Goal: Task Accomplishment & Management: Complete application form

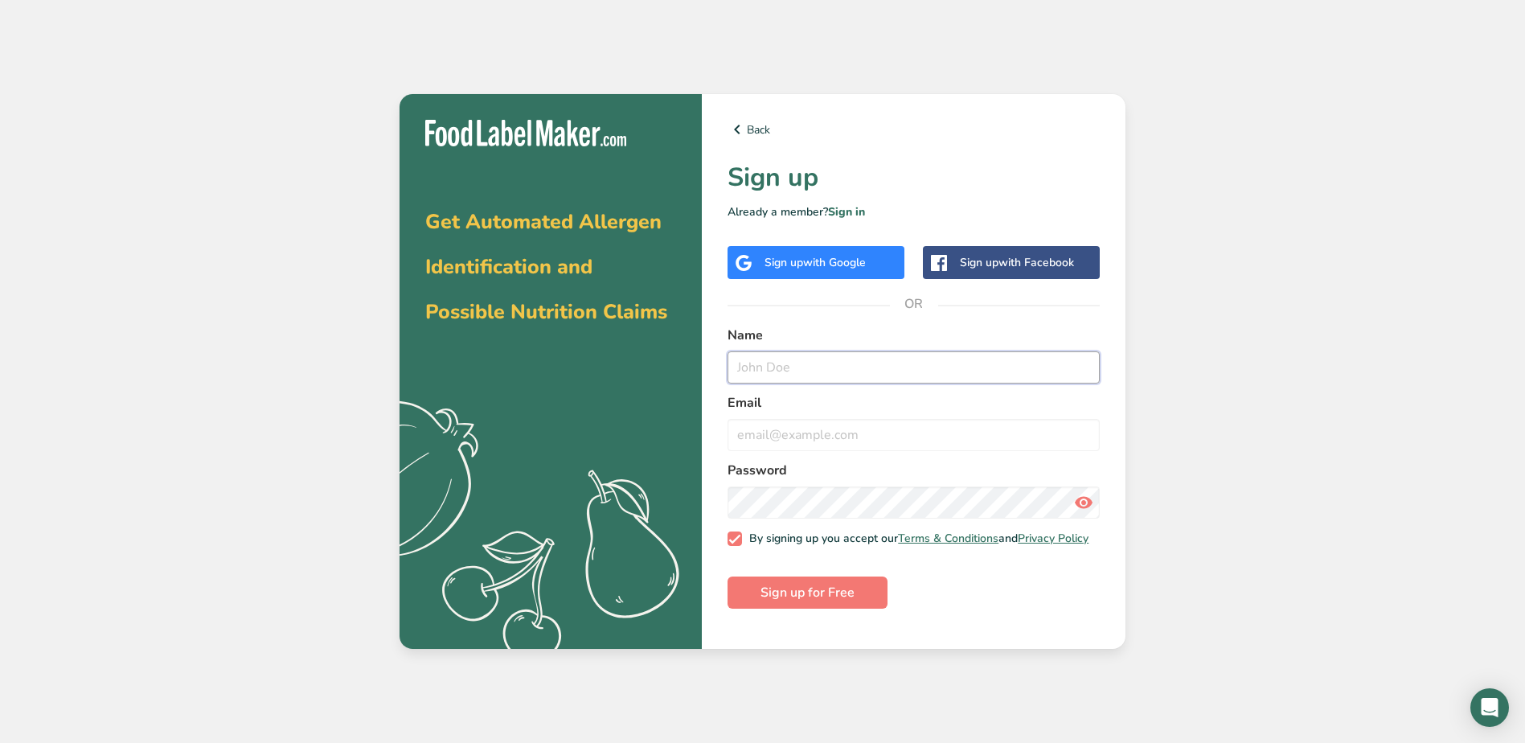
click at [769, 374] on input "text" at bounding box center [913, 367] width 372 height 32
type input "[PERSON_NAME]"
click at [939, 430] on input "[EMAIL_ADDRESS][DOMAIN_NAME]" at bounding box center [913, 435] width 372 height 32
click at [876, 437] on input "[EMAIL_ADDRESS][DOMAIN_NAME]" at bounding box center [913, 435] width 372 height 32
click at [895, 443] on input "[EMAIL_ADDRESS][DOMAIN_NAME]" at bounding box center [913, 435] width 372 height 32
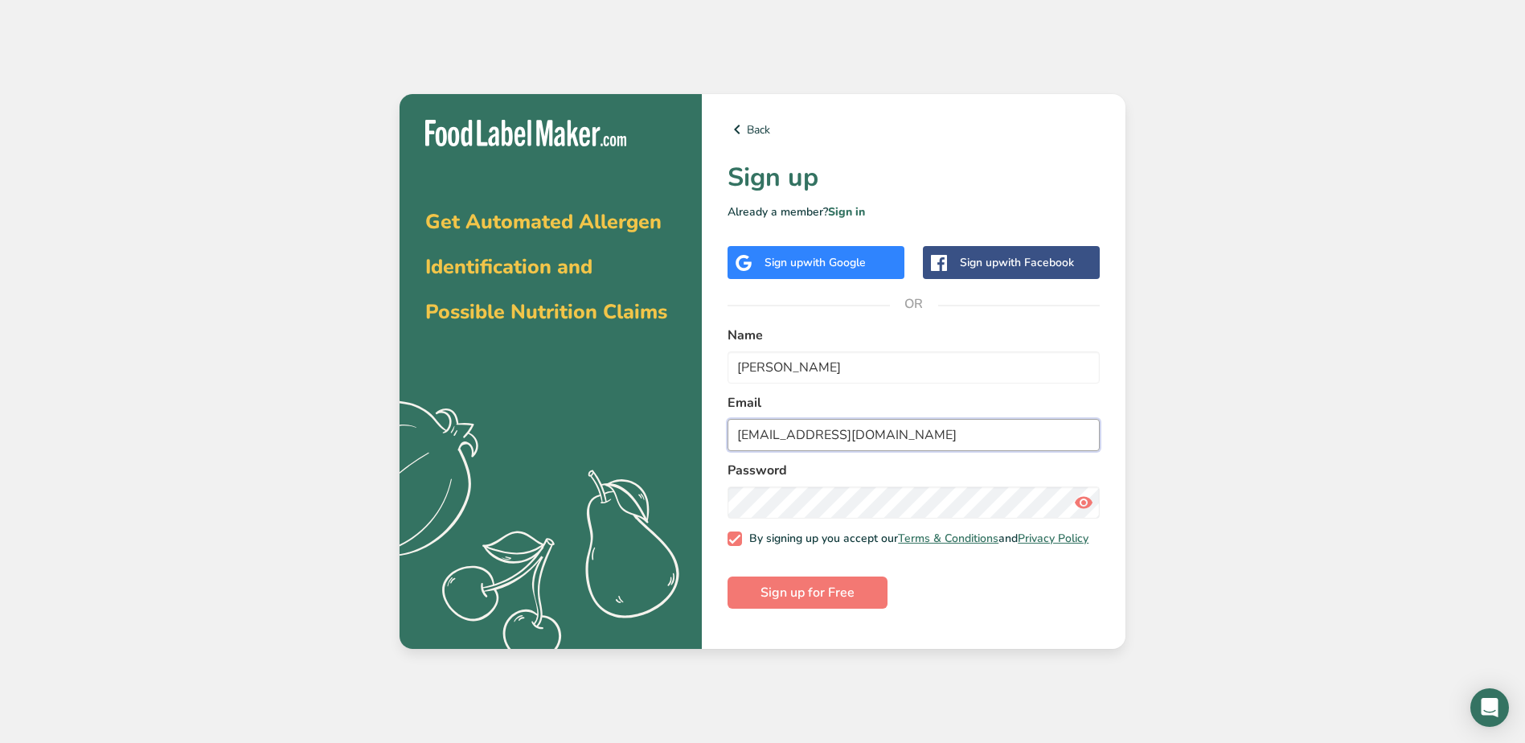
type input "[EMAIL_ADDRESS][DOMAIN_NAME]"
click at [1359, 518] on div "Get Automated Allergen Identification and Possible Nutrition Claims .a{fill:#f5…" at bounding box center [762, 371] width 1525 height 743
click at [1085, 503] on icon at bounding box center [1083, 502] width 19 height 29
click at [792, 599] on span "Sign up for Free" at bounding box center [807, 592] width 94 height 19
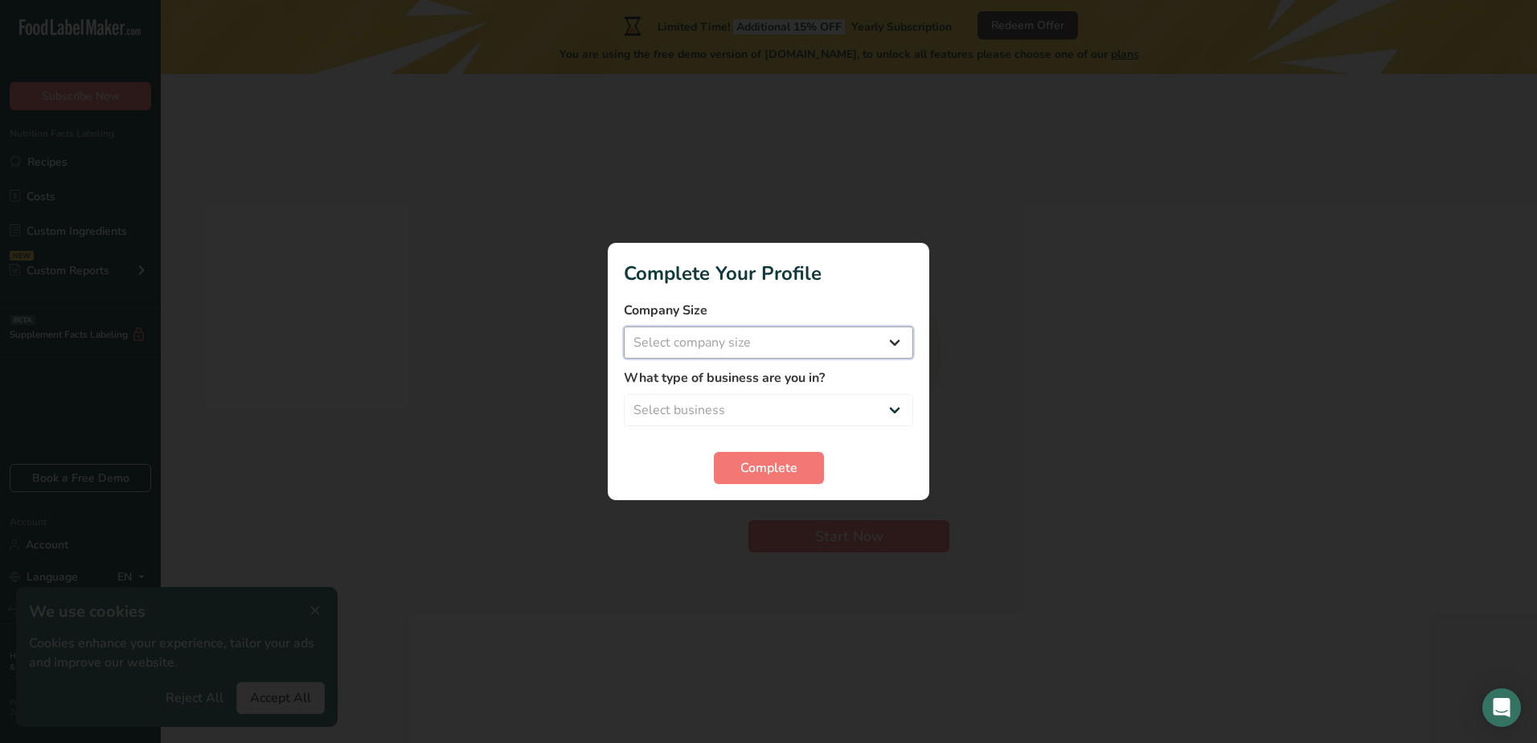
click at [899, 336] on select "Select company size Fewer than 10 Employees 10 to 50 Employees 51 to 500 Employ…" at bounding box center [768, 342] width 289 height 32
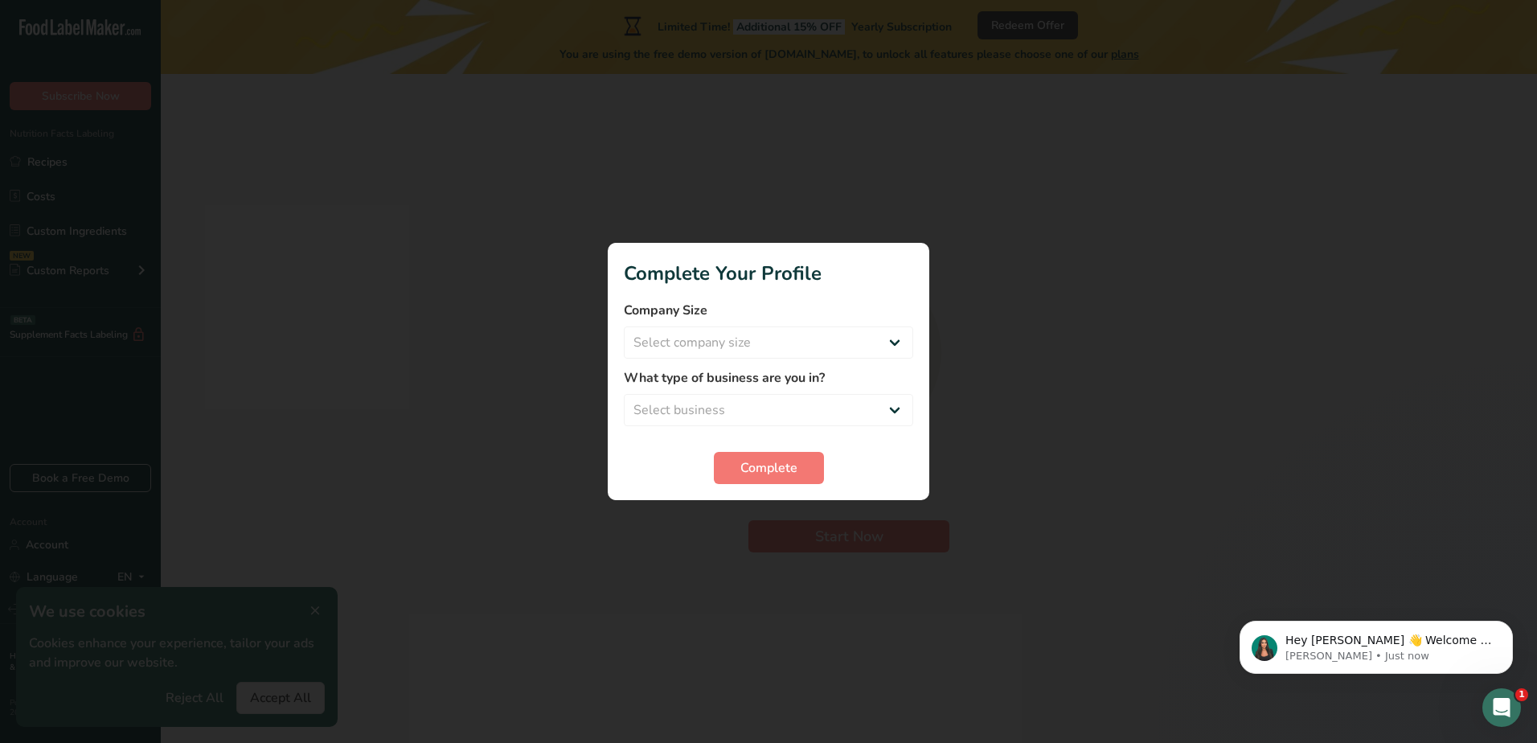
click at [1057, 425] on div at bounding box center [768, 371] width 1537 height 743
click at [889, 340] on select "Select company size Fewer than 10 Employees 10 to 50 Employees 51 to 500 Employ…" at bounding box center [768, 342] width 289 height 32
select select "3"
click at [624, 326] on select "Select company size Fewer than 10 Employees 10 to 50 Employees 51 to 500 Employ…" at bounding box center [768, 342] width 289 height 32
click at [893, 408] on select "Select business Packaged Food Manufacturer Restaurant & Cafe Bakery Meal Plans …" at bounding box center [768, 410] width 289 height 32
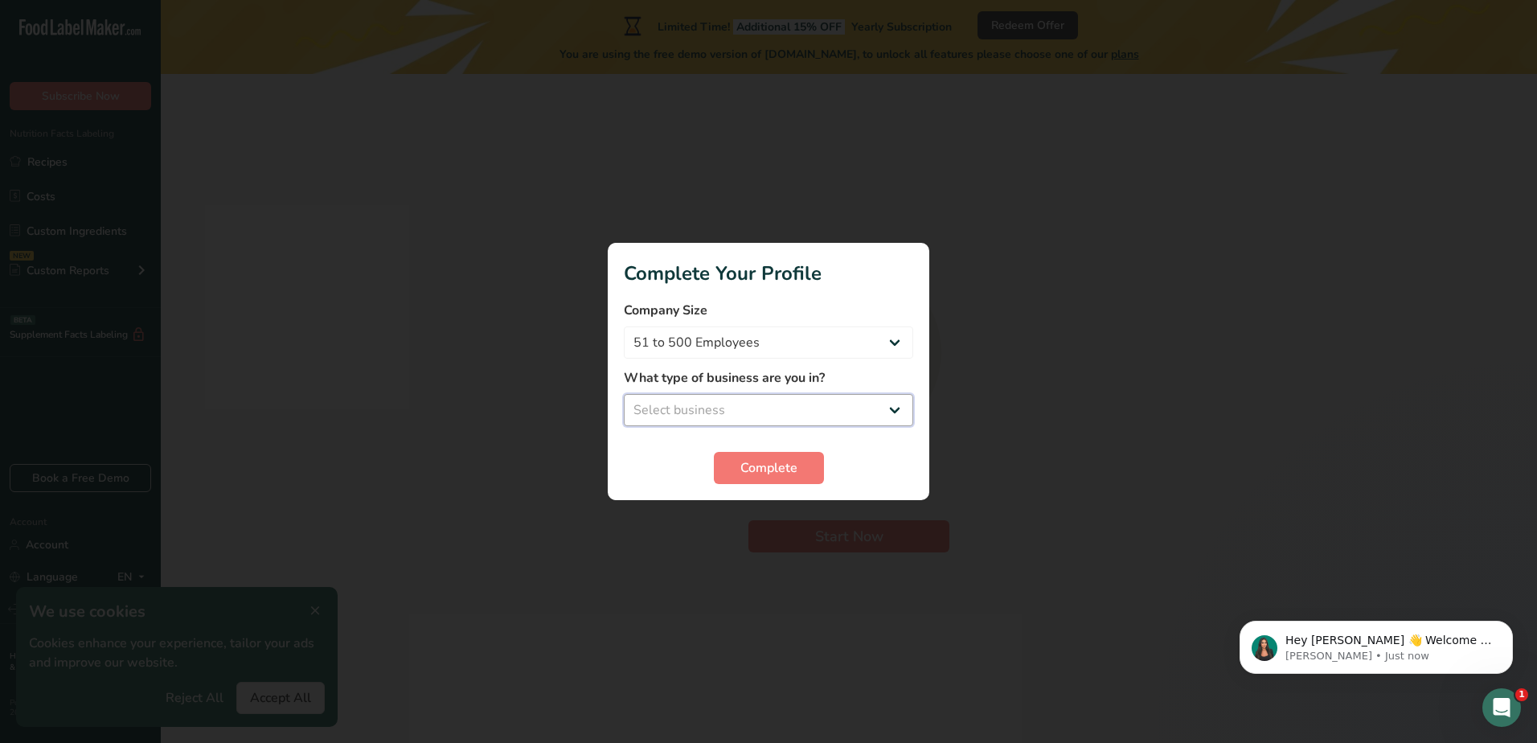
select select "1"
click at [624, 394] on select "Select business Packaged Food Manufacturer Restaurant & Cafe Bakery Meal Plans …" at bounding box center [768, 410] width 289 height 32
click at [782, 463] on span "Complete" at bounding box center [768, 467] width 57 height 19
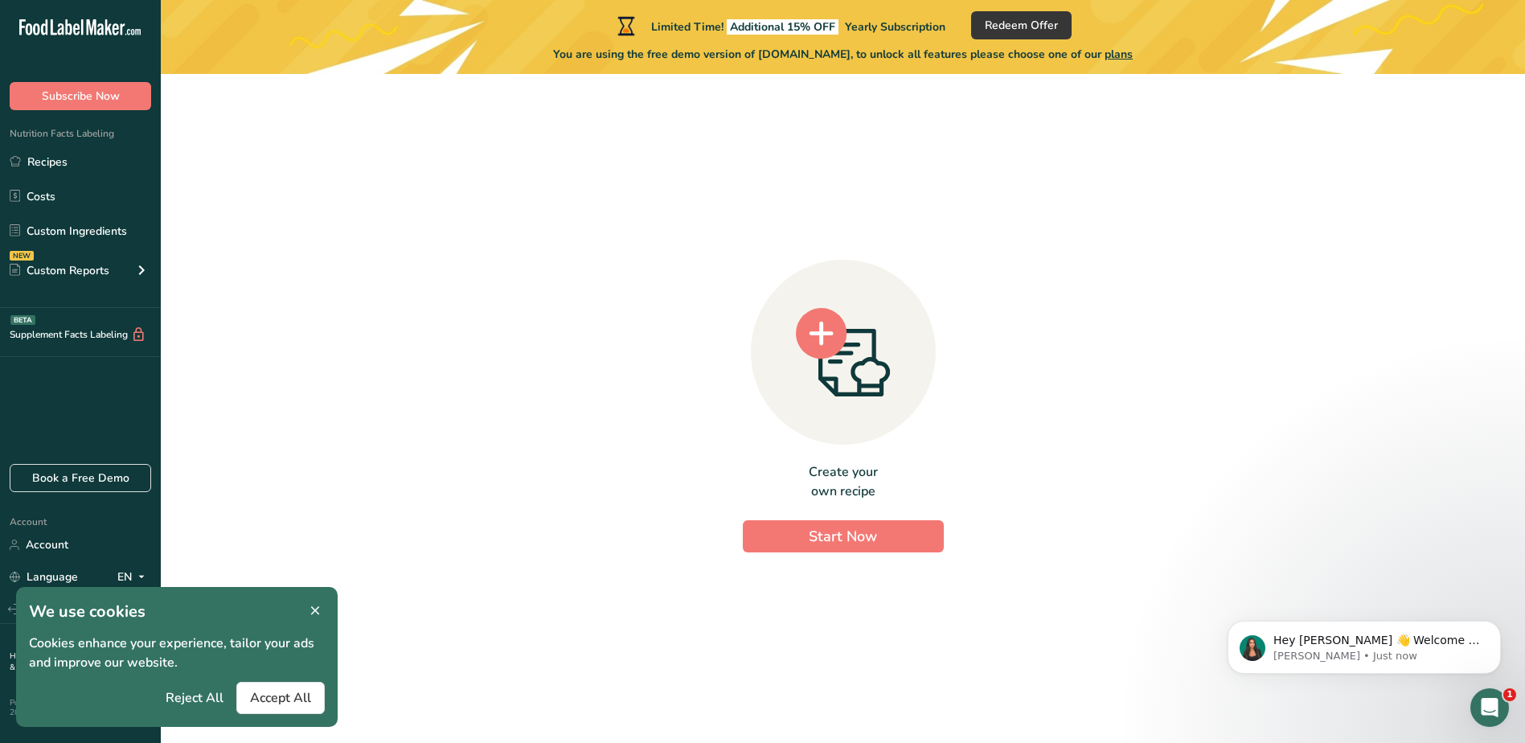
click at [312, 610] on icon at bounding box center [315, 611] width 14 height 23
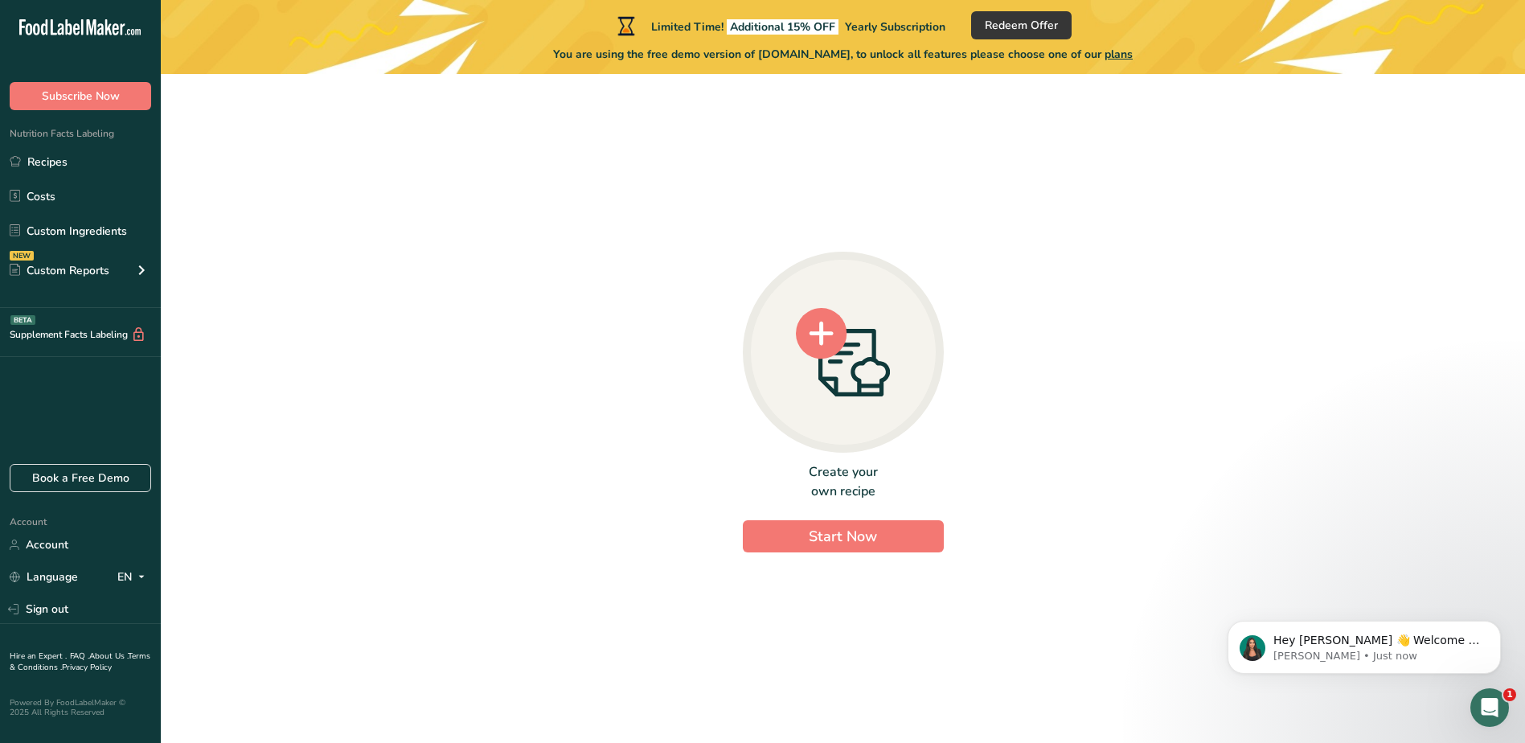
click at [817, 326] on circle at bounding box center [821, 333] width 51 height 51
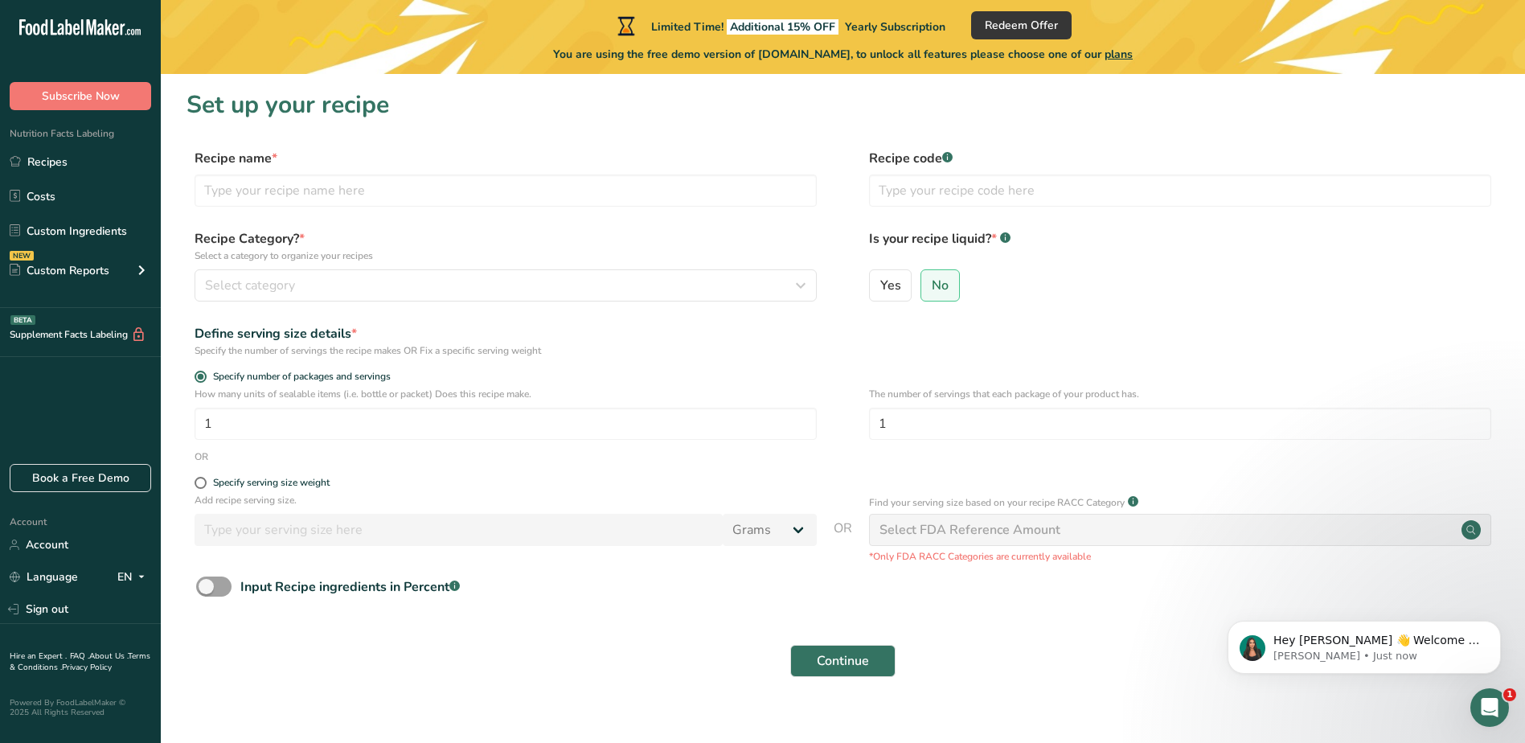
click at [96, 129] on span "Nutrition Facts Labeling" at bounding box center [57, 133] width 114 height 13
click at [139, 140] on div "Nutrition Facts Labeling Recipes Costs Custom Ingredients NEW Custom Reports Me…" at bounding box center [80, 209] width 161 height 198
click at [302, 199] on input "text" at bounding box center [506, 190] width 622 height 32
click at [264, 195] on input "text" at bounding box center [506, 190] width 622 height 32
paste input "formed surimi shrimps in garlic taste oil"
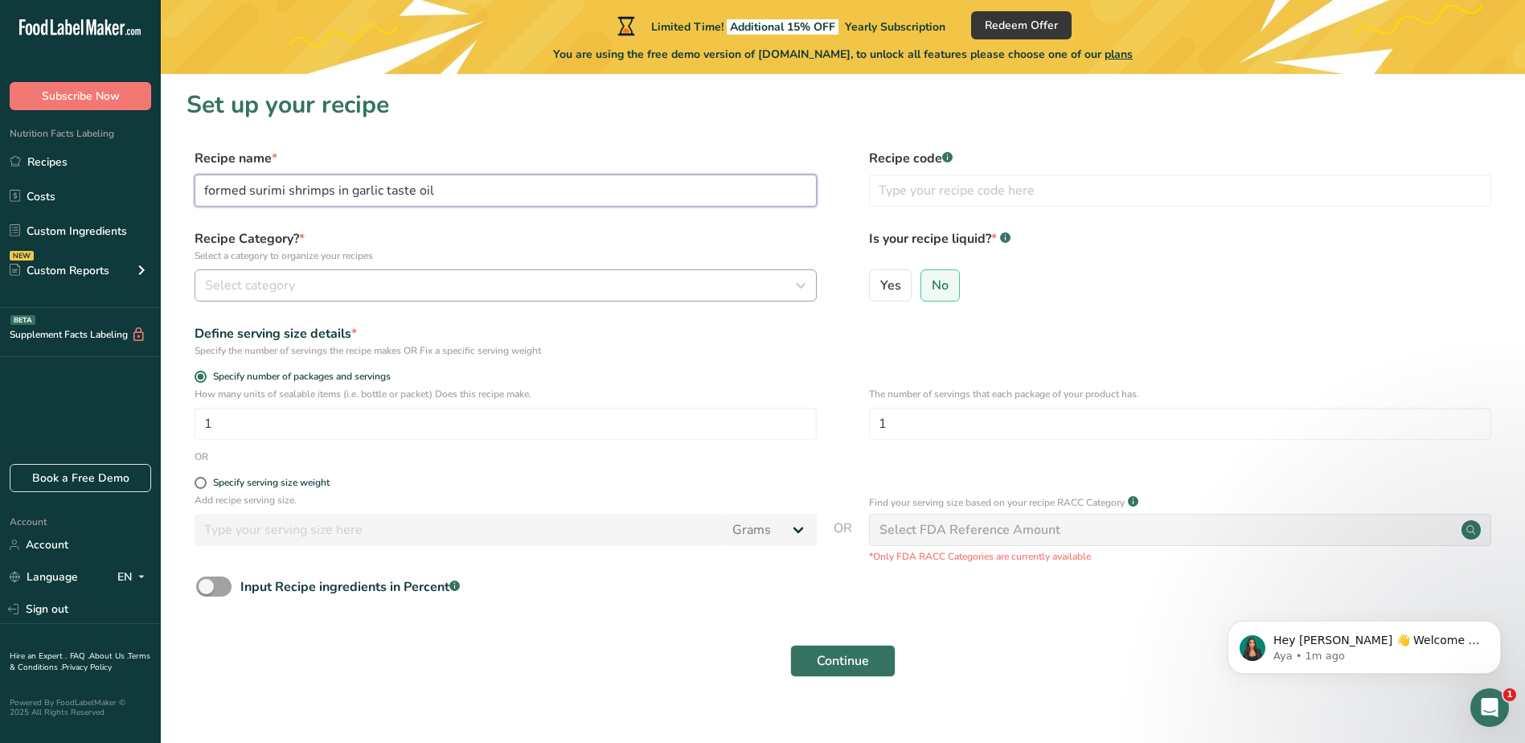
type input "formed surimi shrimps in garlic taste oil"
click at [362, 273] on button "Select category" at bounding box center [506, 285] width 622 height 32
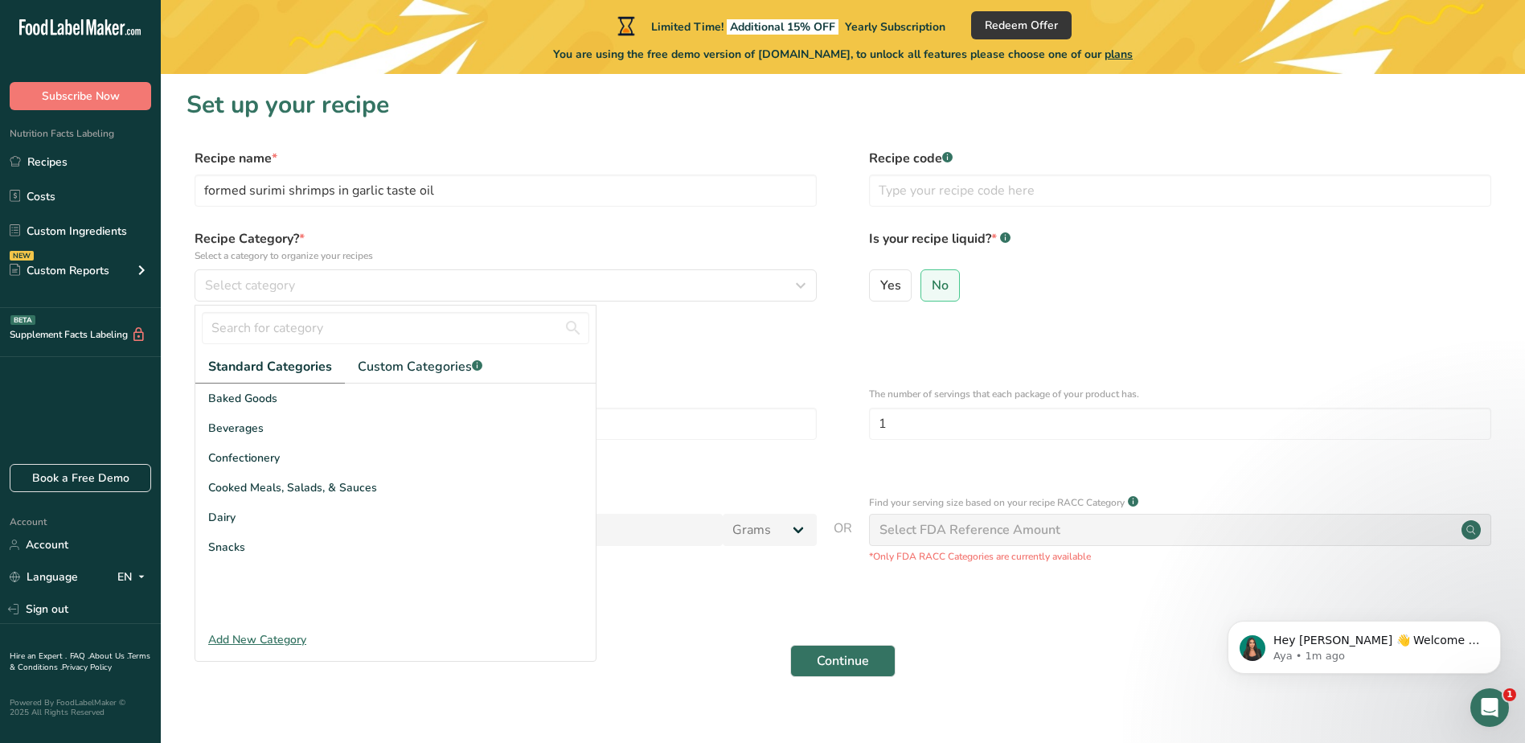
click at [817, 325] on div "Define serving size details *" at bounding box center [506, 333] width 622 height 19
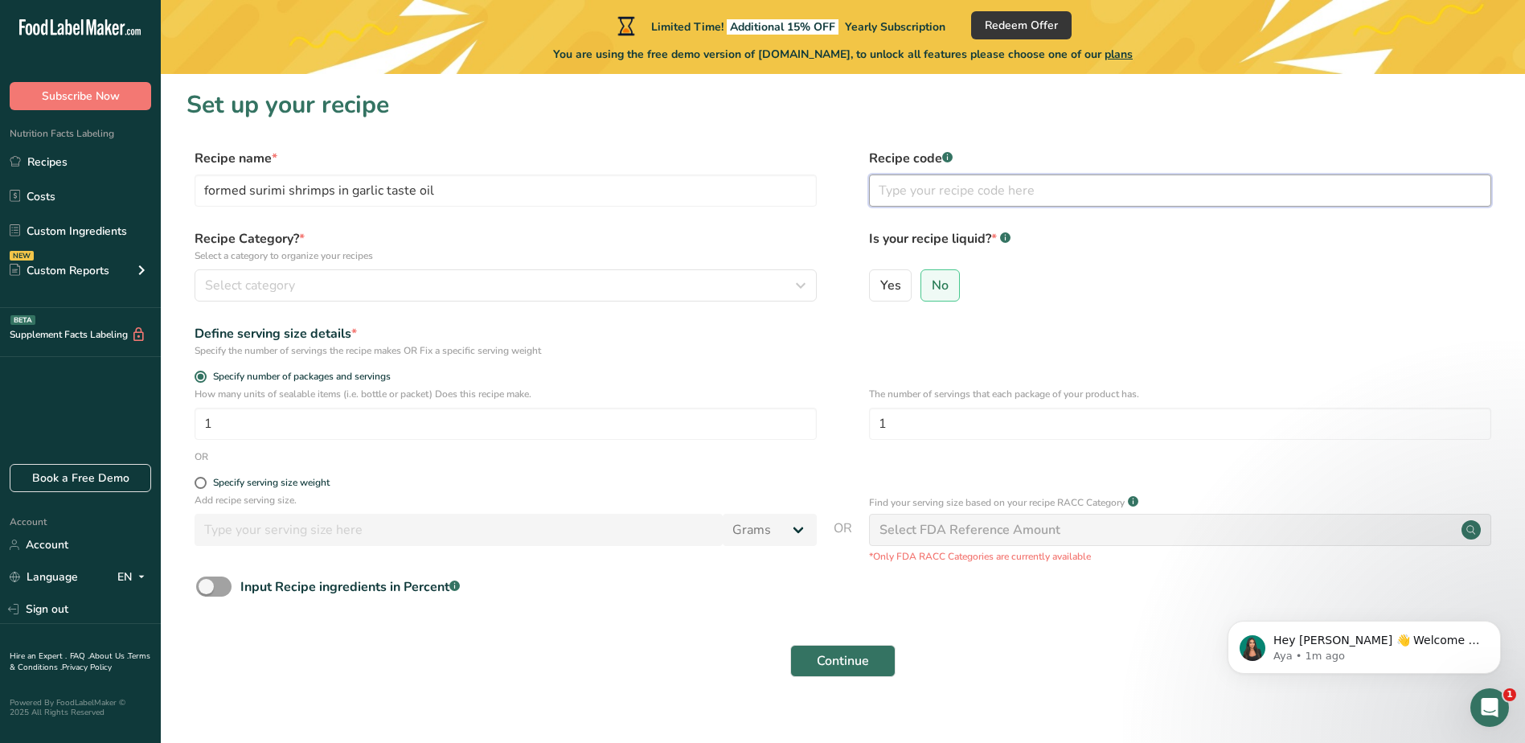
click at [901, 191] on input "text" at bounding box center [1180, 190] width 622 height 32
click at [907, 195] on input "text" at bounding box center [1180, 190] width 622 height 32
click at [792, 285] on icon "button" at bounding box center [800, 285] width 19 height 29
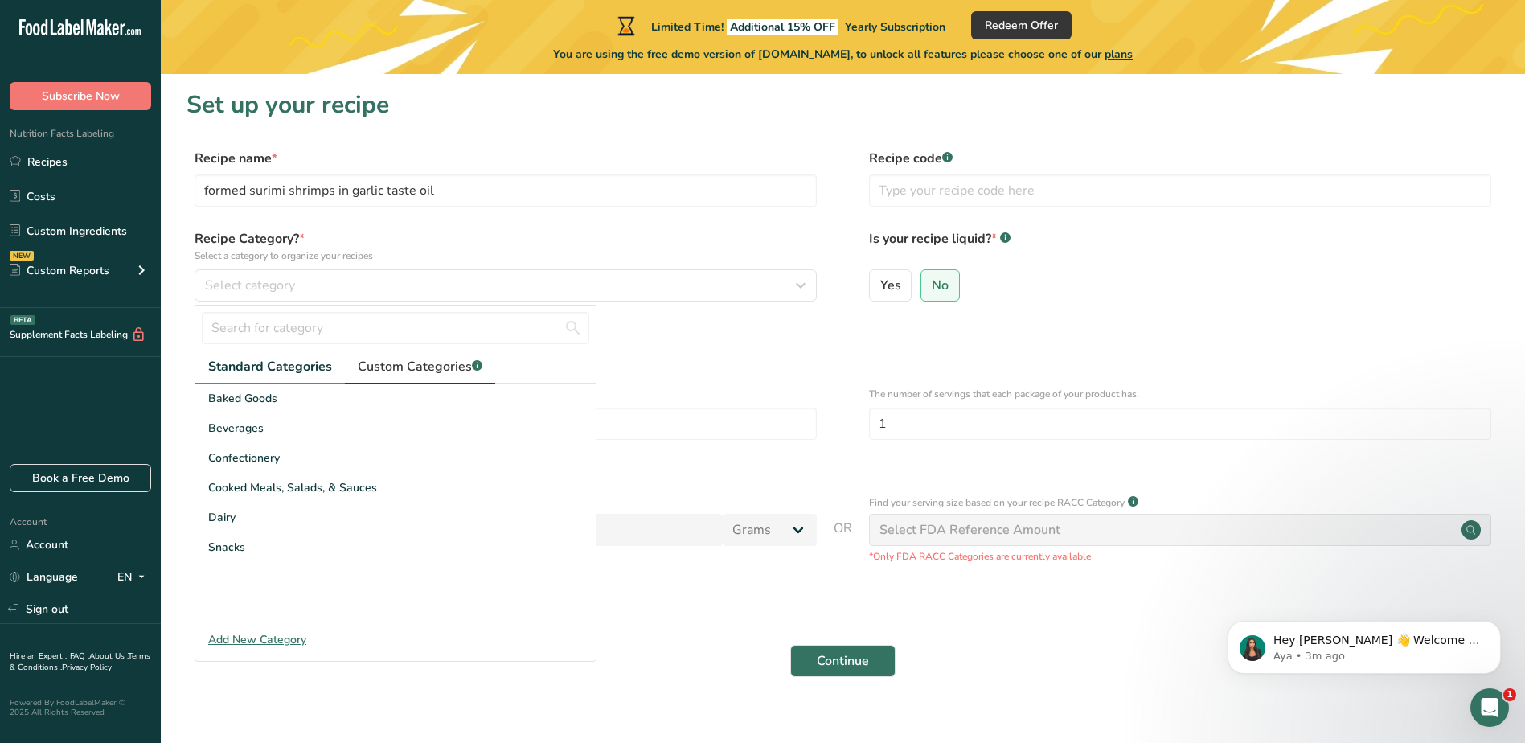
click at [406, 367] on span "Custom Categories .a-a{fill:#347362;}.b-a{fill:#fff;}" at bounding box center [420, 366] width 125 height 19
click at [252, 364] on span "Standard Categories" at bounding box center [269, 366] width 122 height 19
click at [679, 645] on div "Continue" at bounding box center [842, 660] width 1312 height 51
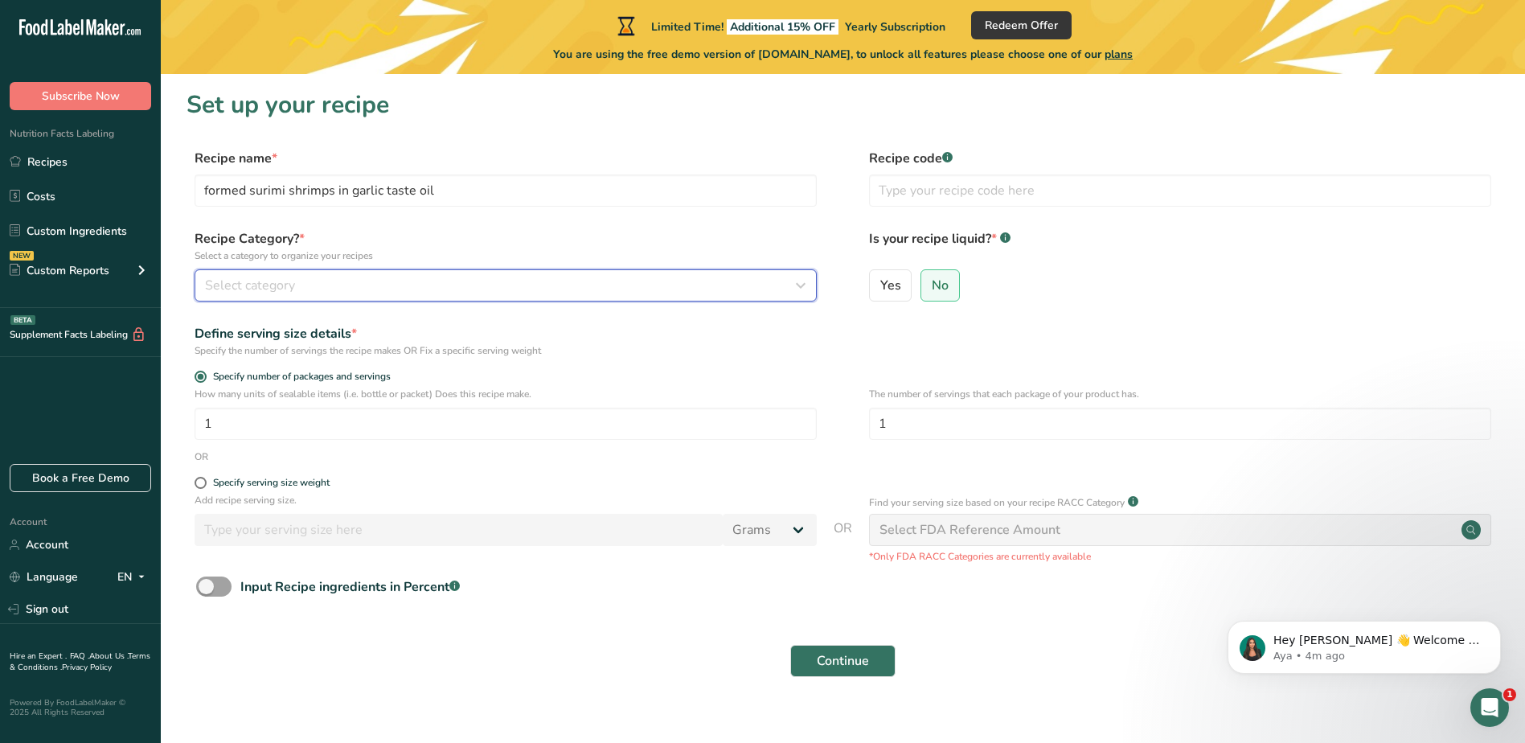
click at [793, 287] on icon "button" at bounding box center [800, 285] width 19 height 29
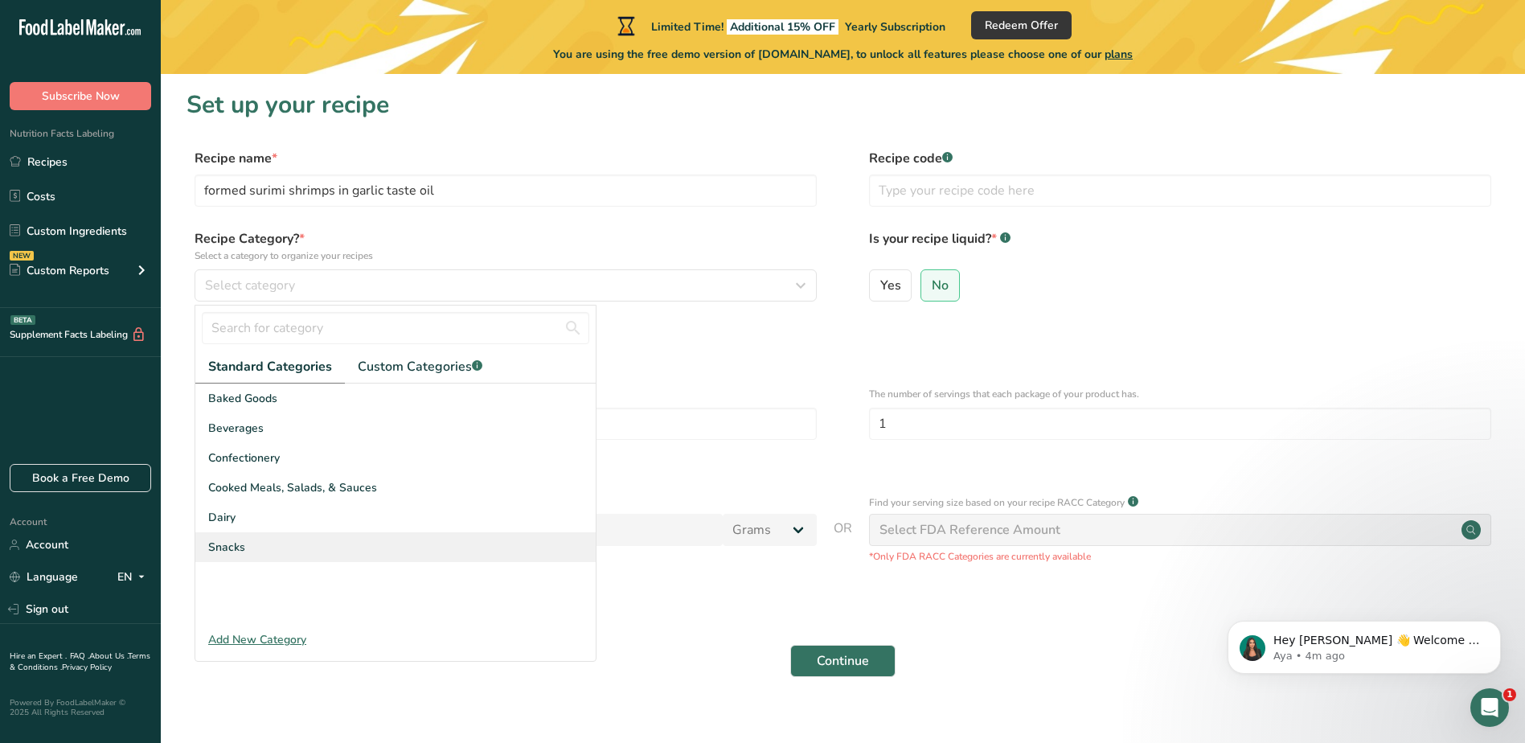
click at [231, 547] on span "Snacks" at bounding box center [226, 546] width 37 height 17
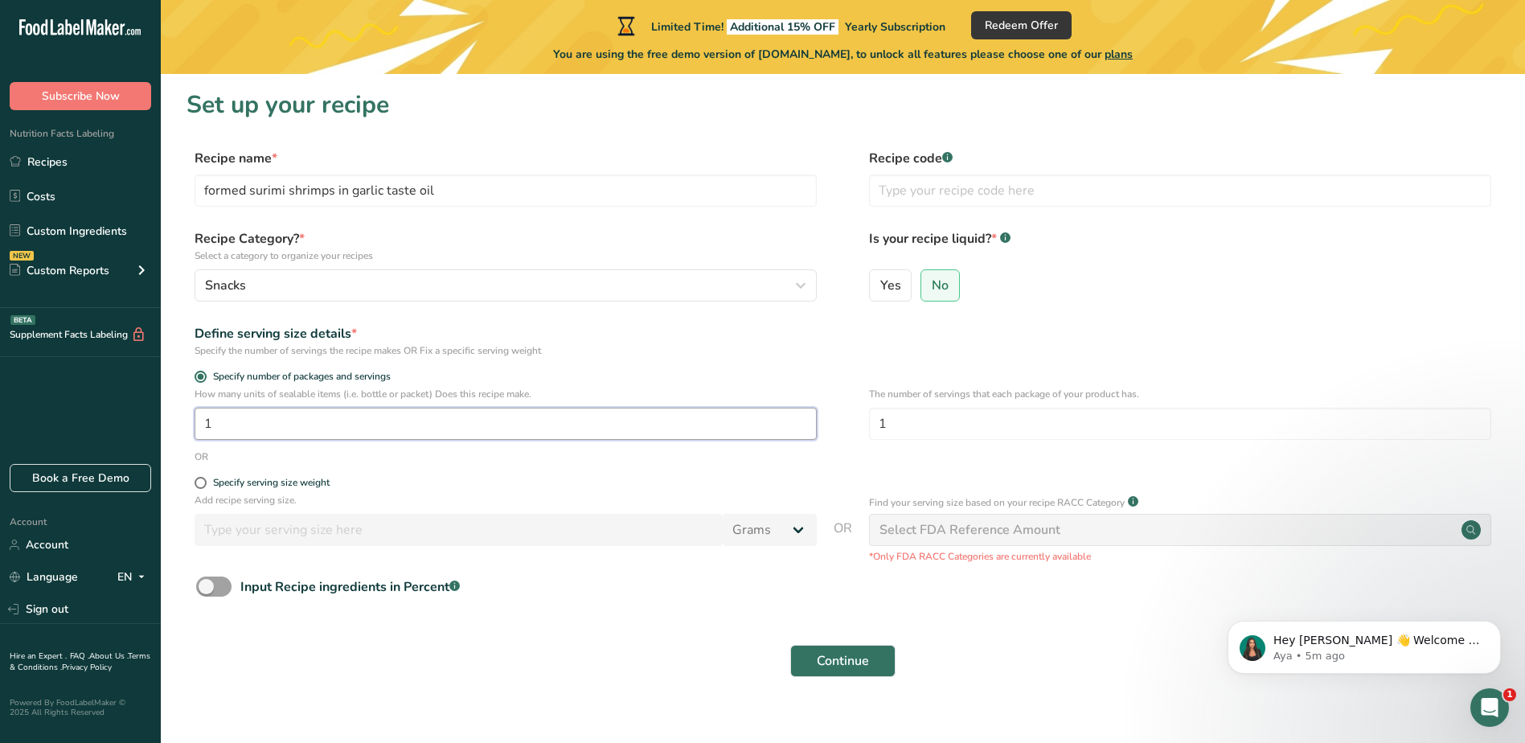
click at [665, 429] on input "1" at bounding box center [506, 423] width 622 height 32
click at [199, 440] on div "How many units of sealable items (i.e. bottle or packet) Does this recipe make.…" at bounding box center [842, 418] width 1312 height 63
click at [227, 425] on input "1" at bounding box center [506, 423] width 622 height 32
click at [235, 413] on input "1" at bounding box center [506, 423] width 622 height 32
type input "3"
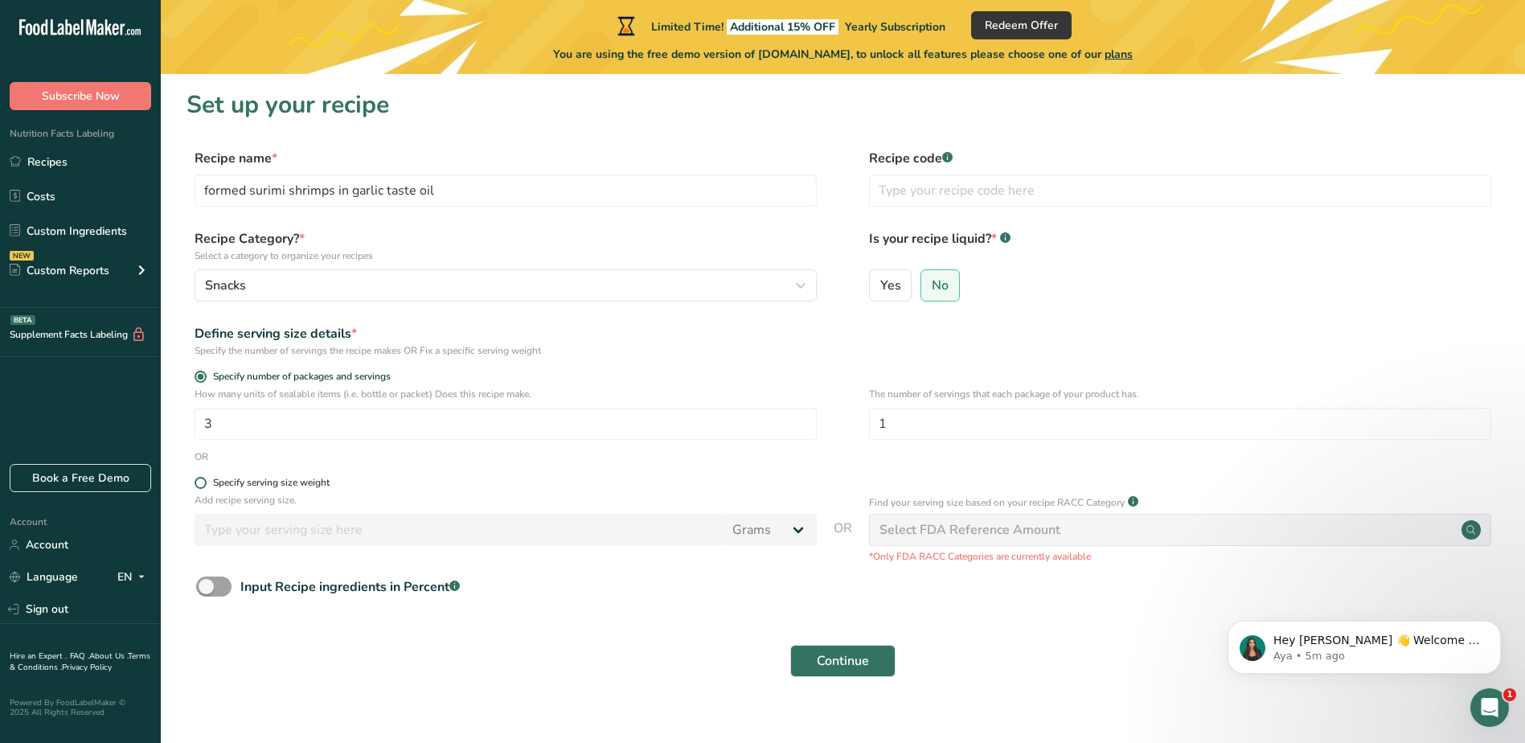
click at [202, 486] on span at bounding box center [201, 483] width 12 height 12
click at [202, 486] on input "Specify serving size weight" at bounding box center [200, 482] width 10 height 10
radio input "true"
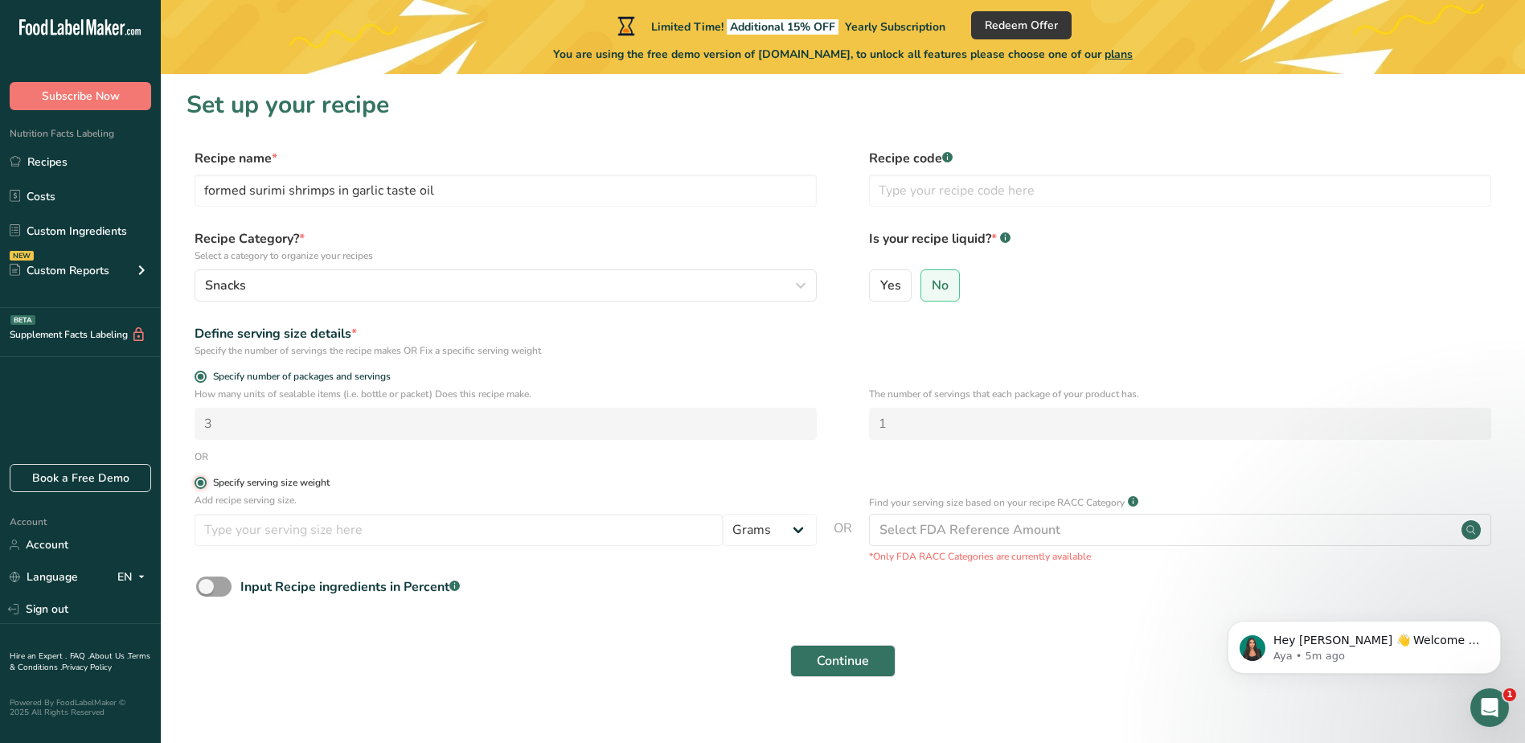
radio input "false"
click at [244, 533] on input "number" at bounding box center [459, 530] width 528 height 32
type input "3"
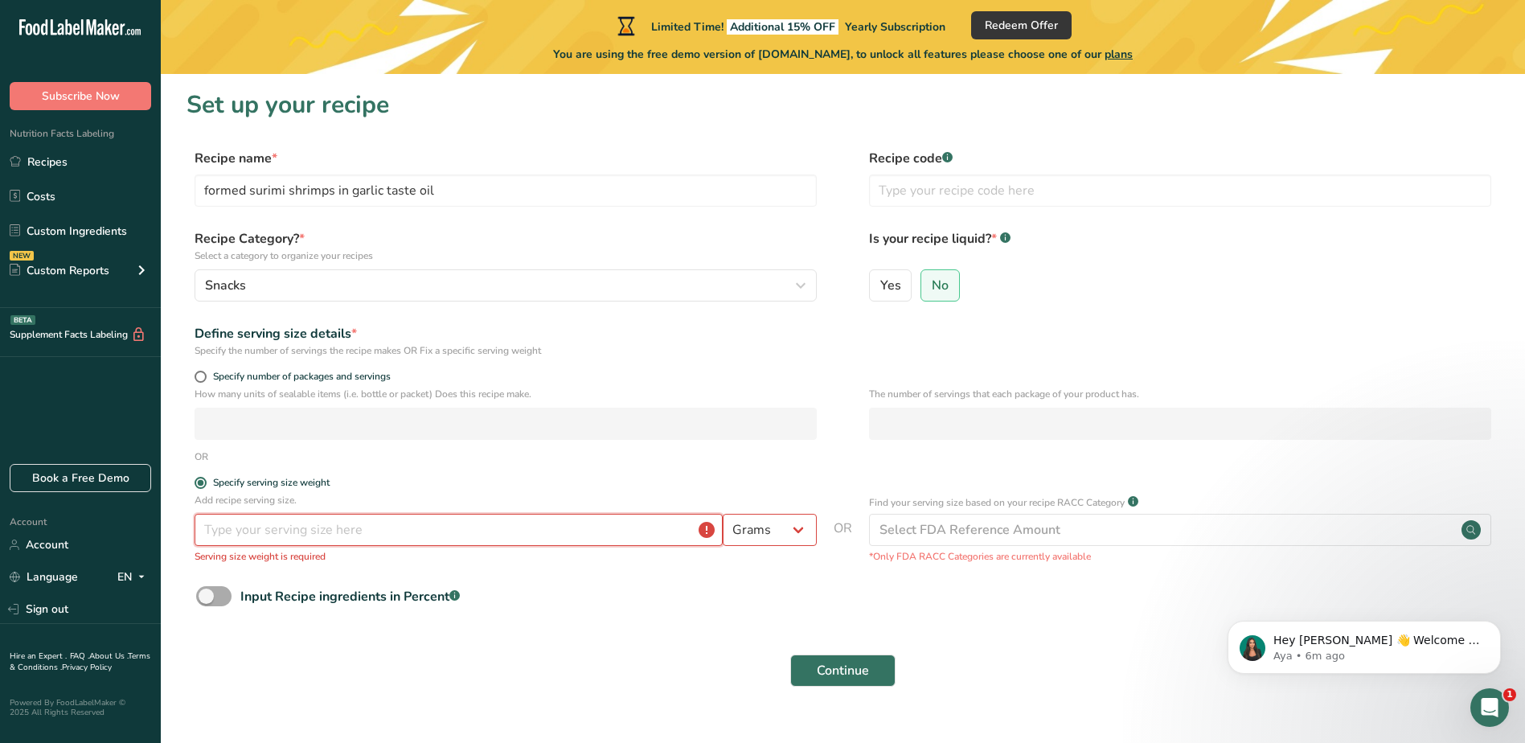
type input "3"
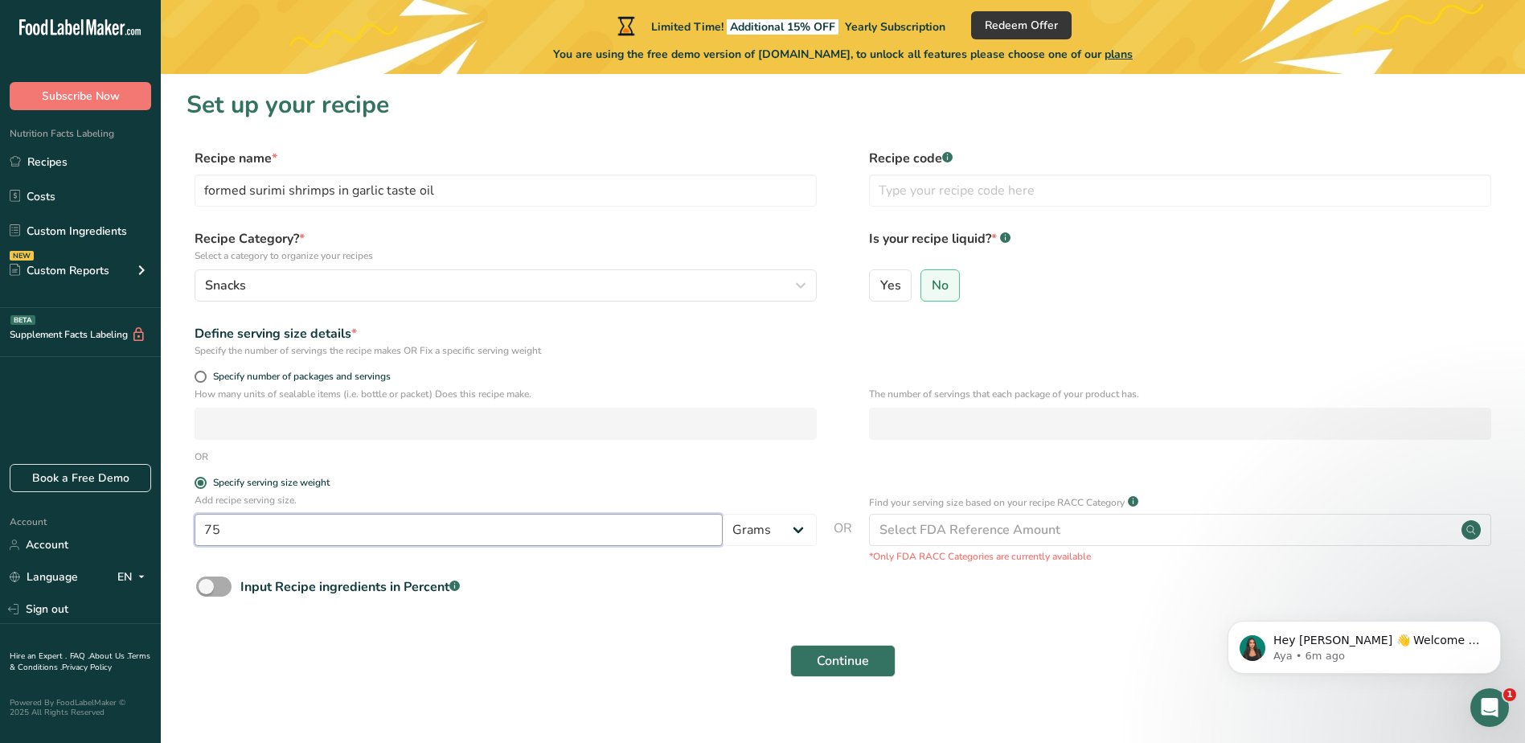
type input "7"
type input "75"
click at [584, 651] on div "Continue" at bounding box center [842, 660] width 1312 height 51
click at [203, 376] on span at bounding box center [201, 377] width 12 height 12
click at [203, 376] on input "Specify number of packages and servings" at bounding box center [200, 376] width 10 height 10
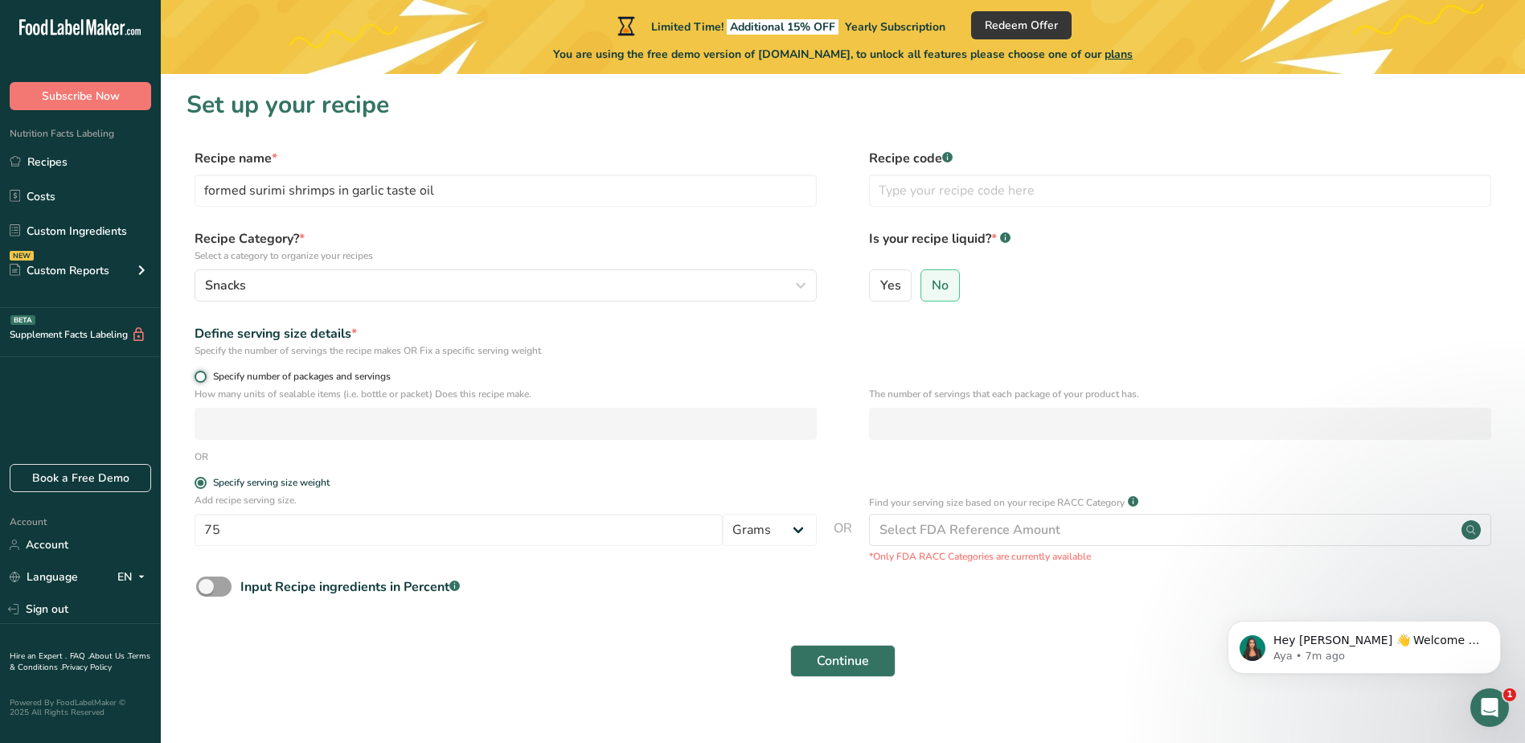
radio input "true"
radio input "false"
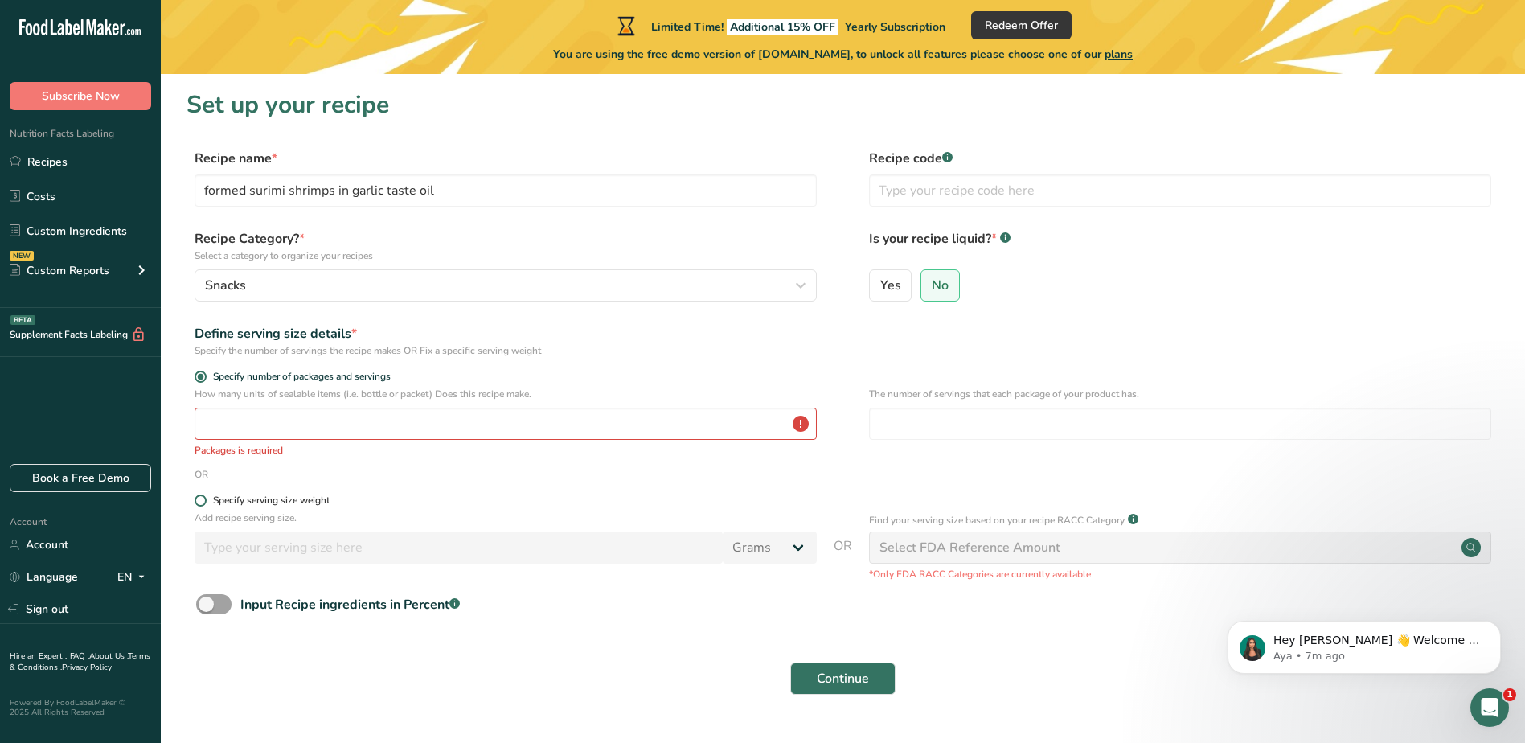
click at [203, 502] on span at bounding box center [201, 500] width 12 height 12
click at [203, 502] on input "Specify serving size weight" at bounding box center [200, 500] width 10 height 10
radio input "true"
radio input "false"
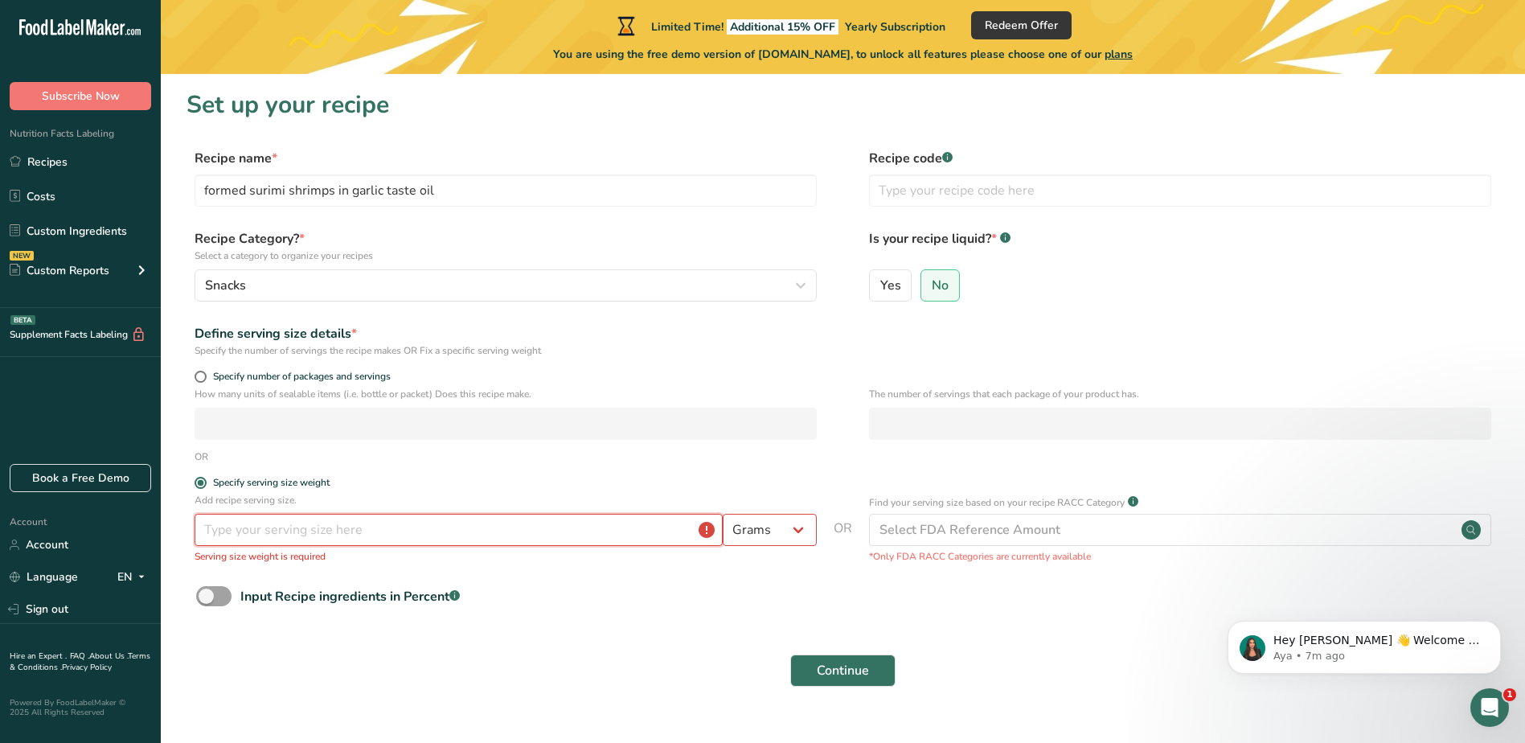
click at [266, 537] on input "number" at bounding box center [459, 530] width 528 height 32
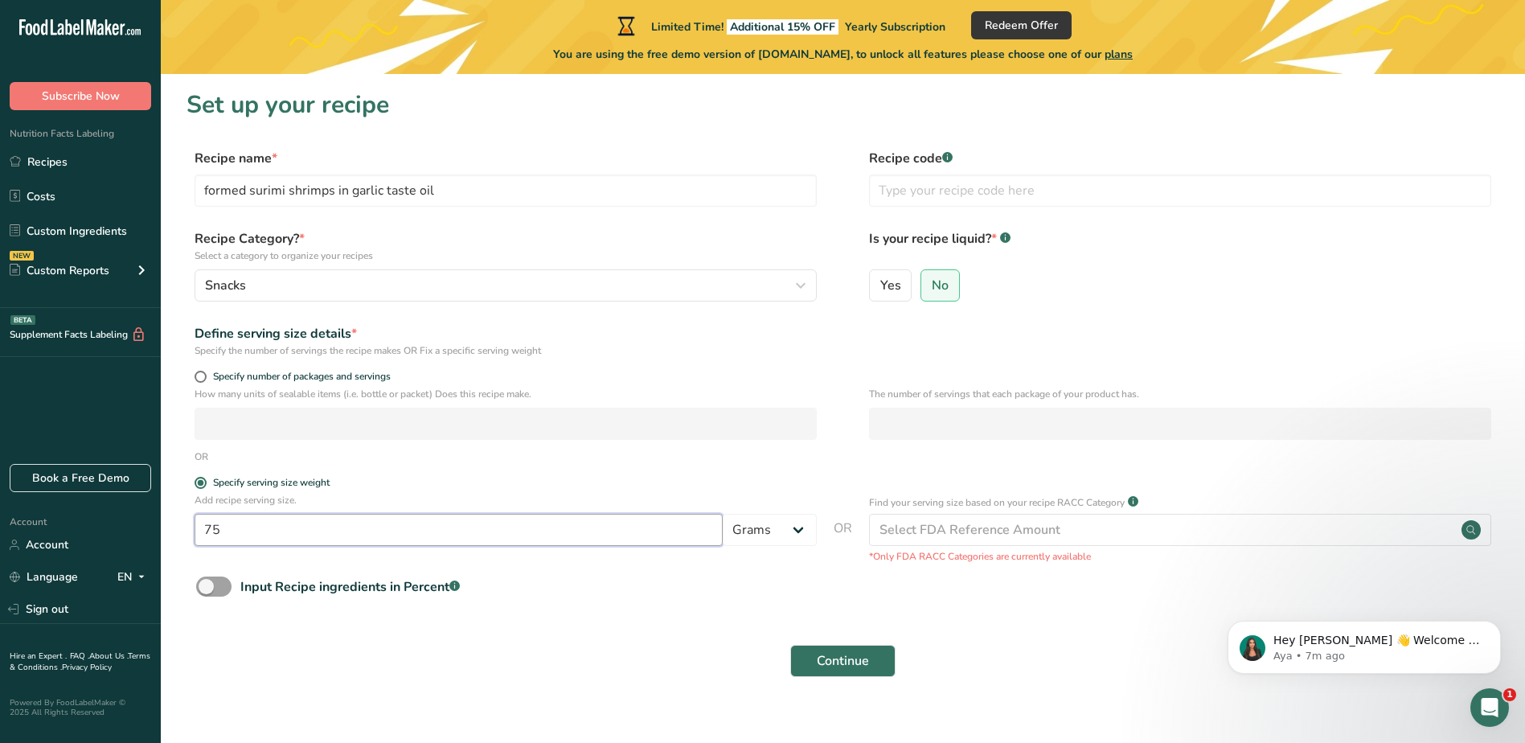
type input "75"
click at [206, 385] on div "Specify number of packages and servings" at bounding box center [506, 379] width 622 height 16
click at [203, 377] on span at bounding box center [201, 377] width 12 height 12
click at [203, 377] on input "Specify number of packages and servings" at bounding box center [200, 376] width 10 height 10
radio input "true"
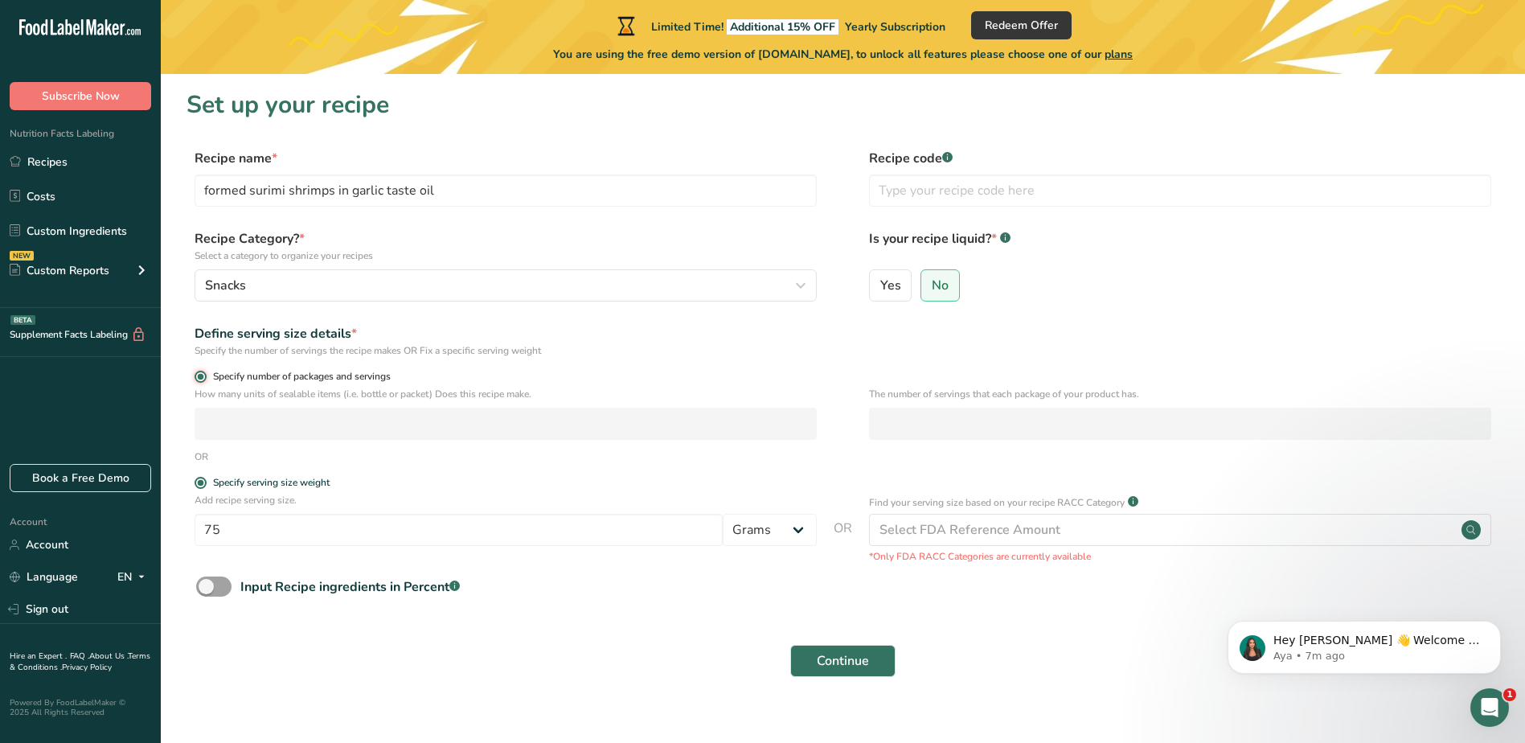
radio input "false"
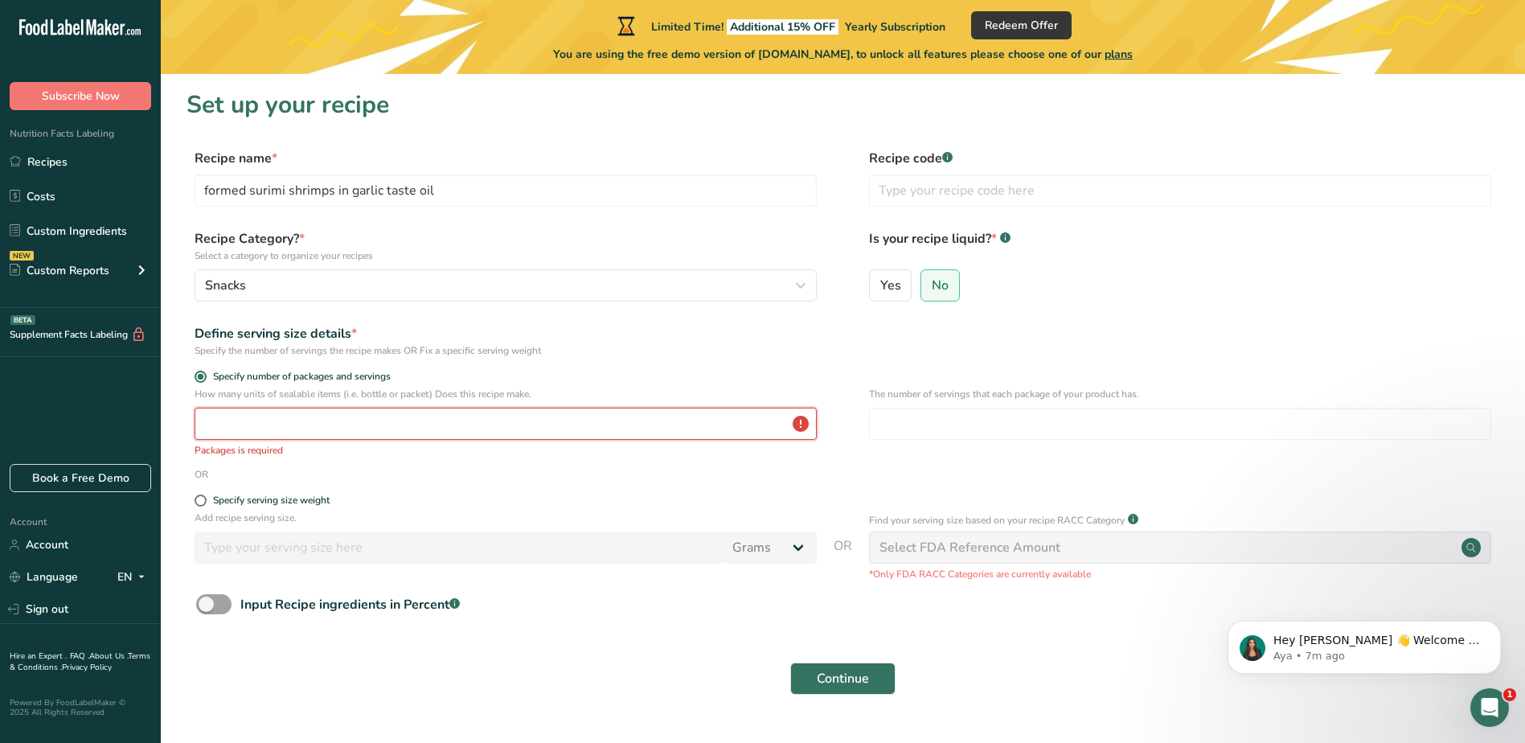
click at [231, 427] on input "number" at bounding box center [506, 423] width 622 height 32
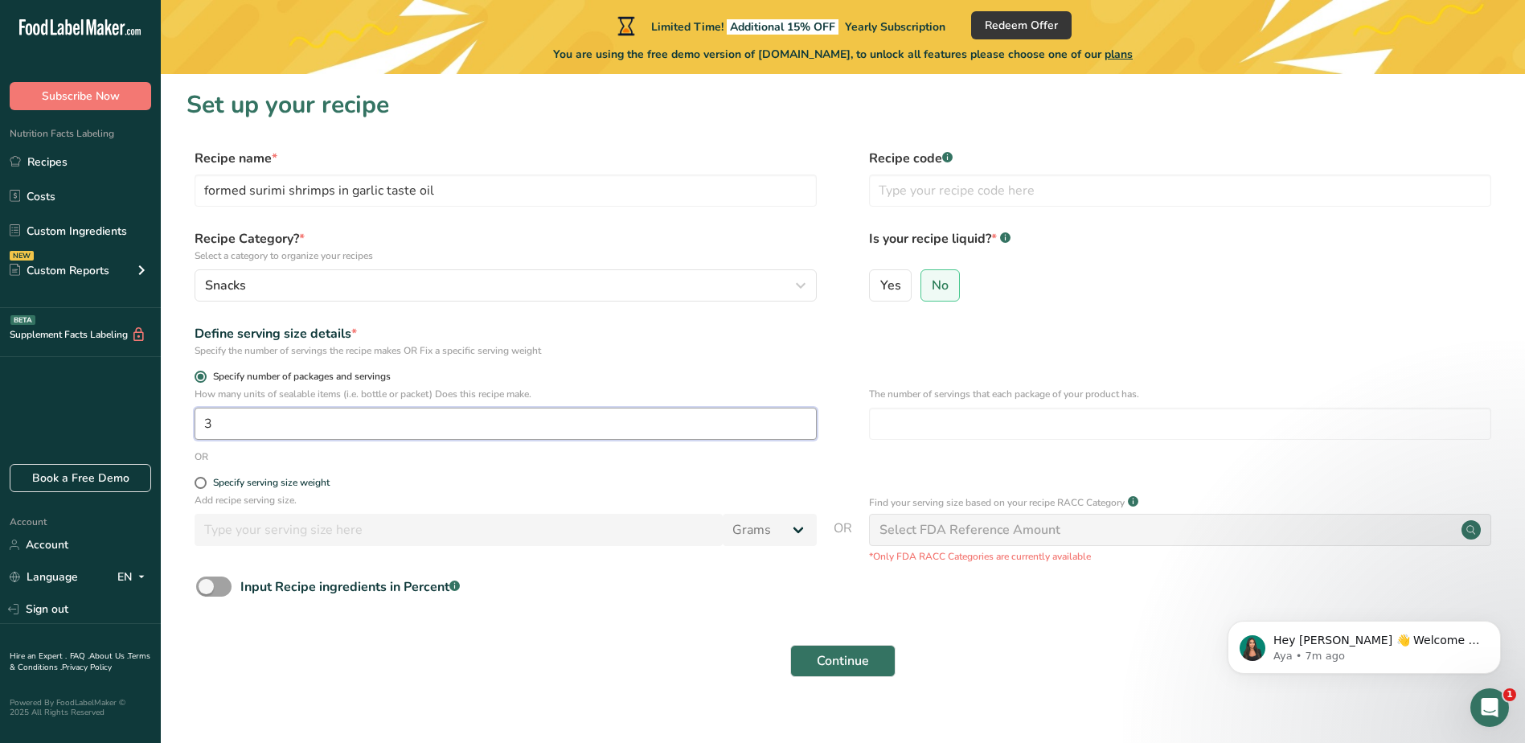
type input "3"
click at [204, 377] on span at bounding box center [201, 377] width 12 height 12
click at [204, 377] on input "Specify number of packages and servings" at bounding box center [200, 376] width 10 height 10
click at [204, 482] on span at bounding box center [201, 483] width 12 height 12
click at [204, 482] on input "Specify serving size weight" at bounding box center [200, 482] width 10 height 10
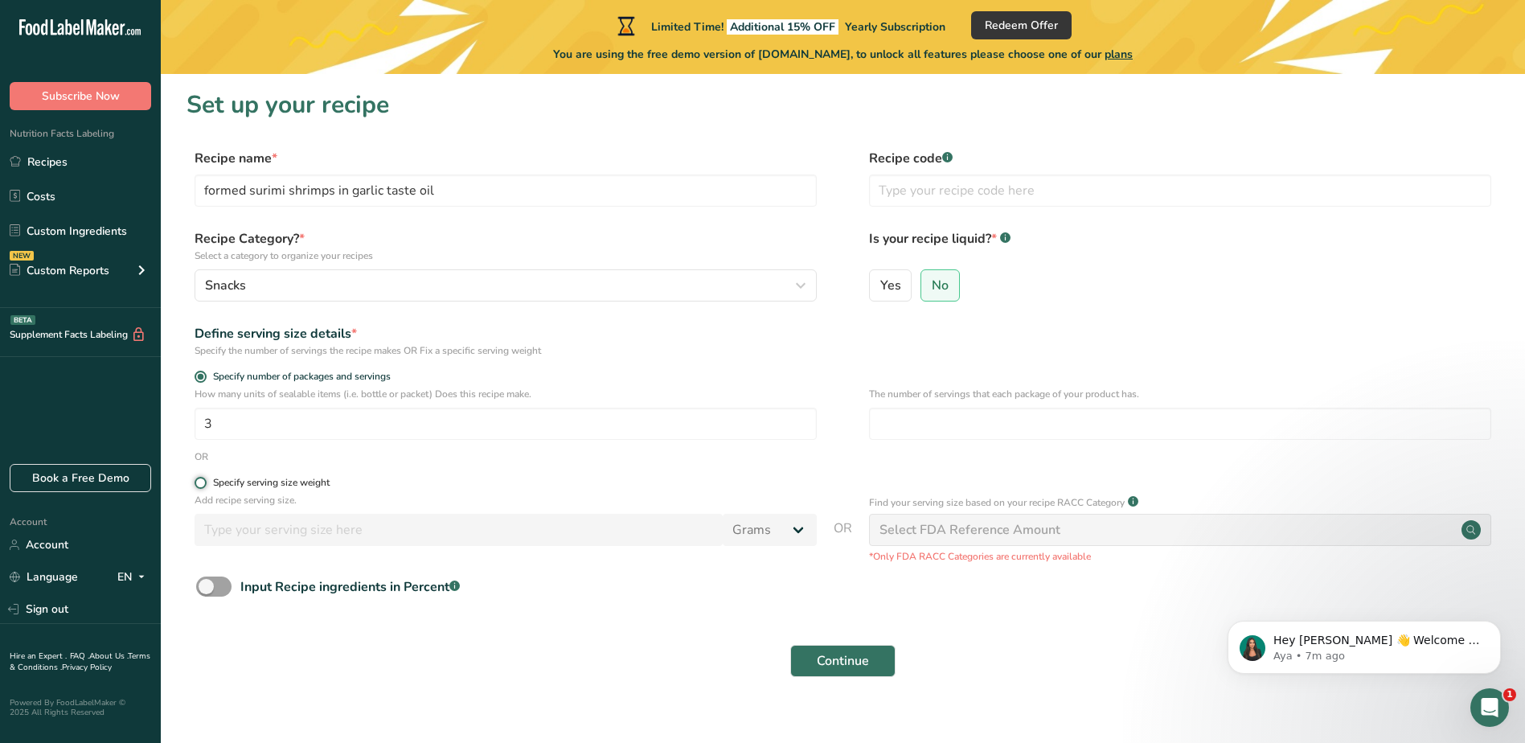
radio input "true"
radio input "false"
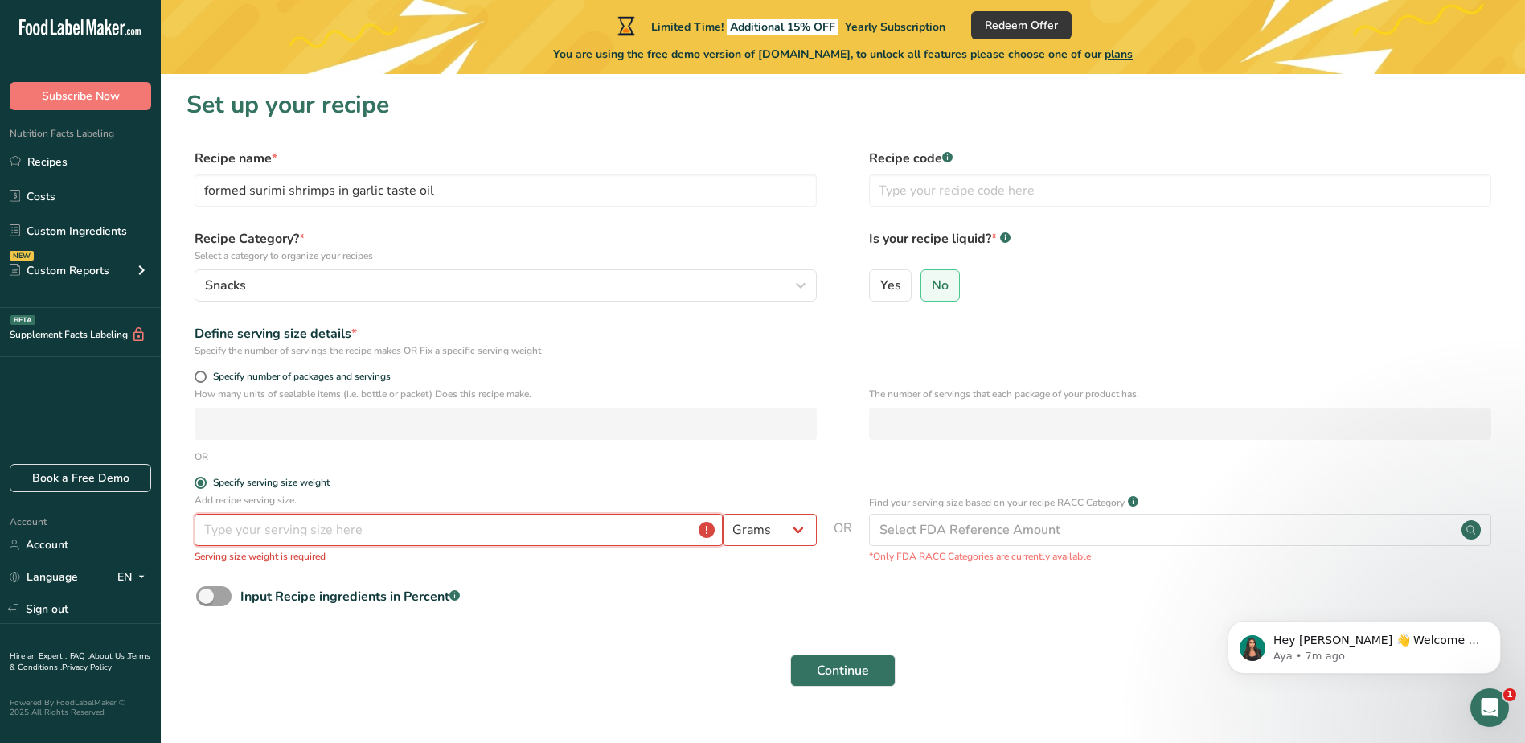
click at [235, 530] on input "number" at bounding box center [459, 530] width 528 height 32
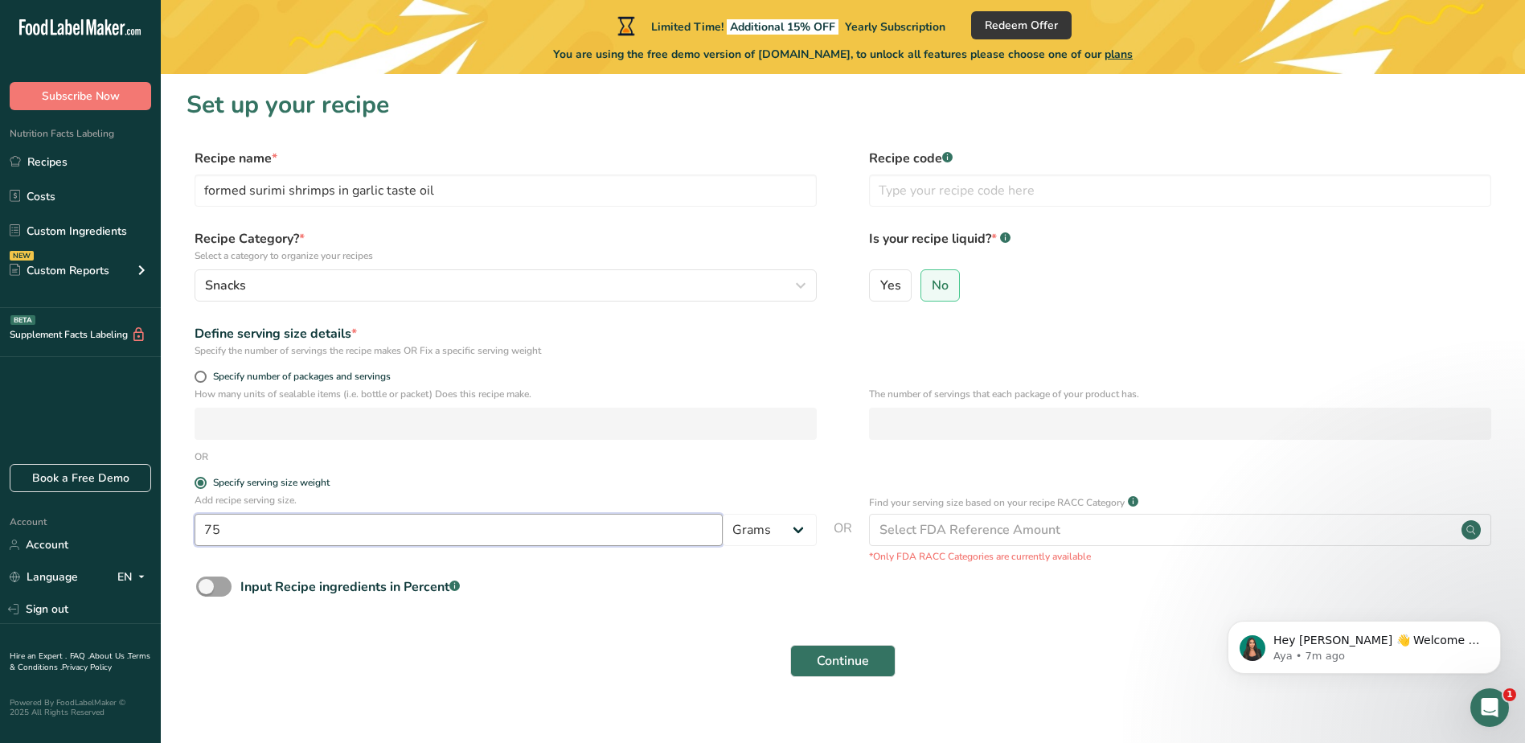
type input "75"
click at [652, 682] on div "Continue" at bounding box center [842, 660] width 1312 height 51
click at [926, 199] on input "text" at bounding box center [1180, 190] width 622 height 32
type input "j"
type input "J-KSA-0521"
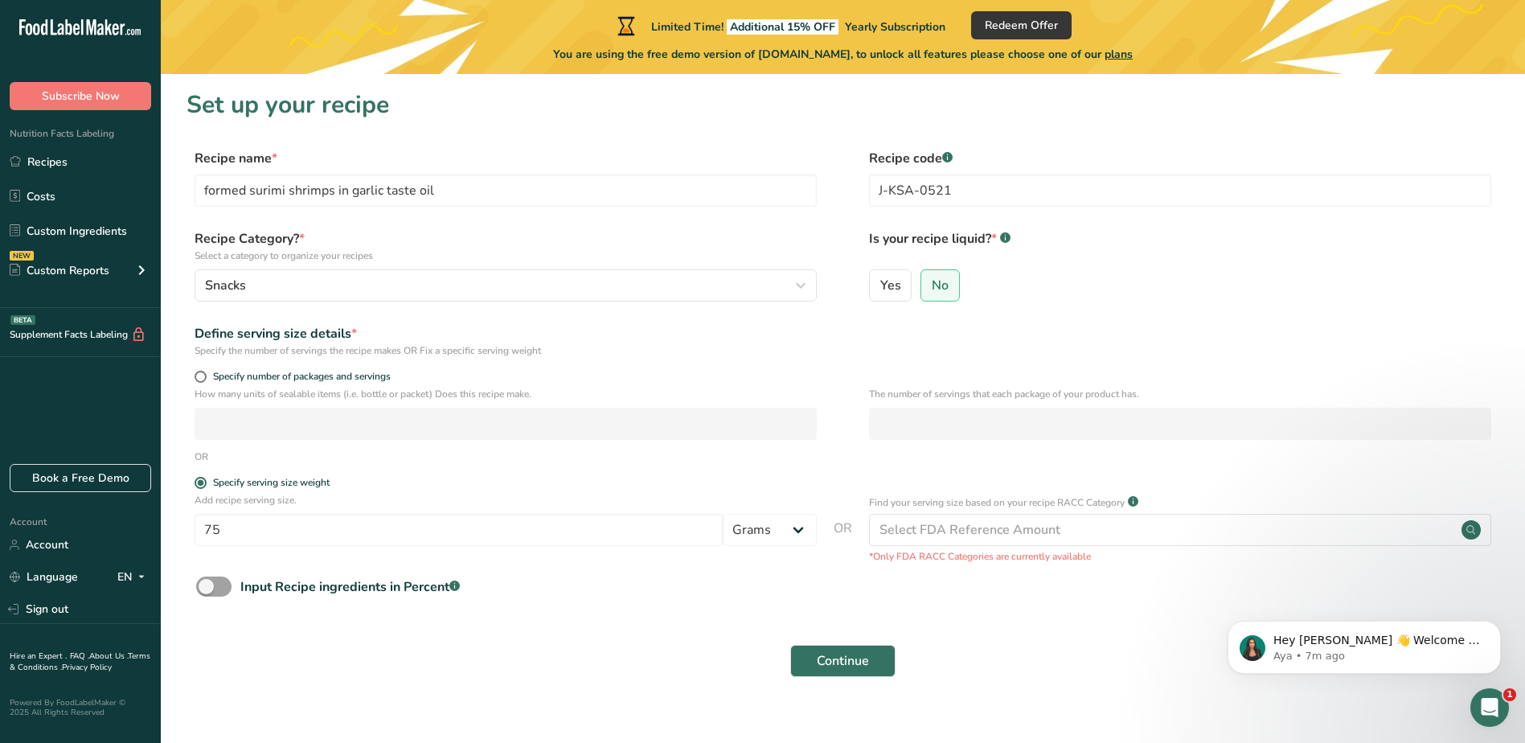
click at [1038, 281] on div "Yes No" at bounding box center [1180, 290] width 622 height 42
click at [911, 356] on div "Define serving size details * Specify the number of servings the recipe makes O…" at bounding box center [842, 341] width 1312 height 34
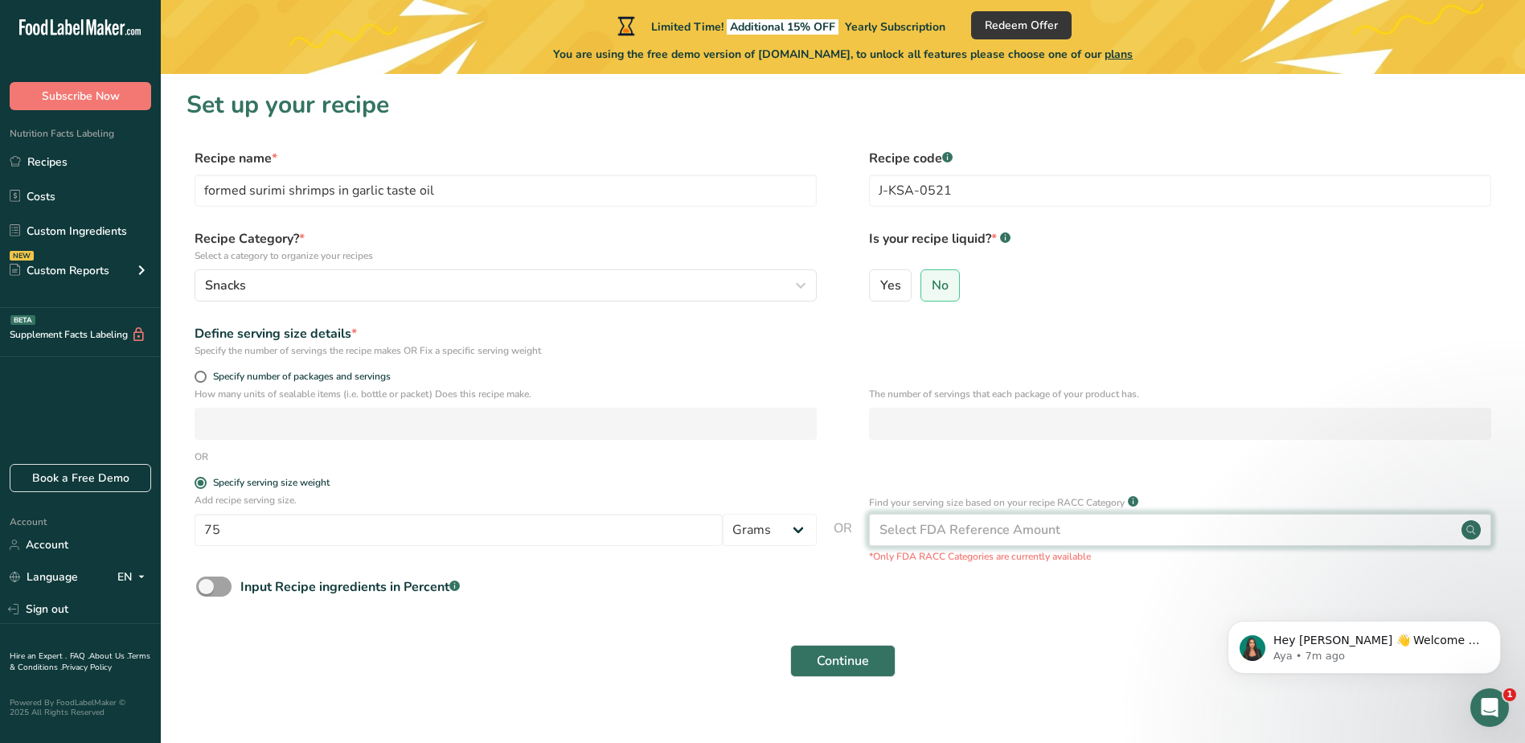
click at [918, 538] on div "Select FDA Reference Amount" at bounding box center [969, 529] width 181 height 19
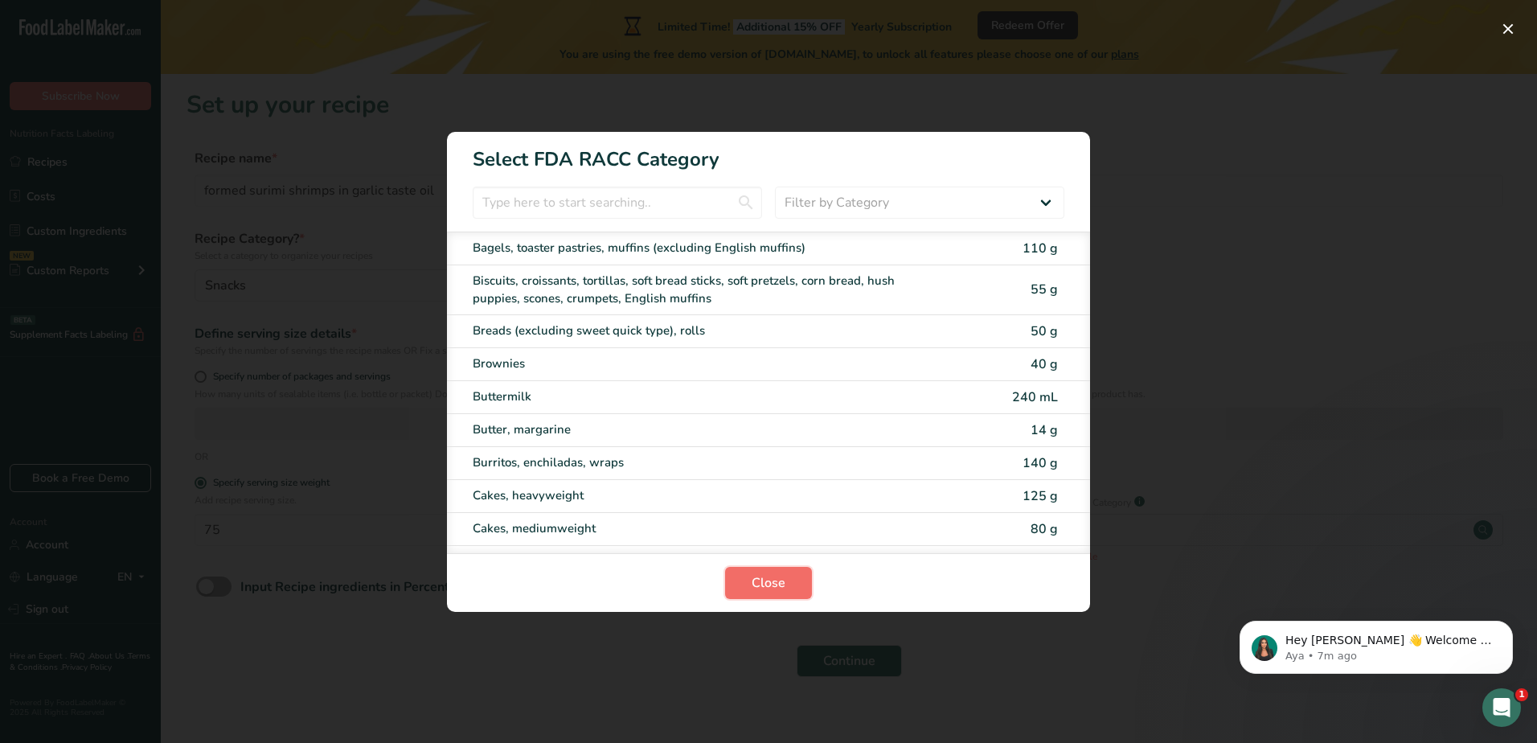
click at [802, 595] on button "Close" at bounding box center [768, 583] width 87 height 32
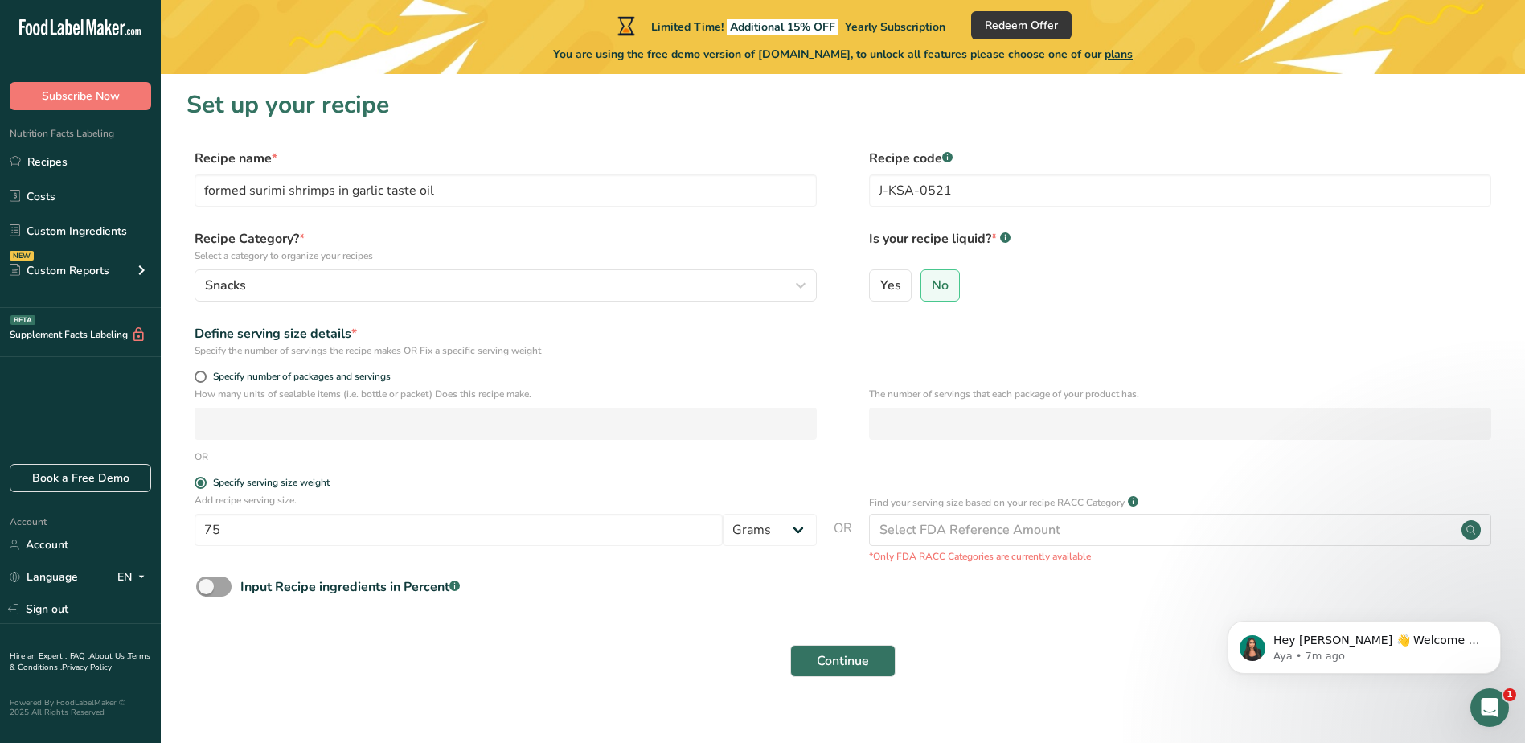
click at [1062, 623] on form "Recipe name * formed surimi shrimps in garlic taste oil Recipe code .a-a{fill:#…" at bounding box center [842, 418] width 1312 height 538
click at [202, 381] on span at bounding box center [201, 377] width 12 height 12
click at [202, 381] on input "Specify number of packages and servings" at bounding box center [200, 376] width 10 height 10
radio input "true"
radio input "false"
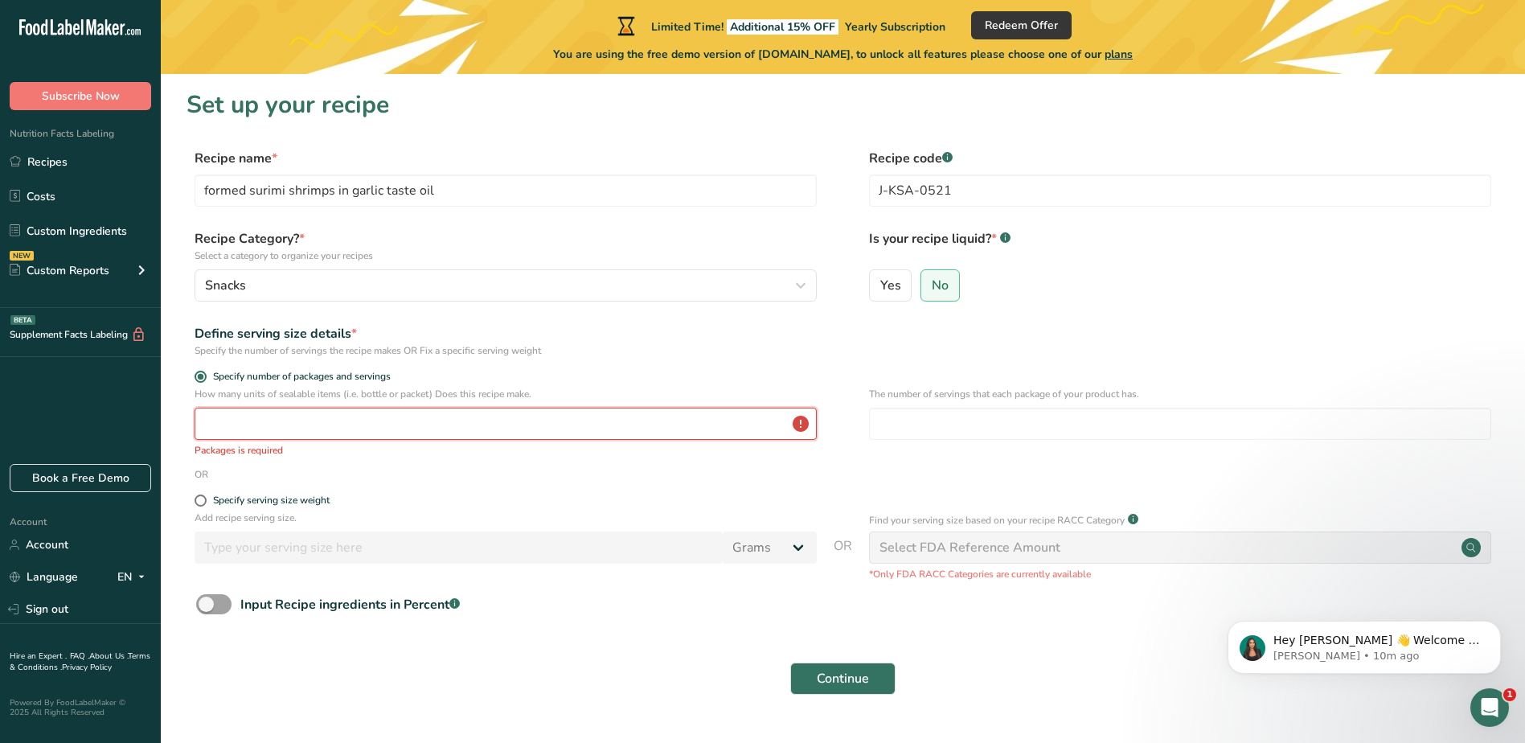
click at [289, 432] on input "number" at bounding box center [506, 423] width 622 height 32
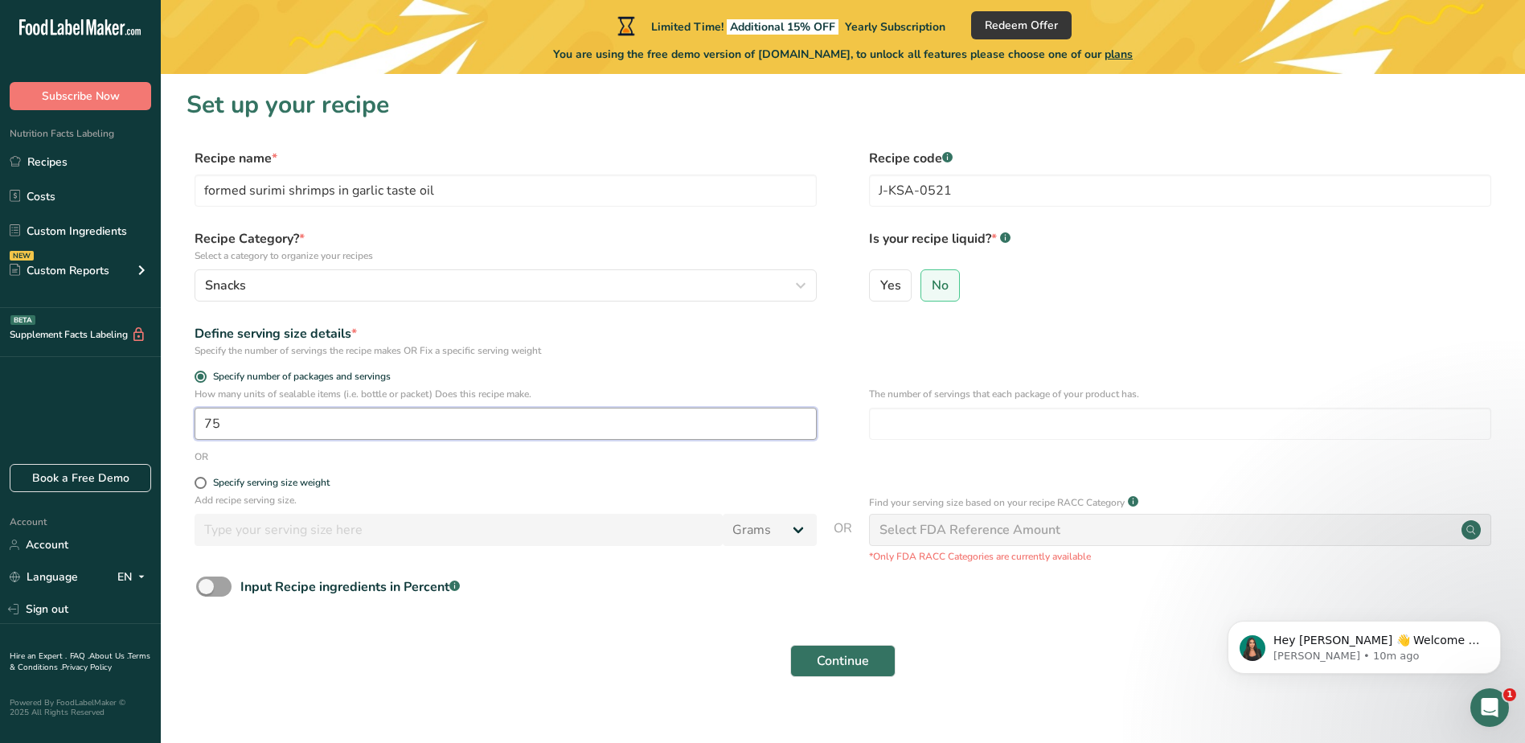
type input "75"
click at [915, 401] on div "The number of servings that each package of your product has." at bounding box center [1180, 418] width 622 height 63
click at [915, 424] on input "number" at bounding box center [1180, 423] width 622 height 32
type input "3"
click at [199, 485] on span at bounding box center [201, 483] width 12 height 12
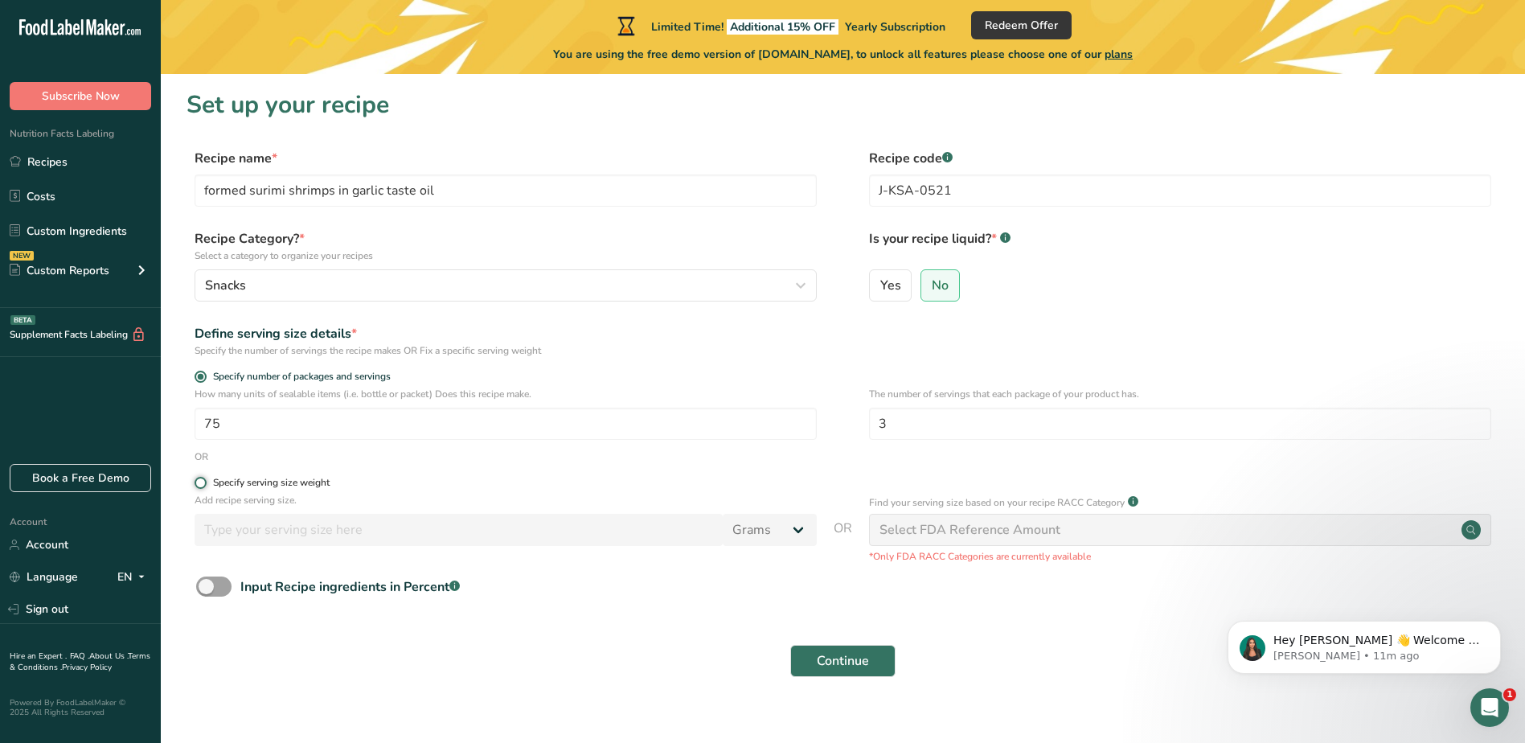
click at [199, 485] on input "Specify serving size weight" at bounding box center [200, 482] width 10 height 10
radio input "true"
radio input "false"
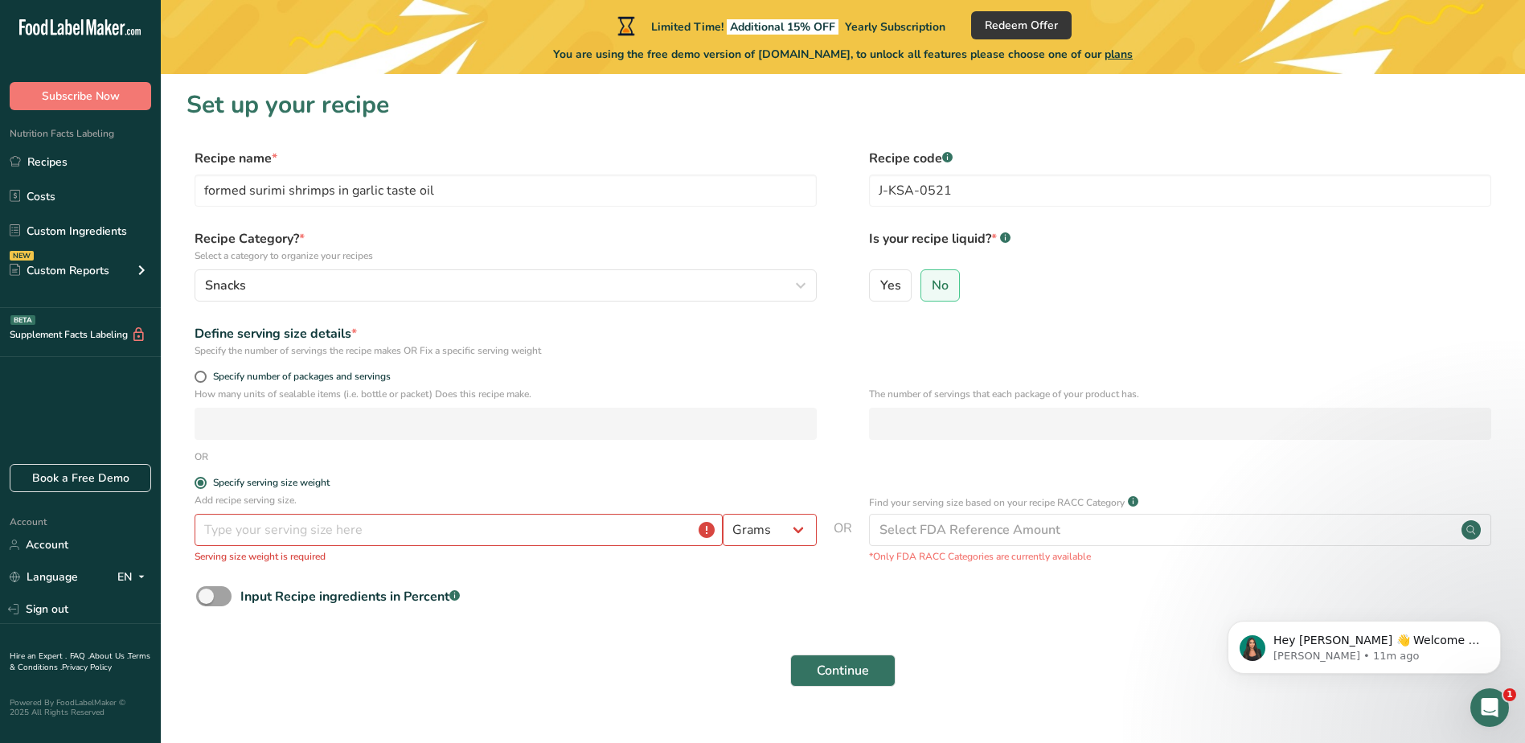
click at [1066, 653] on div "Continue" at bounding box center [842, 670] width 1312 height 51
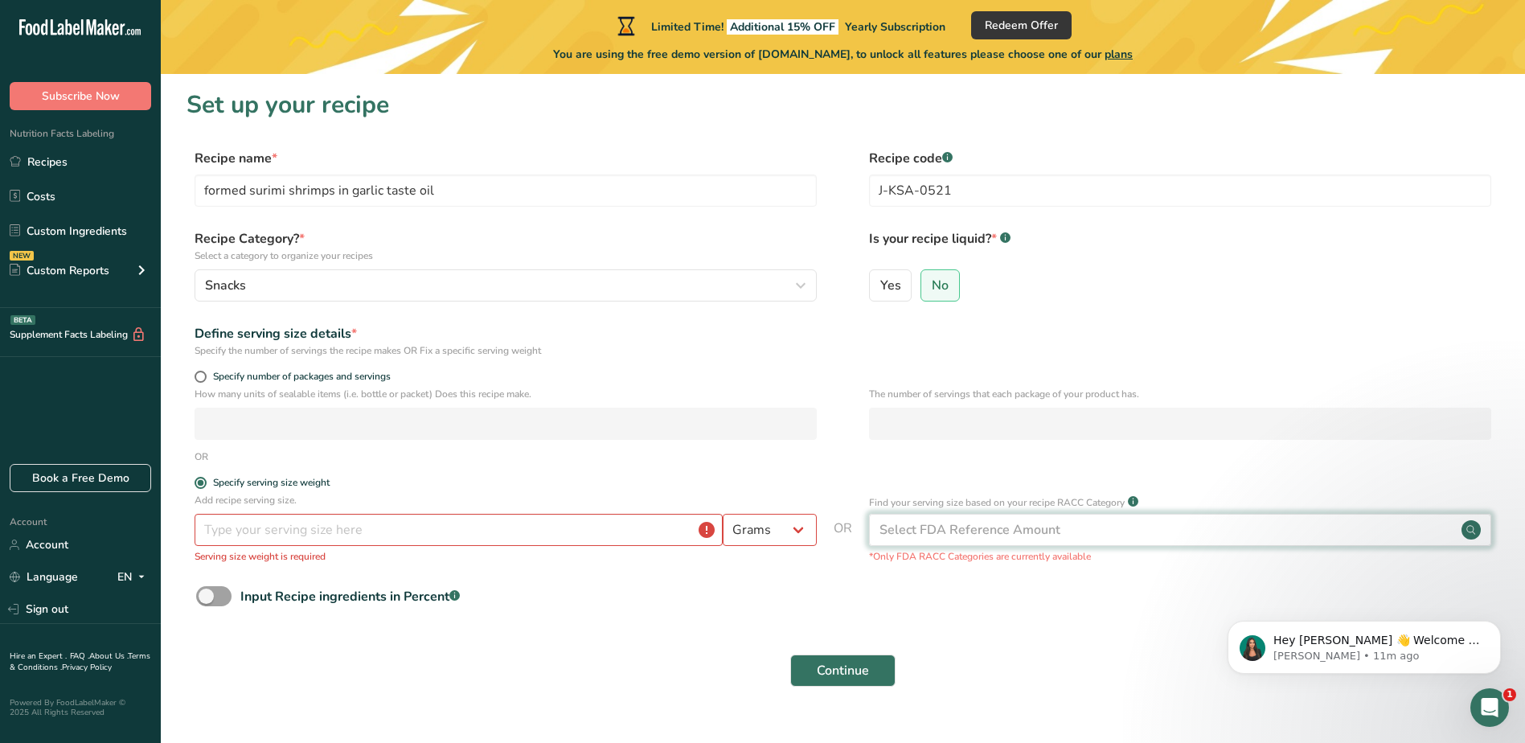
click at [1476, 527] on circle at bounding box center [1470, 529] width 19 height 19
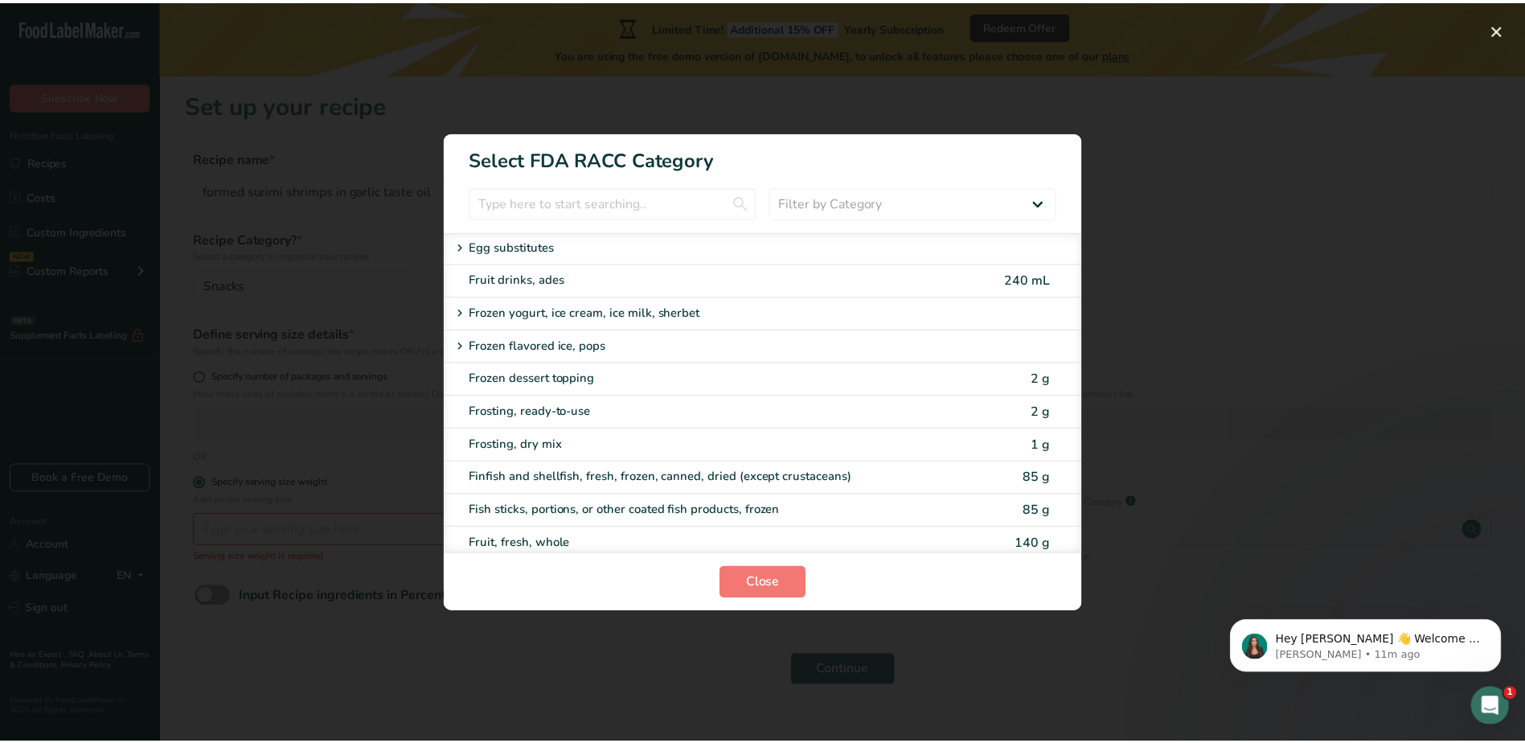
scroll to position [1286, 0]
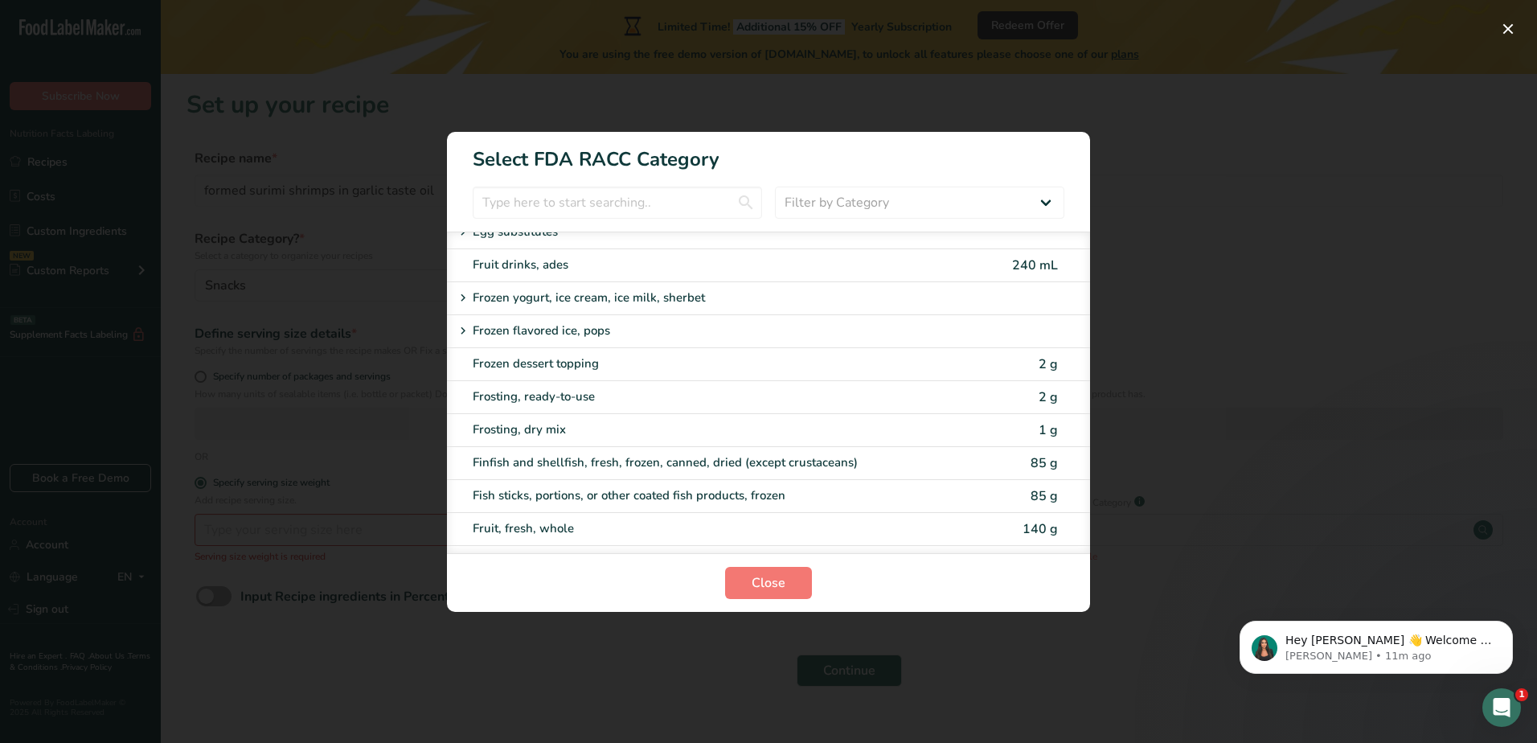
click at [1271, 314] on div "RACC Category Selection Modal" at bounding box center [768, 371] width 1537 height 743
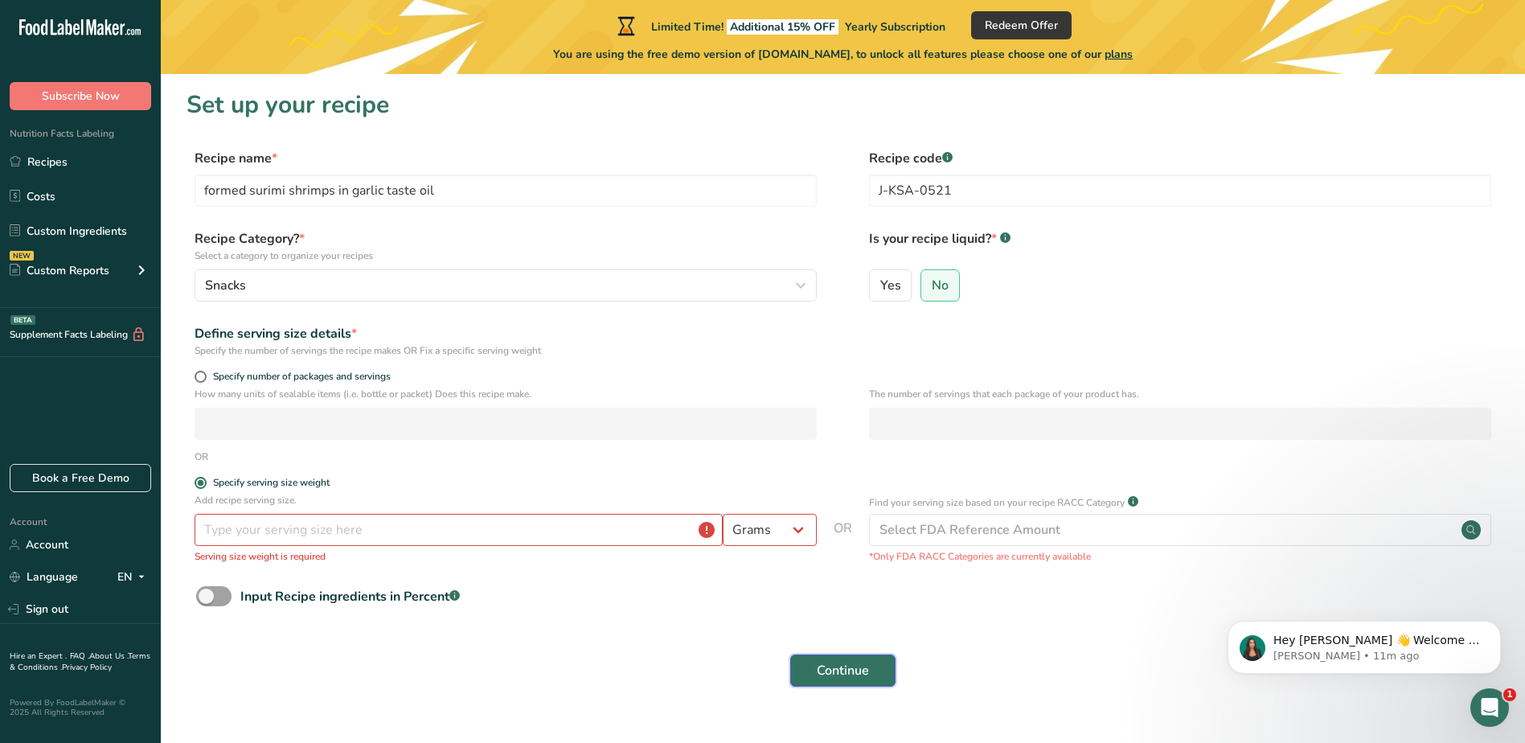
click at [854, 665] on span "Continue" at bounding box center [843, 670] width 52 height 19
click at [279, 535] on input "number" at bounding box center [459, 530] width 528 height 32
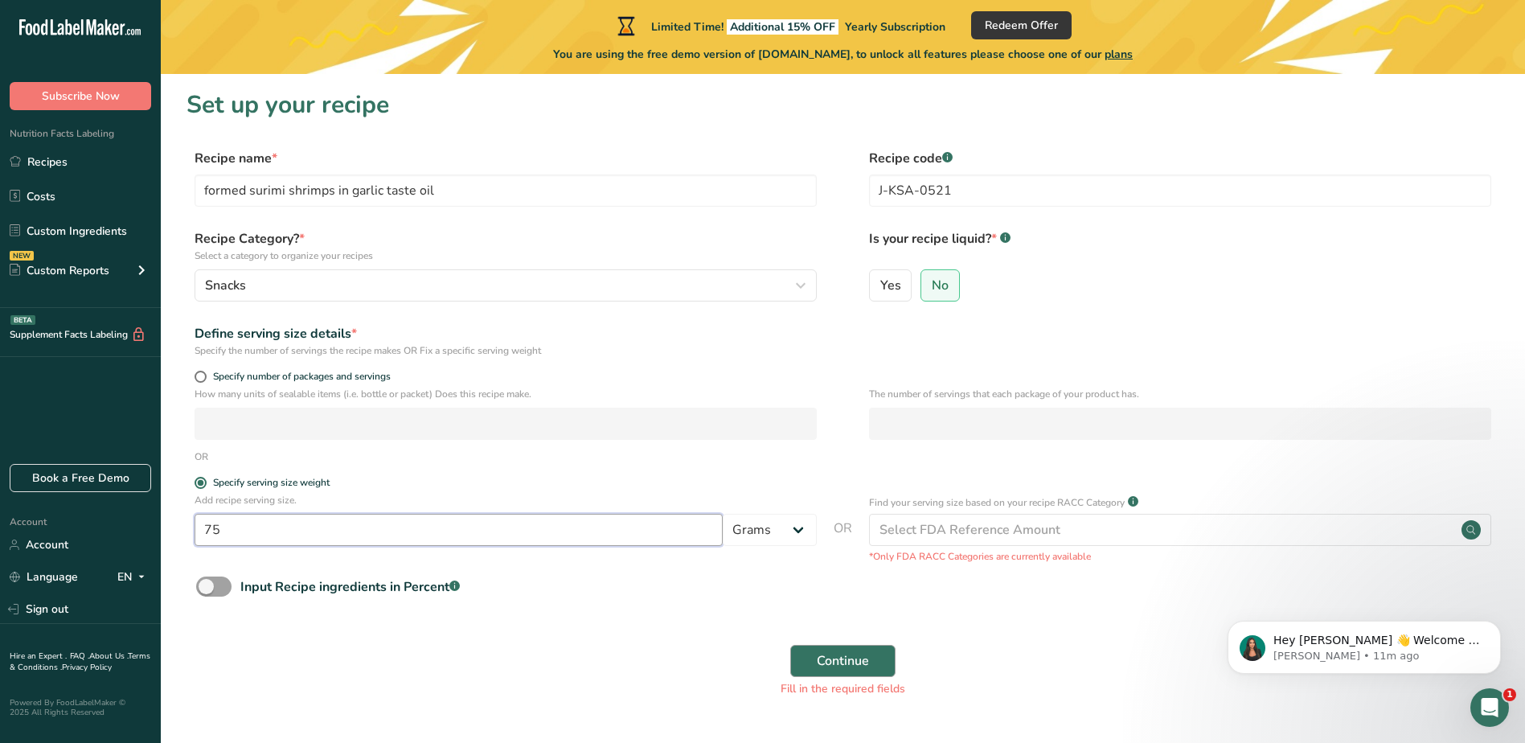
type input "75"
click at [838, 661] on span "Continue" at bounding box center [843, 660] width 52 height 19
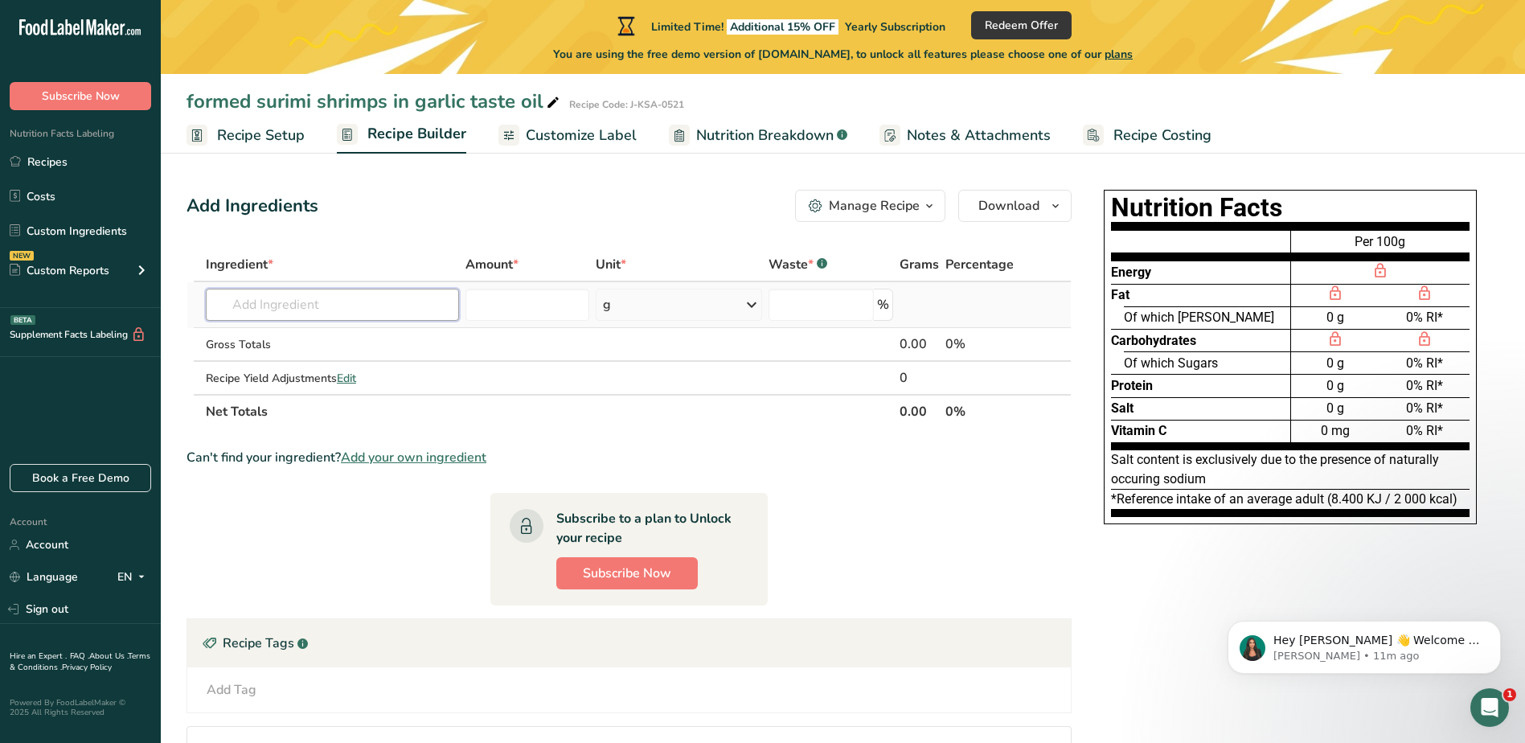
click at [321, 317] on input "text" at bounding box center [332, 305] width 253 height 32
click at [522, 305] on input "number" at bounding box center [527, 305] width 124 height 32
click at [569, 129] on span "Customize Label" at bounding box center [581, 136] width 111 height 22
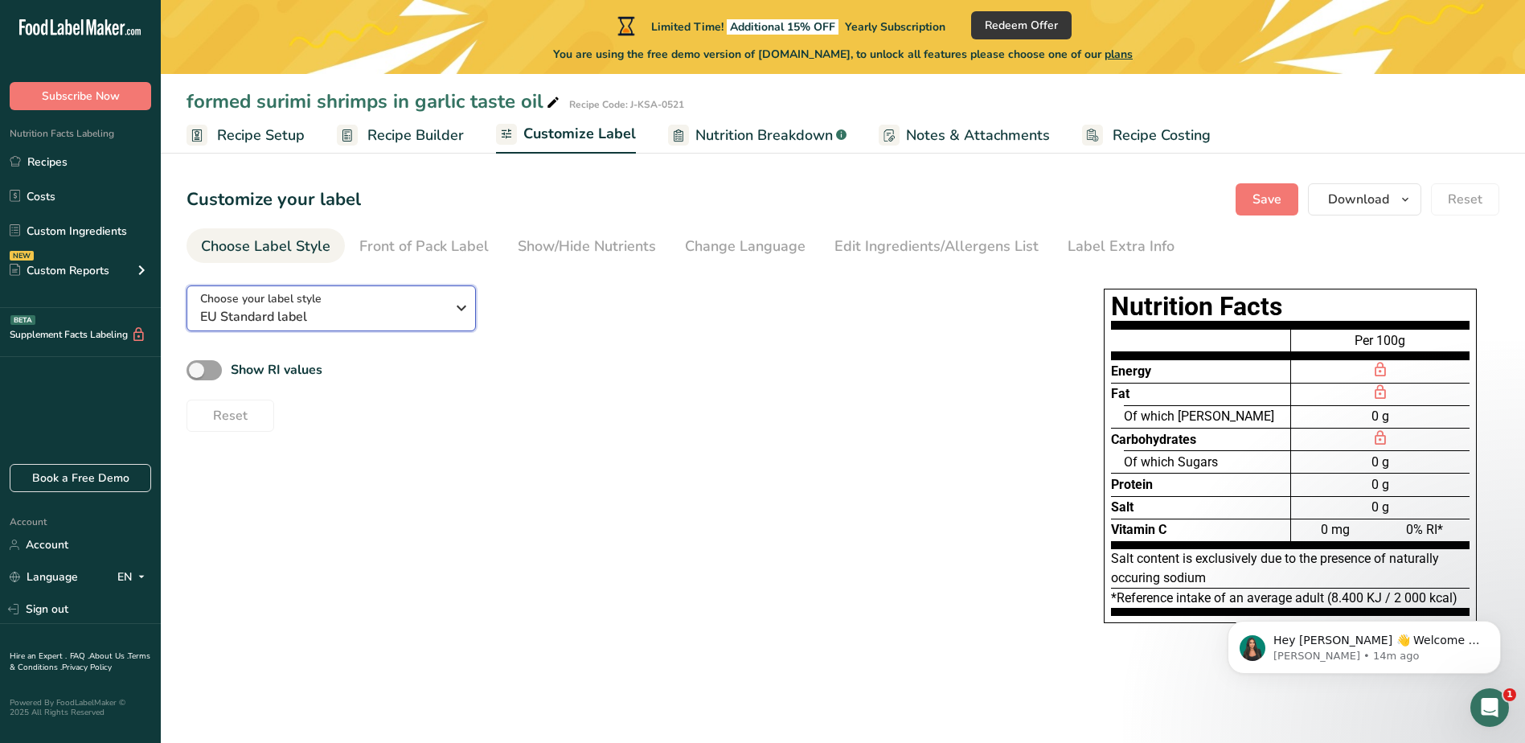
click at [457, 306] on icon "button" at bounding box center [461, 307] width 19 height 29
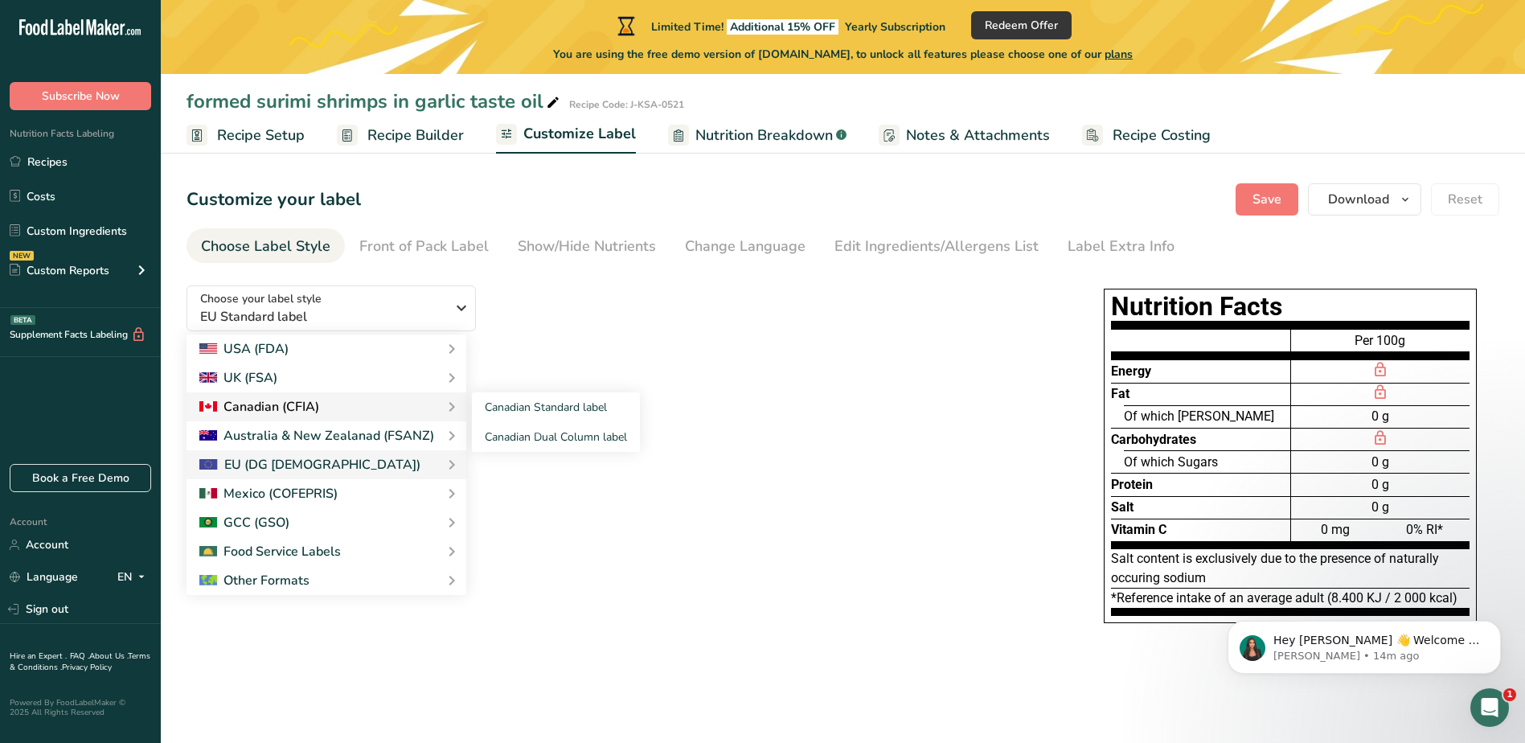
click at [305, 408] on div "Canadian (CFIA)" at bounding box center [259, 406] width 120 height 19
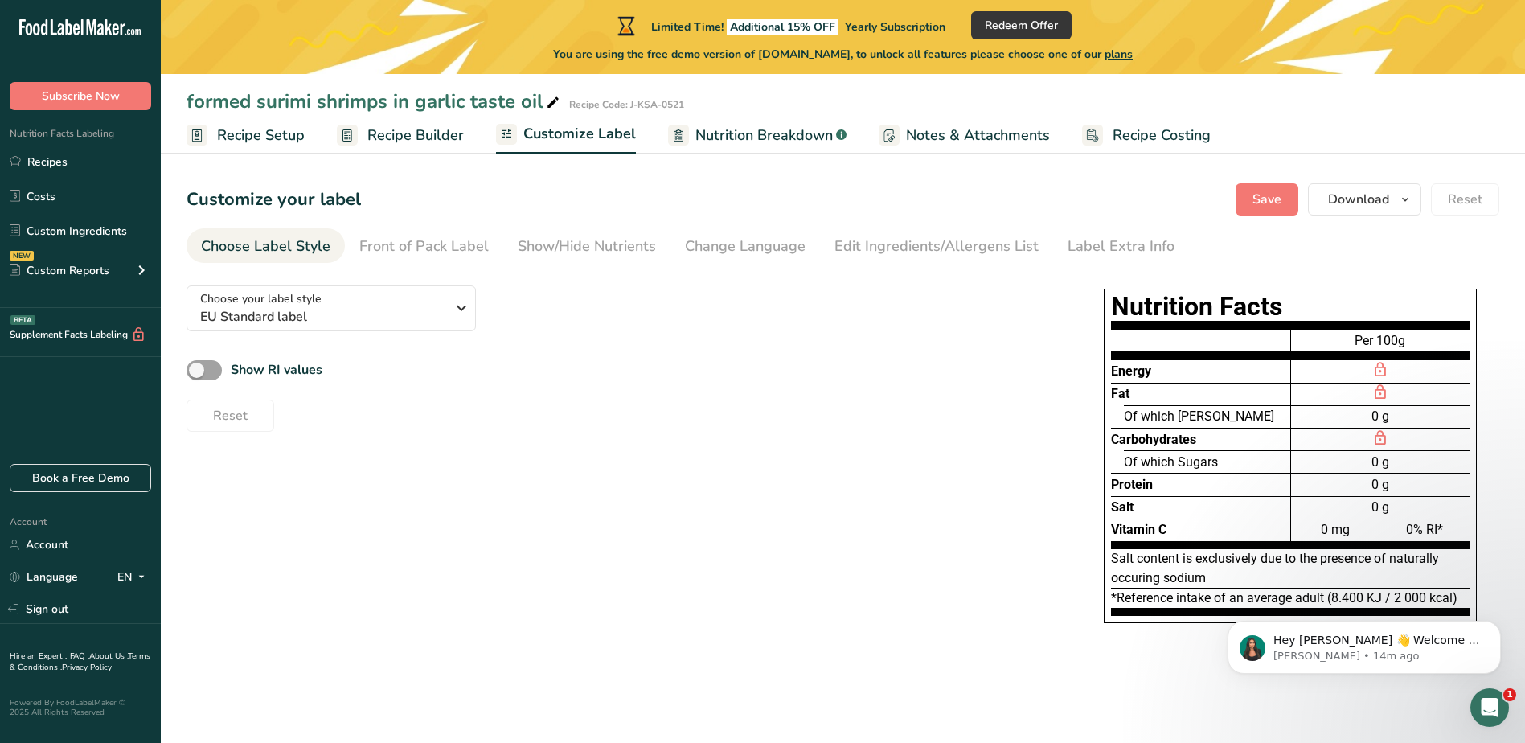
click at [392, 140] on span "Recipe Builder" at bounding box center [415, 136] width 96 height 22
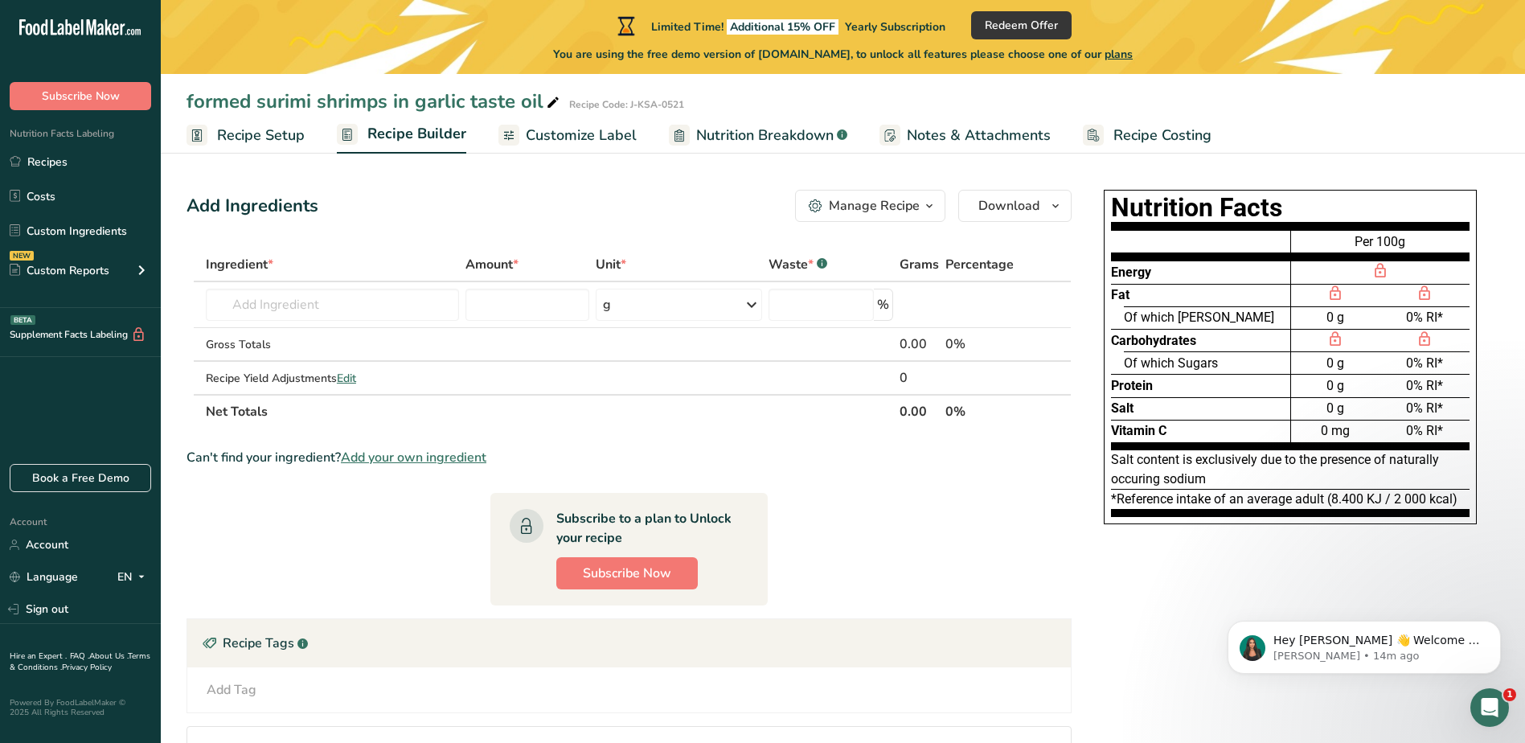
click at [105, 134] on span "Nutrition Facts Labeling" at bounding box center [57, 133] width 114 height 13
click at [256, 296] on input "text" at bounding box center [332, 305] width 253 height 32
click at [370, 309] on input "text" at bounding box center [332, 305] width 253 height 32
paste input "Ingredients: marinated formed surimi shrimps 62,5% [formed surimi shrimps (suri…"
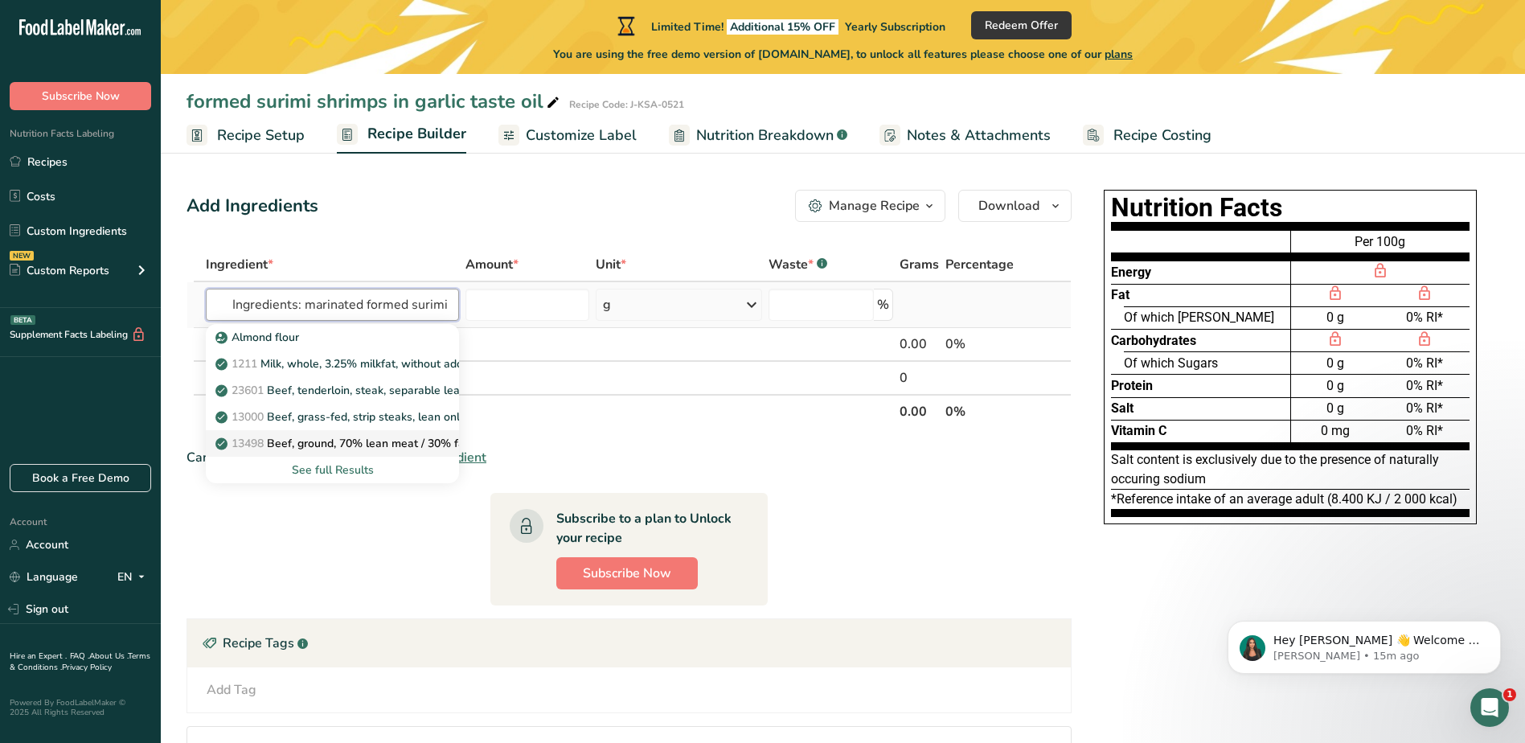
scroll to position [0, 889]
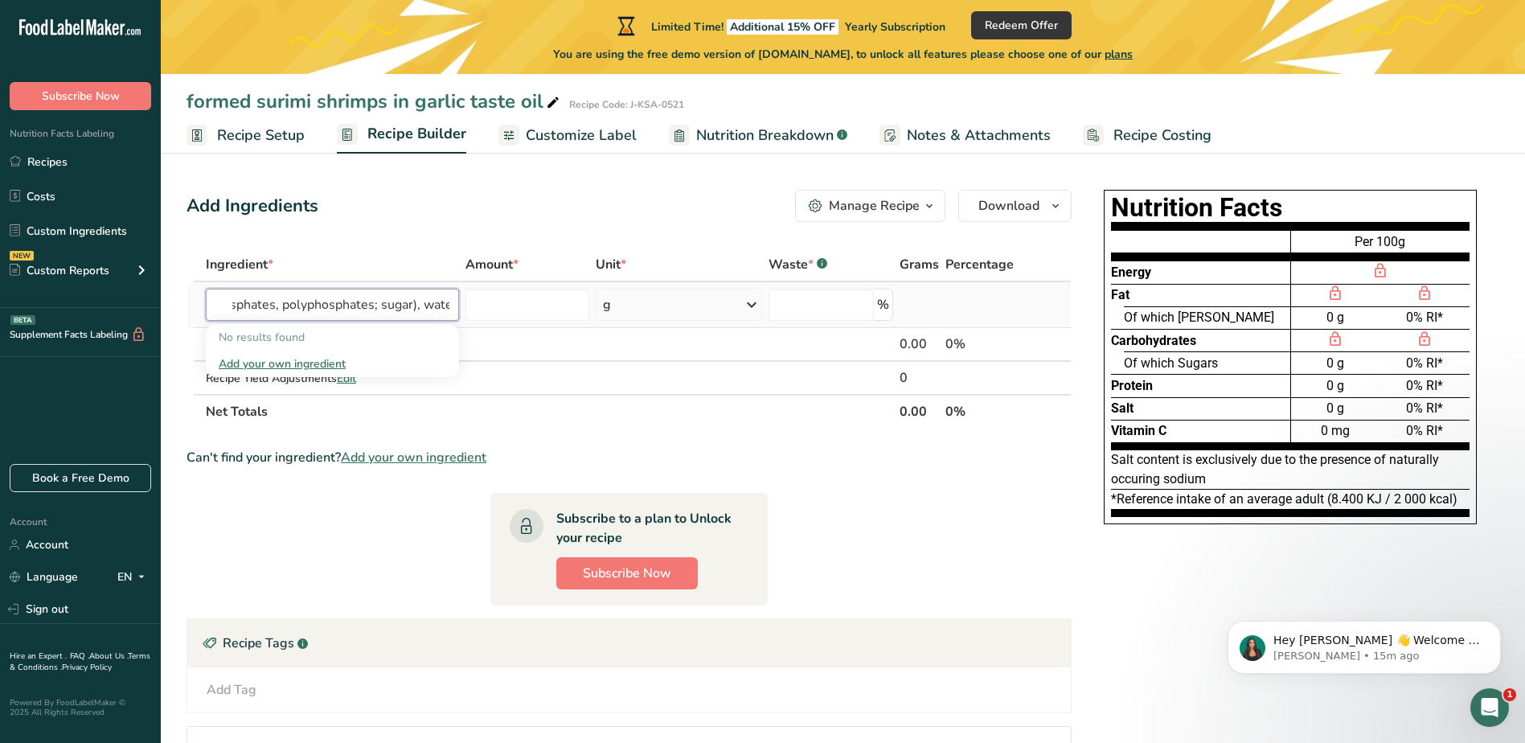
type input "Ingredients: marinated formed surimi shrimps 62,5% [formed surimi shrimps (suri…"
click at [890, 571] on section "Ingredient * Amount * Unit * Waste * .a-a{fill:#347362;}.b-a{fill:#fff;} Grams …" at bounding box center [628, 552] width 885 height 609
click at [334, 300] on input "text" at bounding box center [332, 305] width 253 height 32
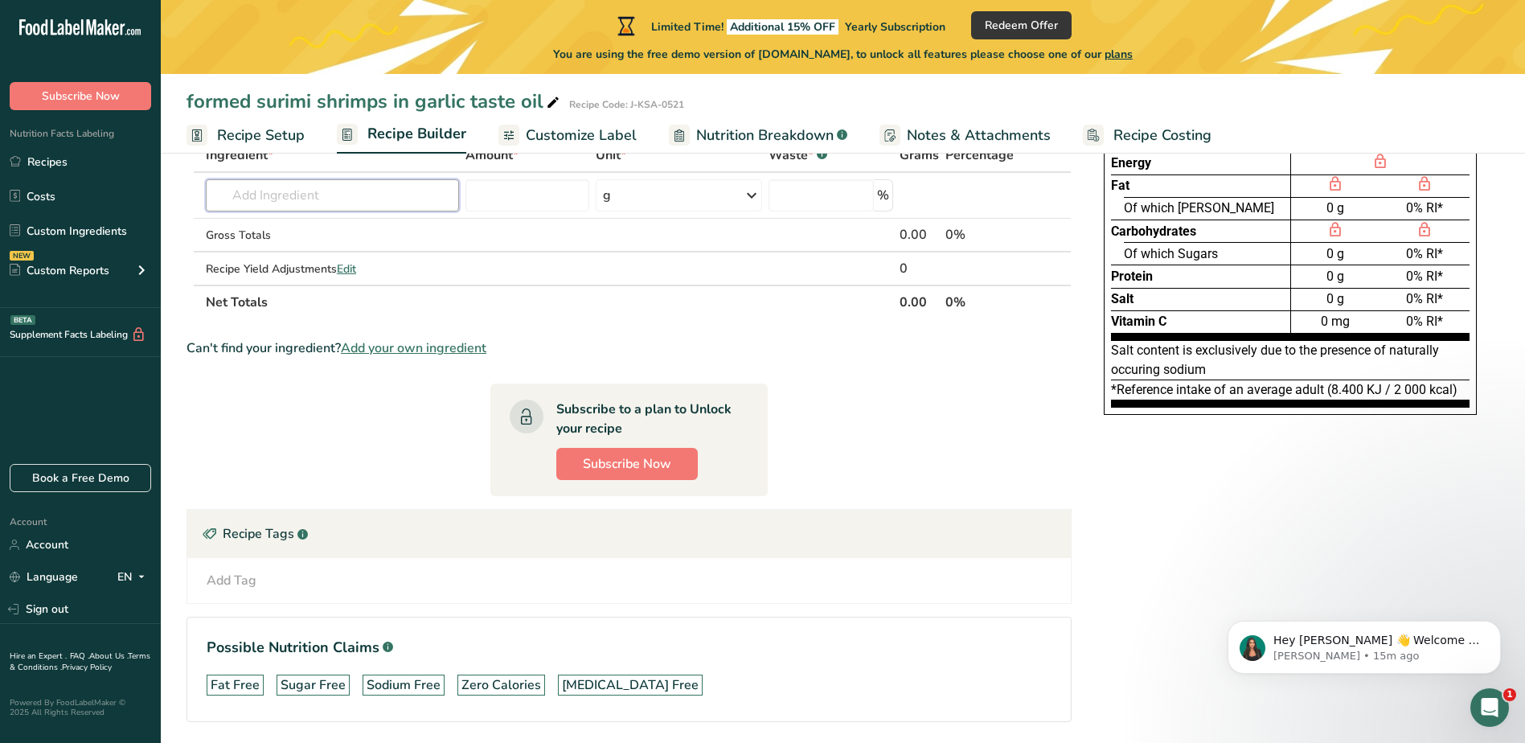
scroll to position [85, 0]
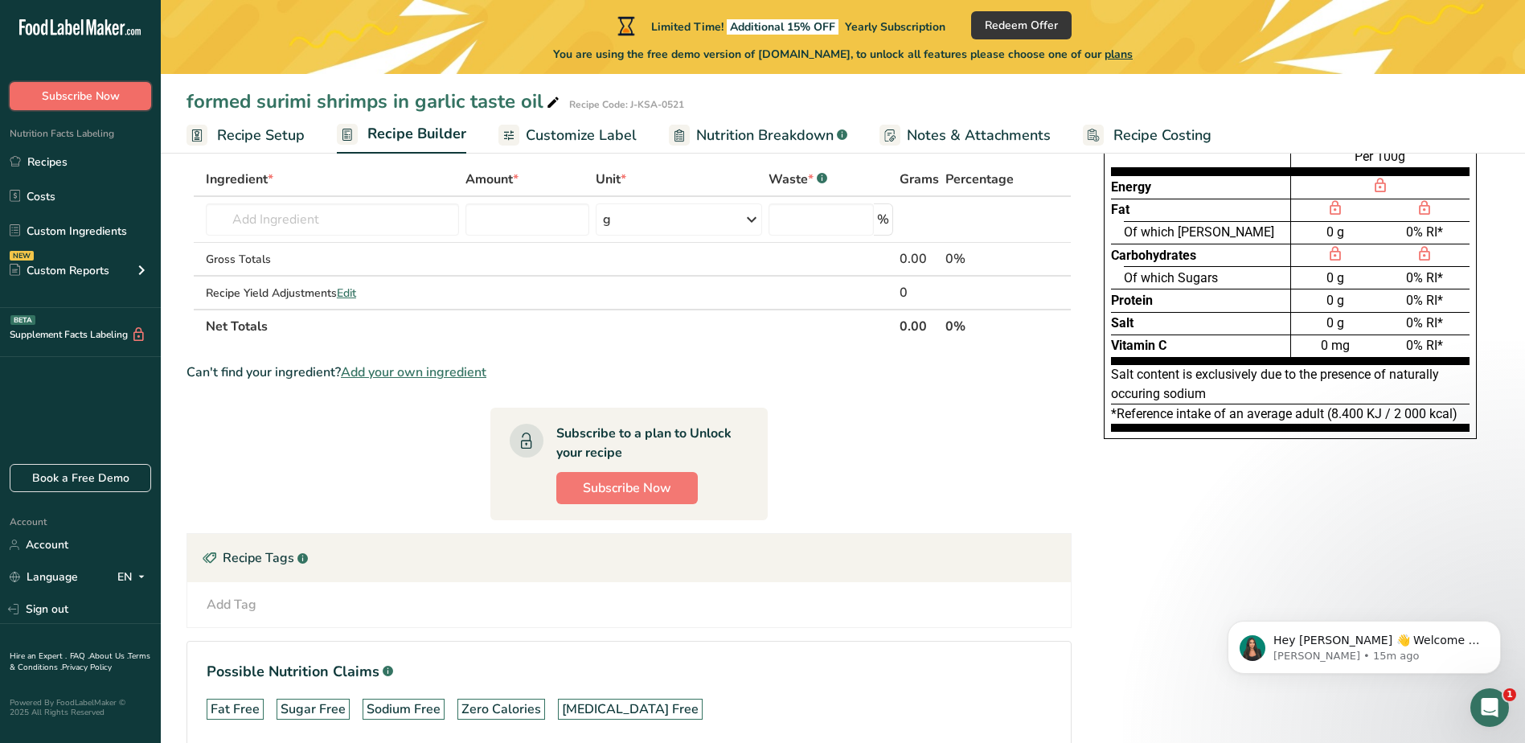
click at [63, 98] on span "Subscribe Now" at bounding box center [81, 96] width 78 height 17
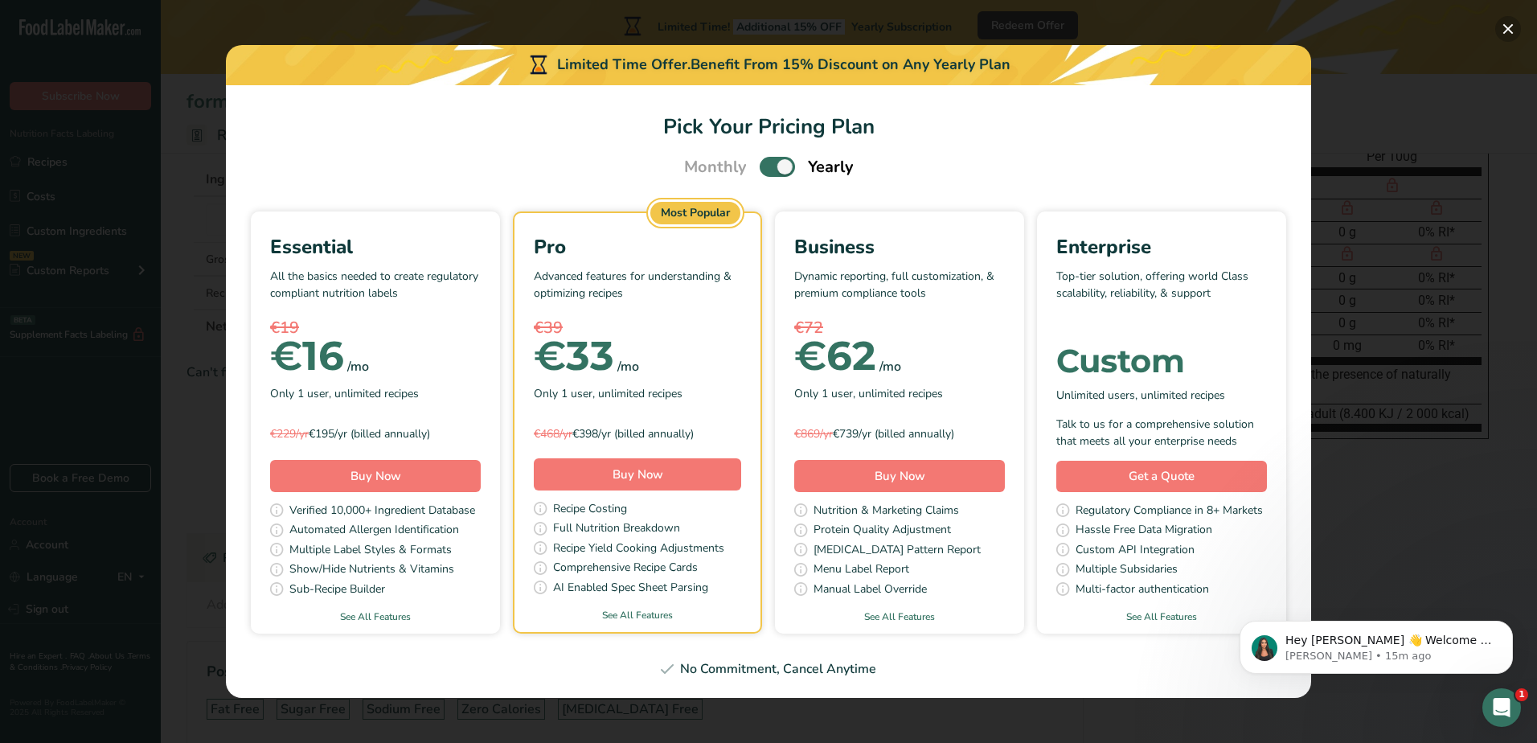
click at [1508, 31] on button "Pick Your Pricing Plan Modal" at bounding box center [1508, 29] width 26 height 26
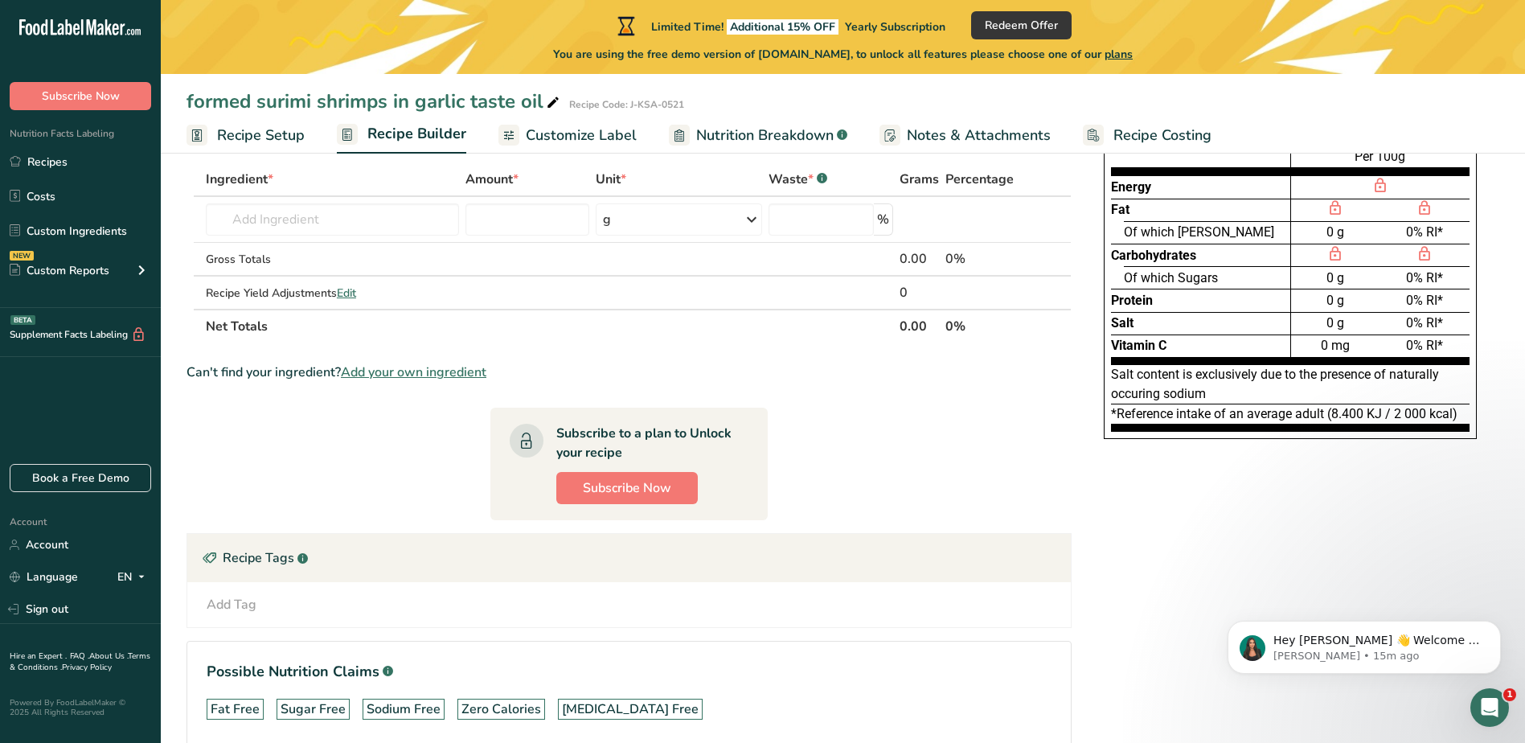
click at [285, 133] on span "Recipe Setup" at bounding box center [261, 136] width 88 height 22
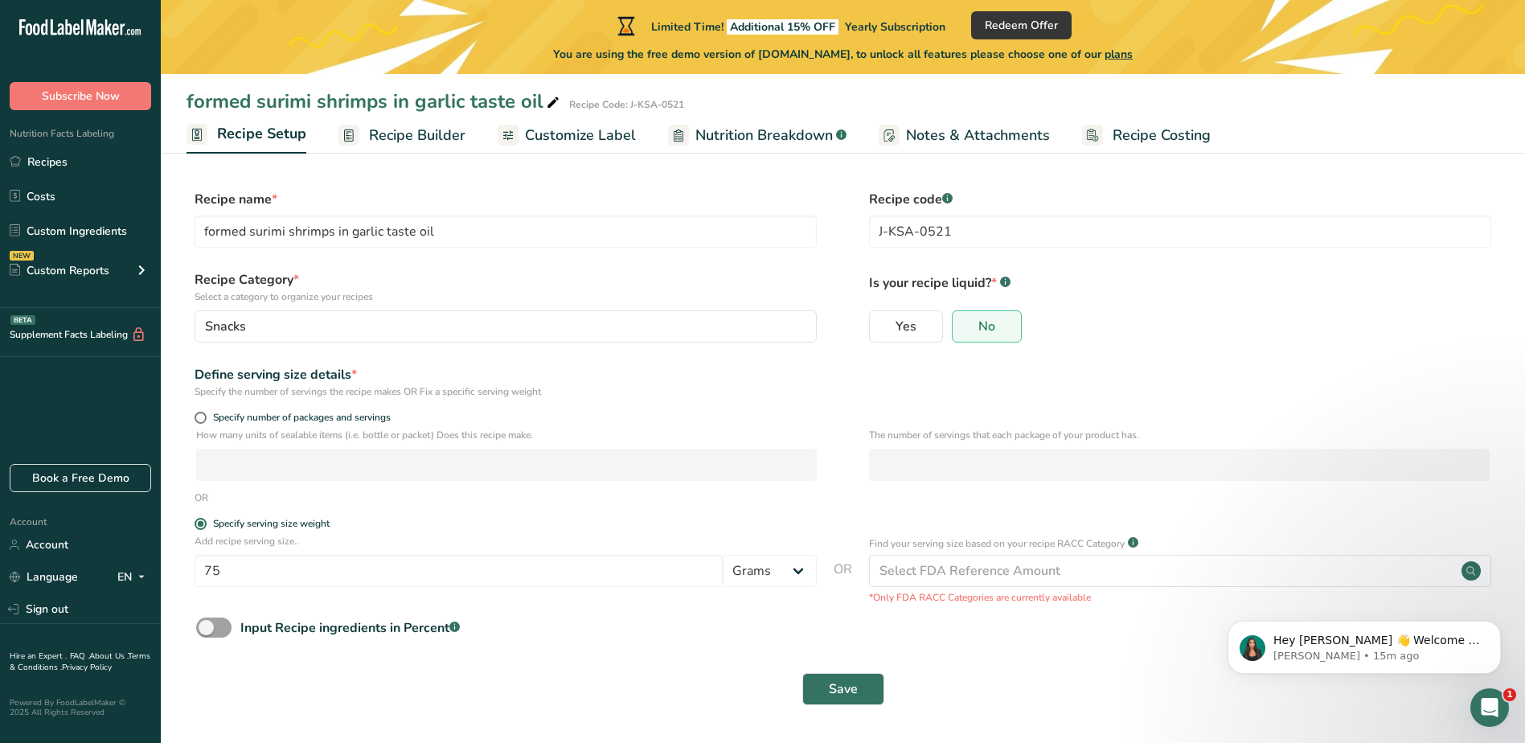
click at [401, 140] on span "Recipe Builder" at bounding box center [417, 136] width 96 height 22
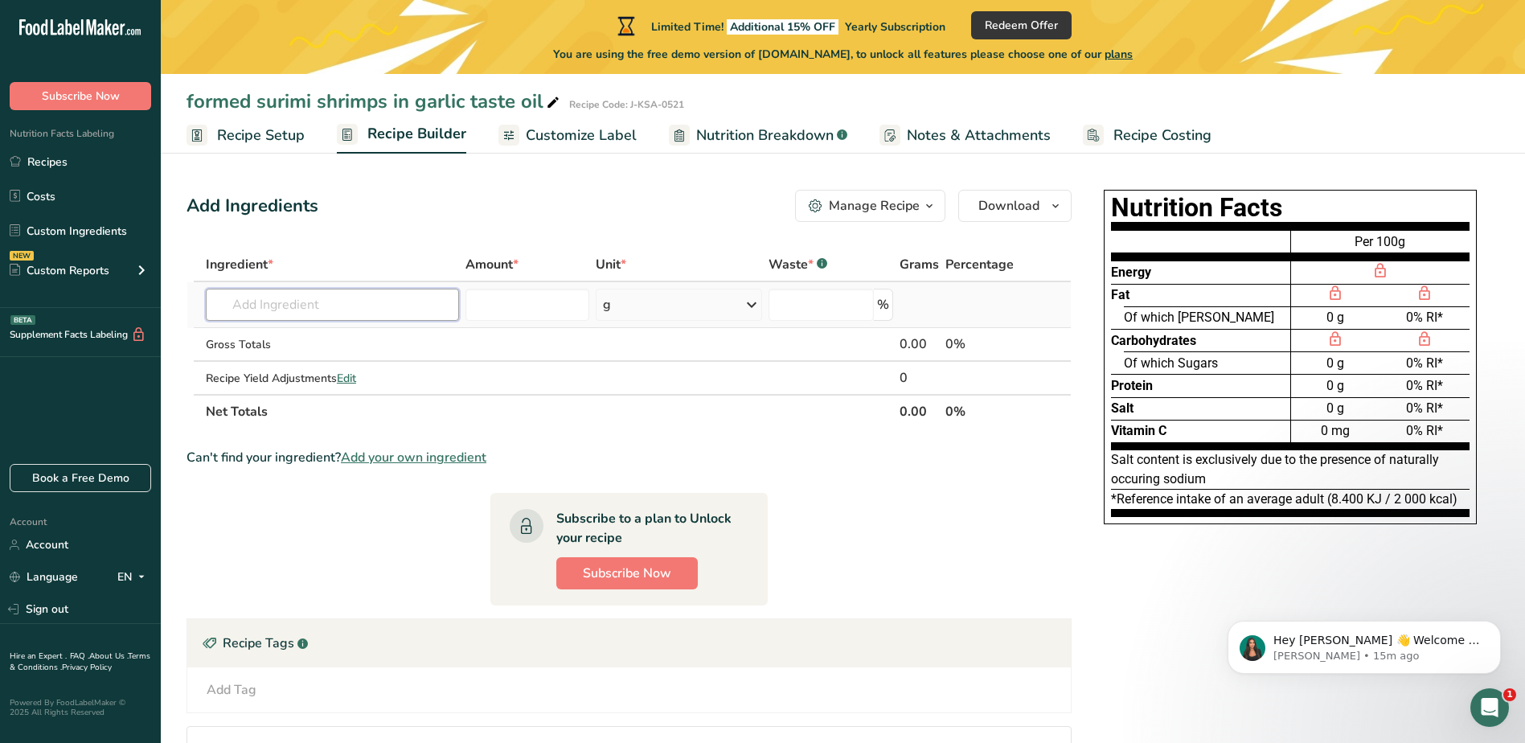
click at [399, 318] on input "text" at bounding box center [332, 305] width 253 height 32
click at [526, 314] on input "number" at bounding box center [527, 305] width 124 height 32
click at [941, 563] on section "Ingredient * Amount * Unit * Waste * .a-a{fill:#347362;}.b-a{fill:#fff;} Grams …" at bounding box center [628, 552] width 885 height 609
click at [637, 299] on div "g" at bounding box center [679, 305] width 166 height 32
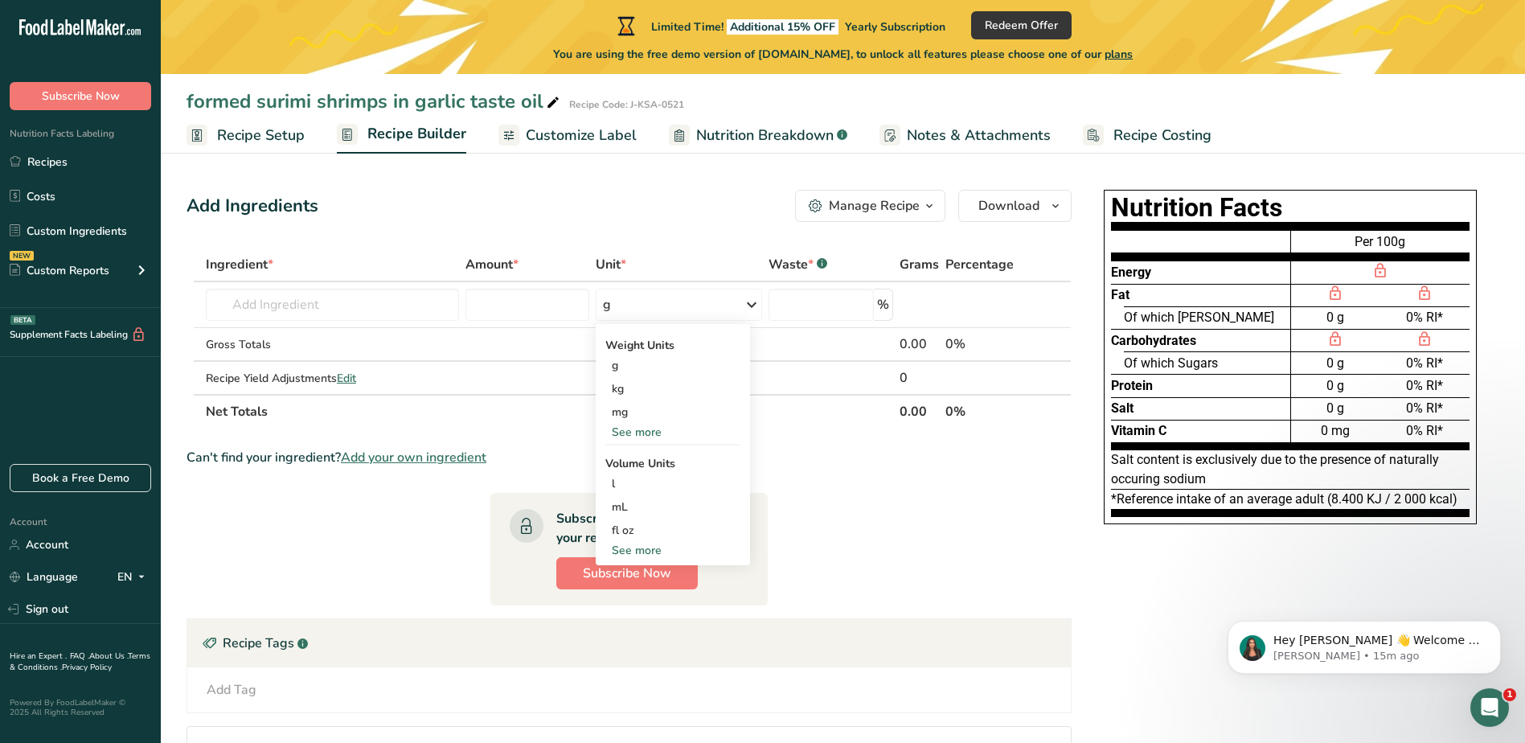
click at [837, 508] on section "Ingredient * Amount * Unit * Waste * .a-a{fill:#347362;}.b-a{fill:#fff;} Grams …" at bounding box center [628, 552] width 885 height 609
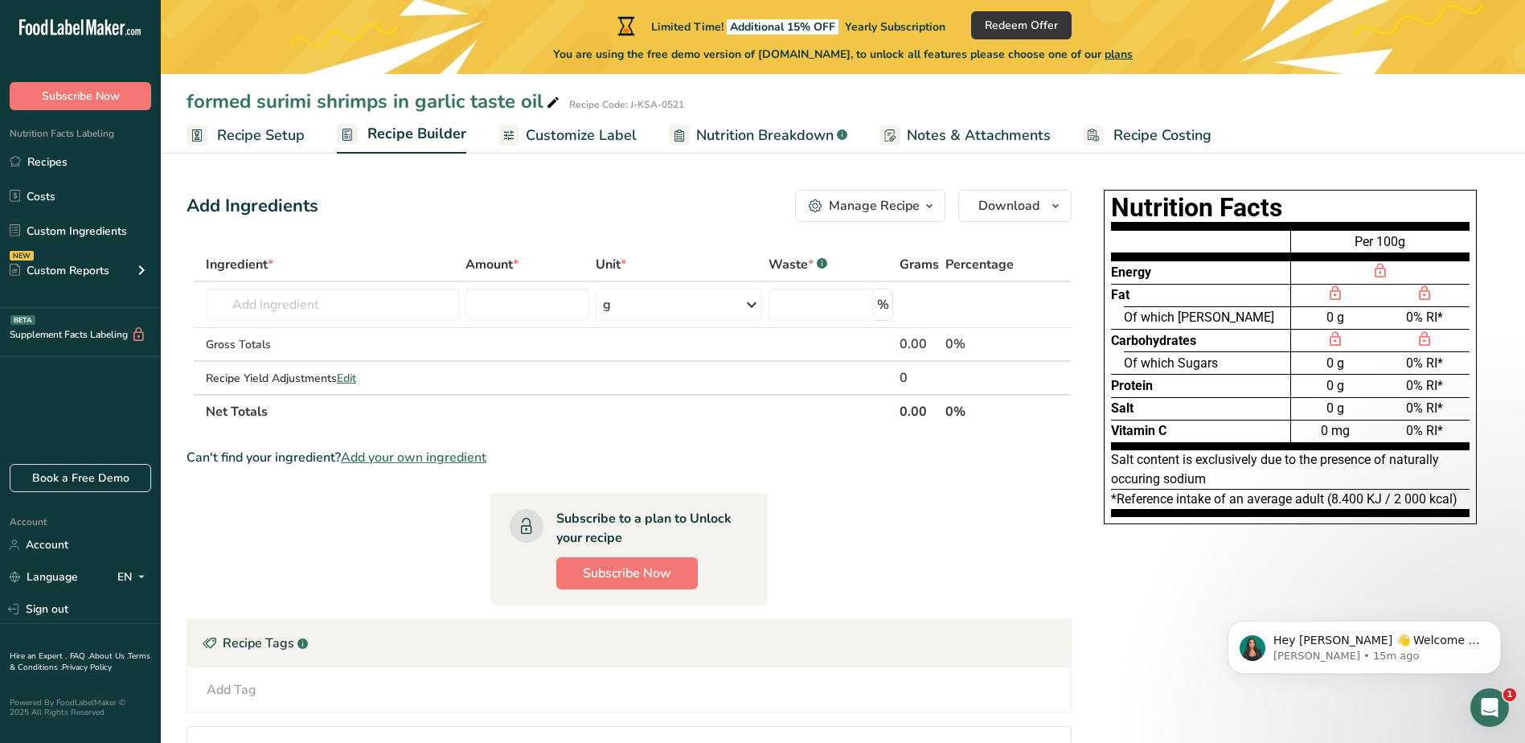
click at [909, 549] on section "Ingredient * Amount * Unit * Waste * .a-a{fill:#347362;}.b-a{fill:#fff;} Grams …" at bounding box center [628, 552] width 885 height 609
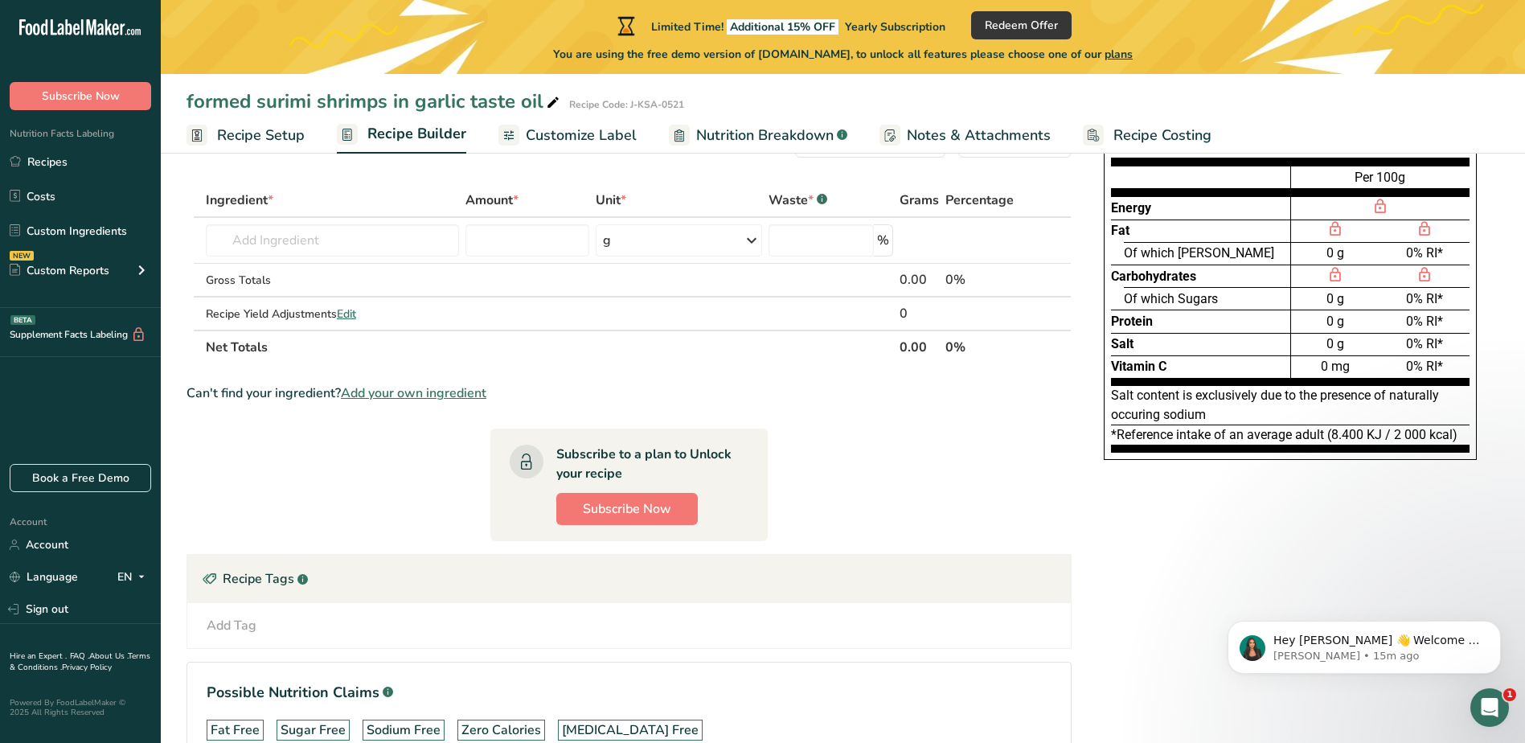
scroll to position [5, 0]
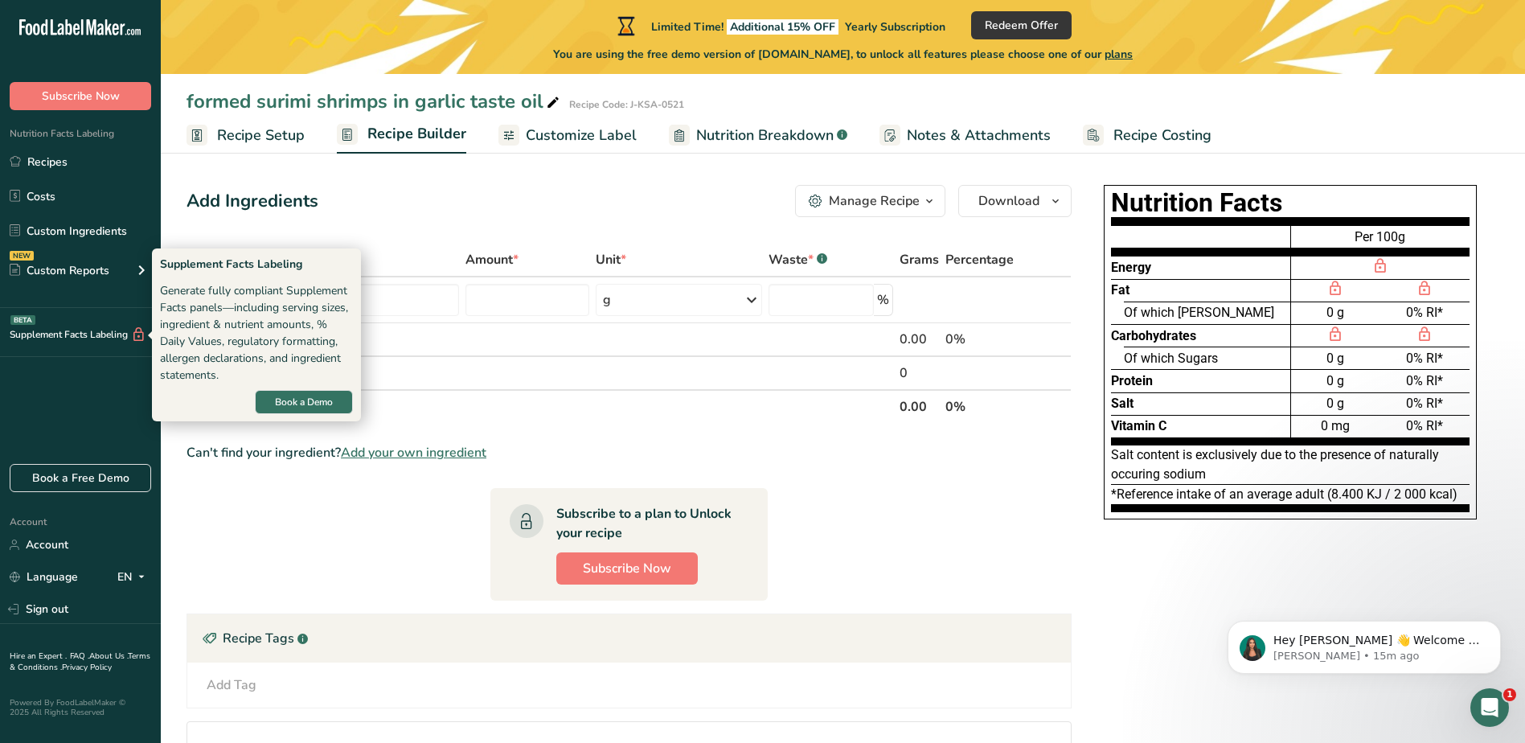
click at [76, 334] on div "Supplement Facts Labeling BETA" at bounding box center [73, 334] width 146 height 17
click at [76, 336] on div "Supplement Facts Labeling BETA" at bounding box center [73, 334] width 146 height 17
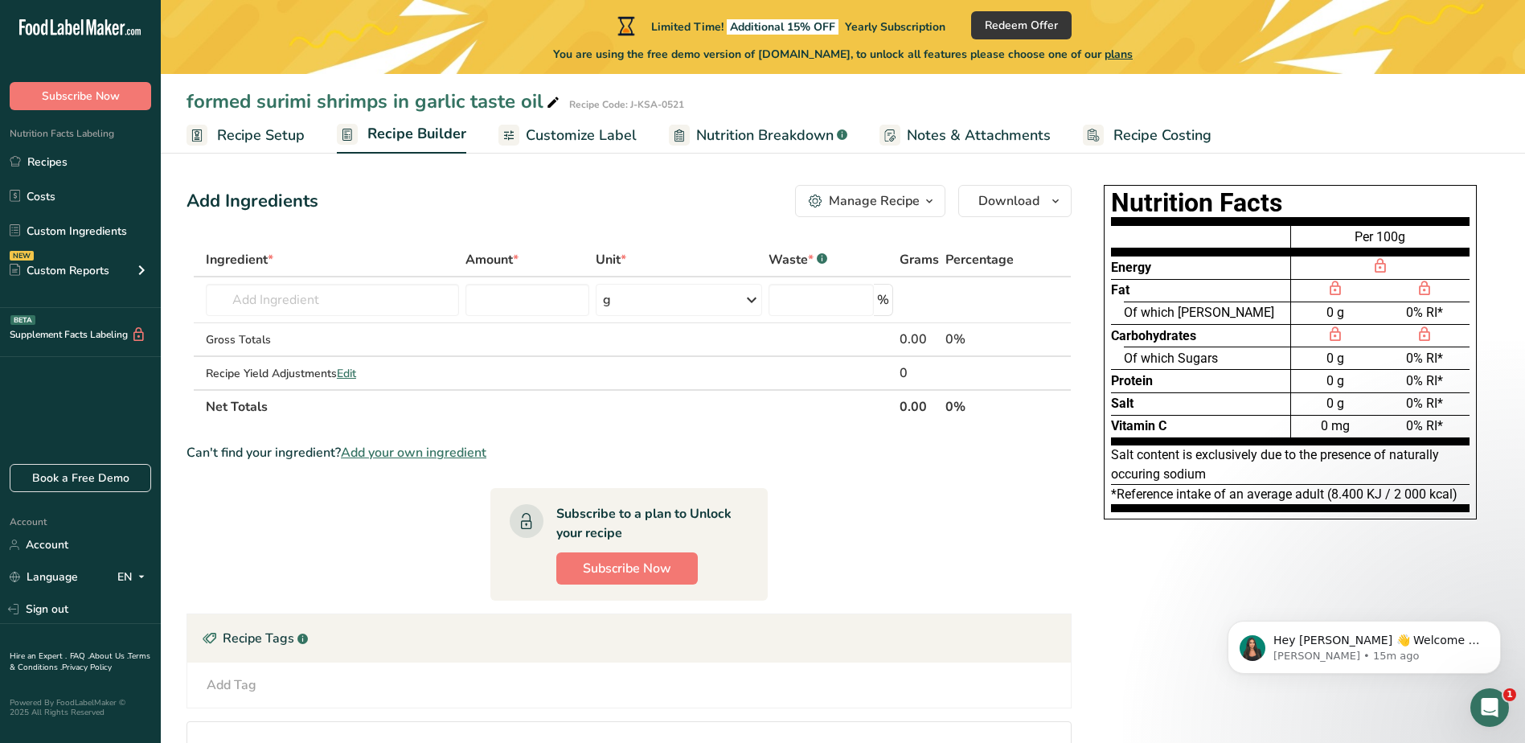
click at [1003, 596] on section "Ingredient * Amount * Unit * Waste * .a-a{fill:#347362;}.b-a{fill:#fff;} Grams …" at bounding box center [628, 547] width 885 height 609
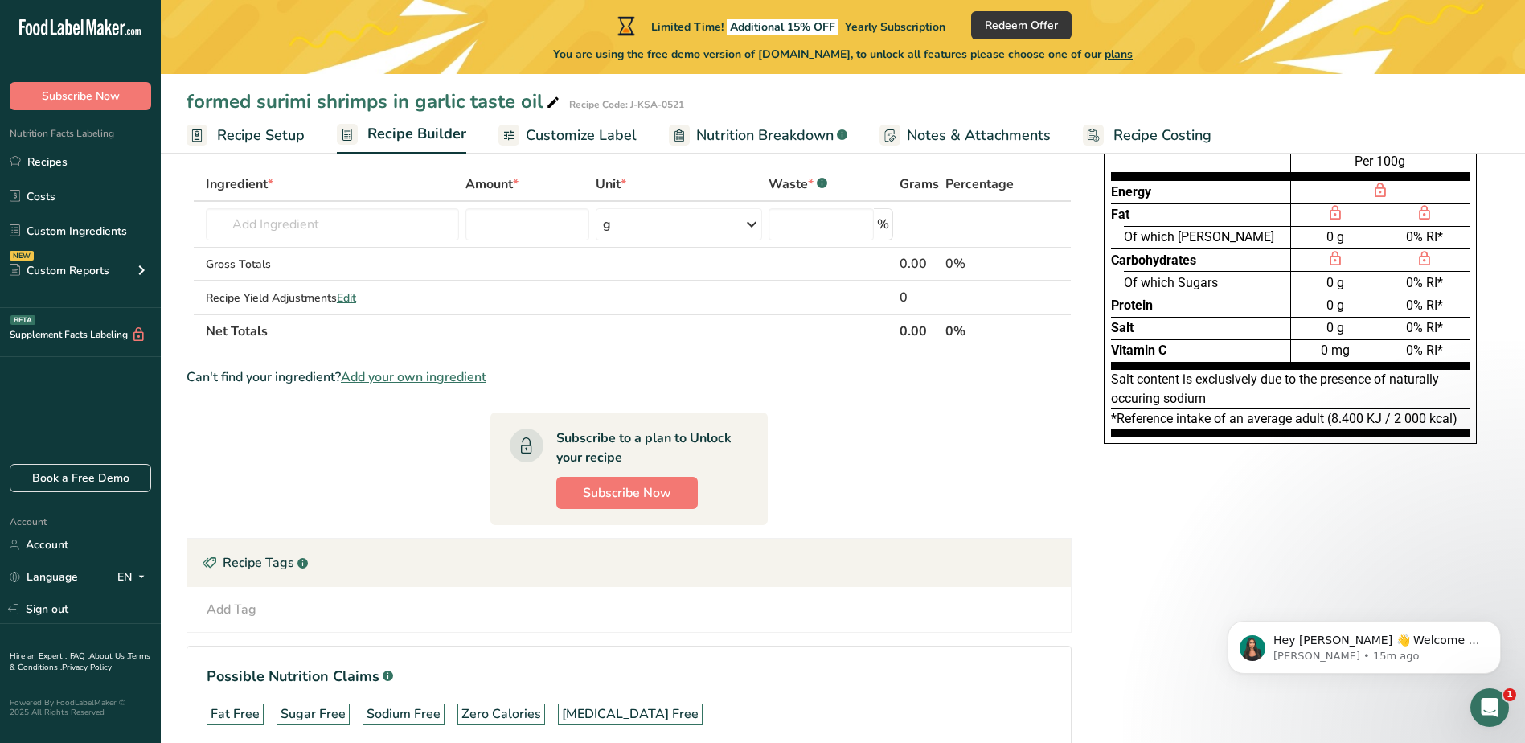
scroll to position [0, 0]
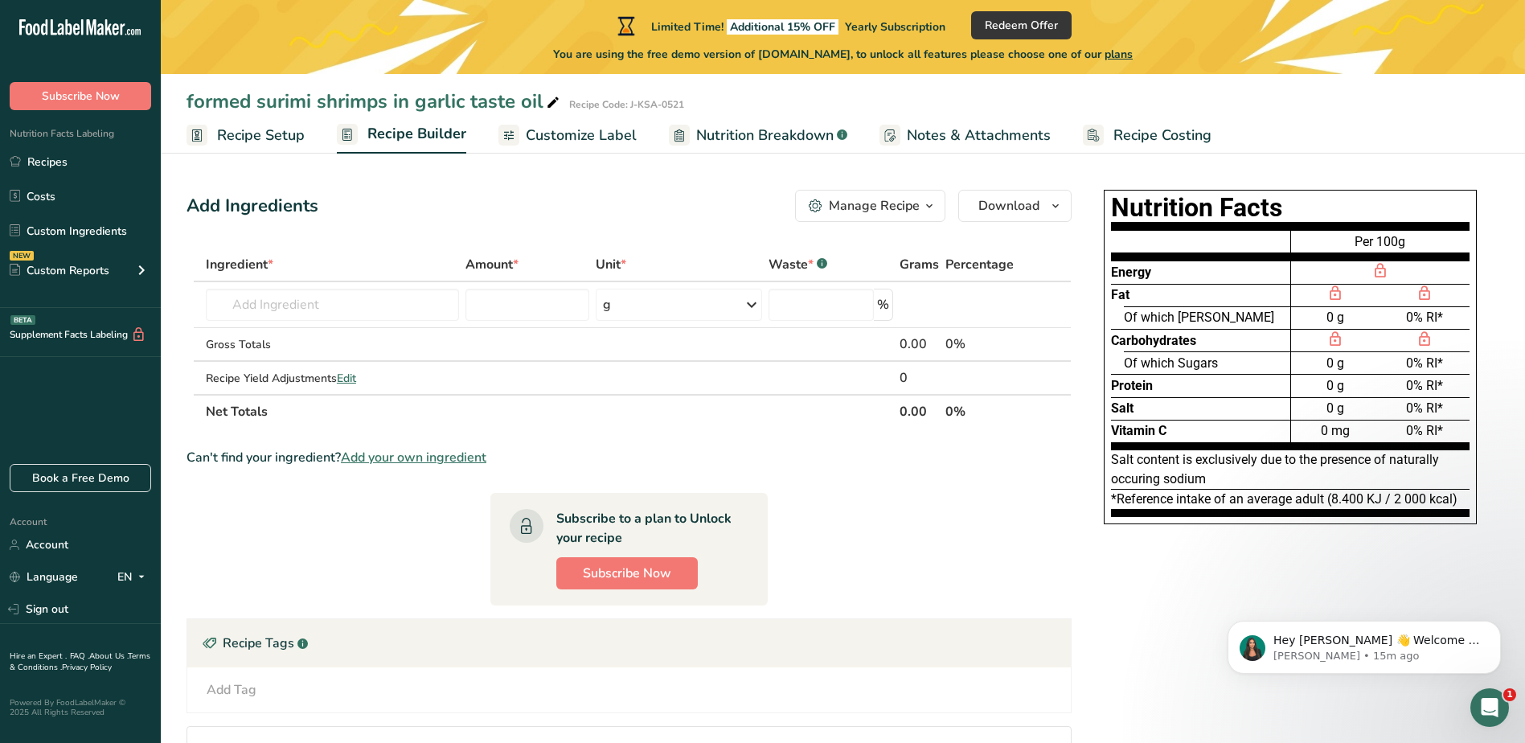
click at [280, 133] on span "Recipe Setup" at bounding box center [261, 136] width 88 height 22
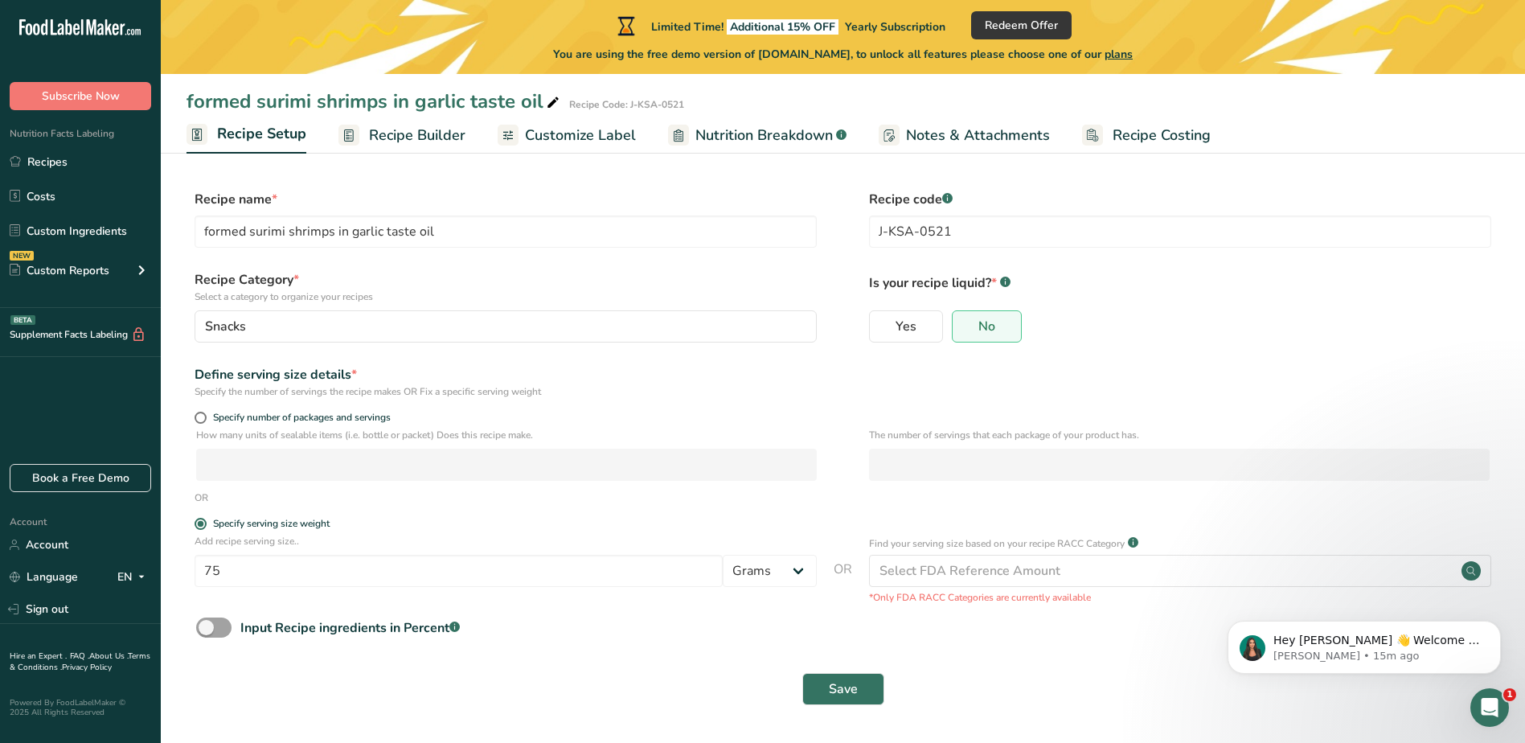
click at [385, 146] on link "Recipe Builder" at bounding box center [401, 135] width 127 height 36
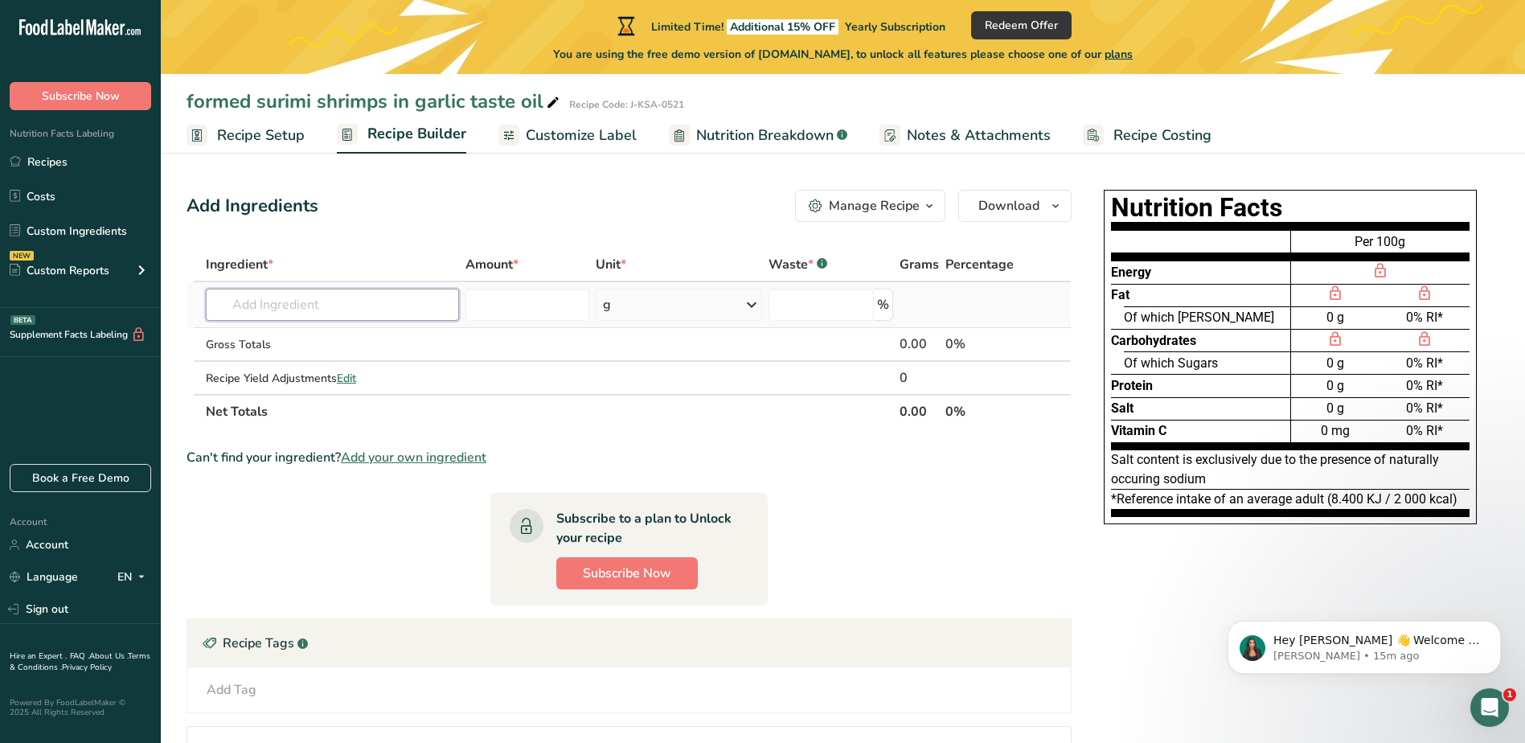
click at [346, 312] on input "text" at bounding box center [332, 305] width 253 height 32
click at [421, 314] on input "text" at bounding box center [332, 305] width 253 height 32
paste input "marinated formed surimi shrimps 62,5%"
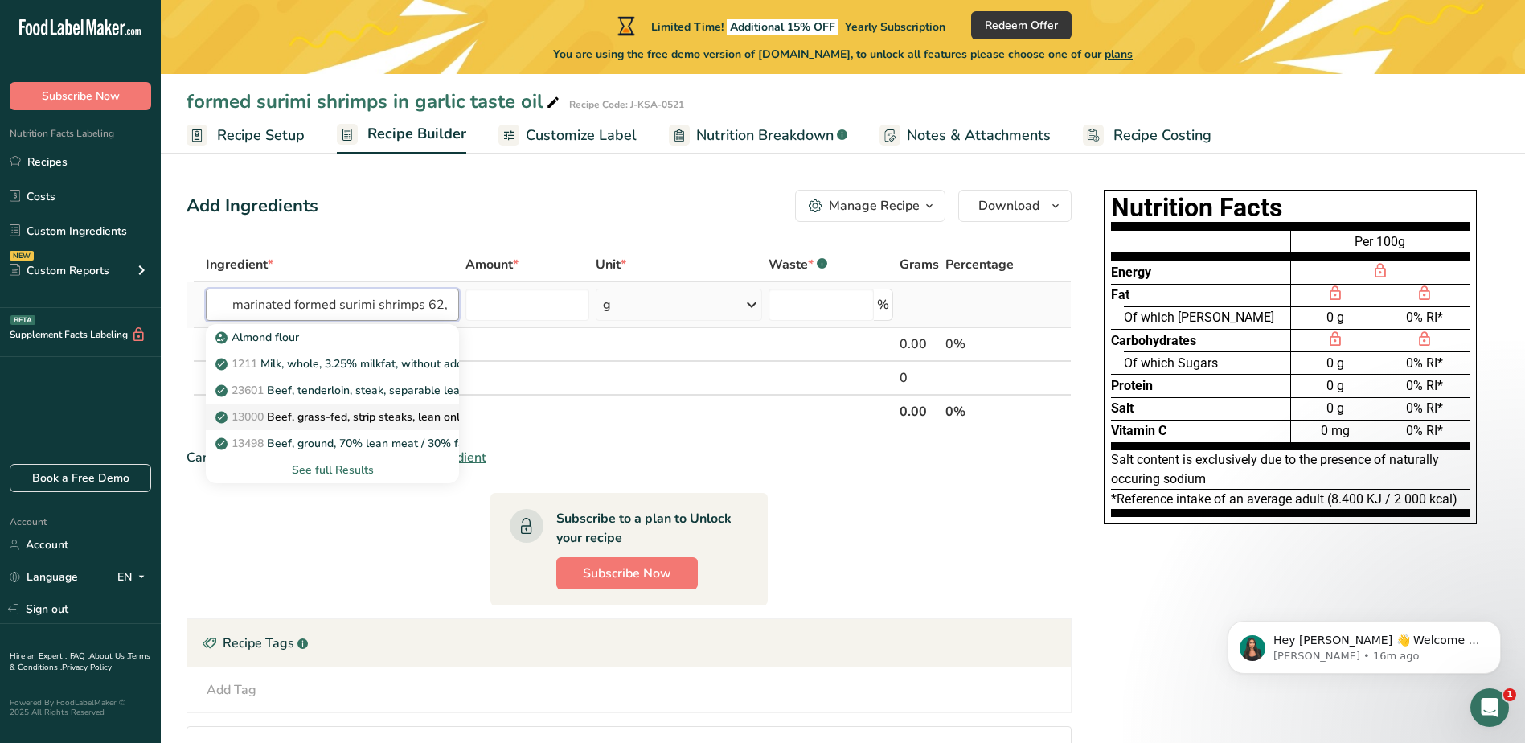
scroll to position [0, 18]
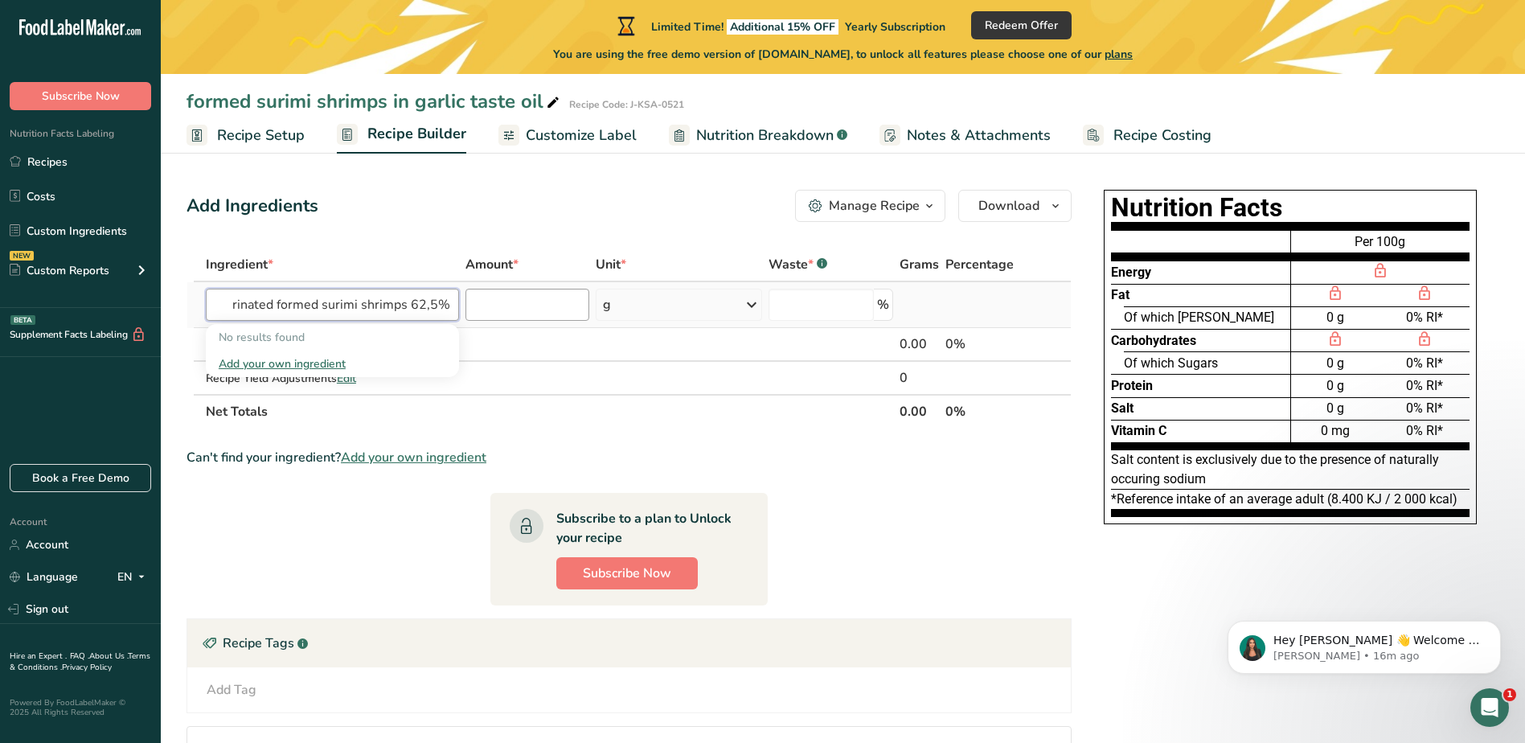
type input "marinated formed surimi shrimps 62,5%"
click at [524, 308] on input "number" at bounding box center [527, 305] width 124 height 32
click at [328, 292] on input "text" at bounding box center [332, 305] width 253 height 32
click at [944, 543] on section "Ingredient * Amount * Unit * Waste * .a-a{fill:#347362;}.b-a{fill:#fff;} Grams …" at bounding box center [628, 552] width 885 height 609
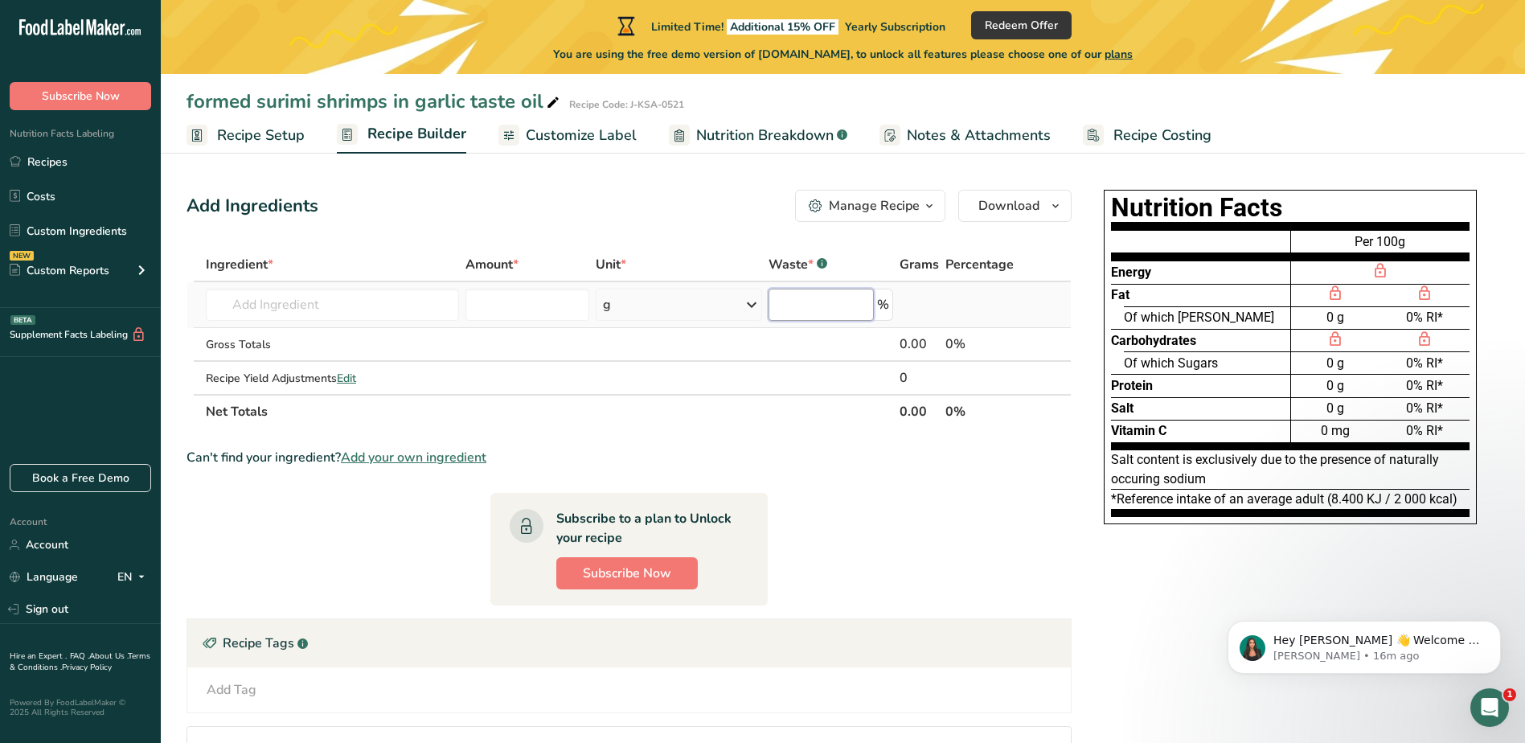
click at [842, 307] on input "number" at bounding box center [820, 305] width 104 height 32
type input "6"
click at [1063, 543] on section "Ingredient * Amount * Unit * Waste * .a-a{fill:#347362;}.b-a{fill:#fff;} Grams …" at bounding box center [628, 552] width 885 height 609
click at [492, 301] on input "number" at bounding box center [527, 305] width 124 height 32
click at [912, 538] on section "Ingredient * Amount * Unit * Waste * .a-a{fill:#347362;}.b-a{fill:#fff;} Grams …" at bounding box center [628, 552] width 885 height 609
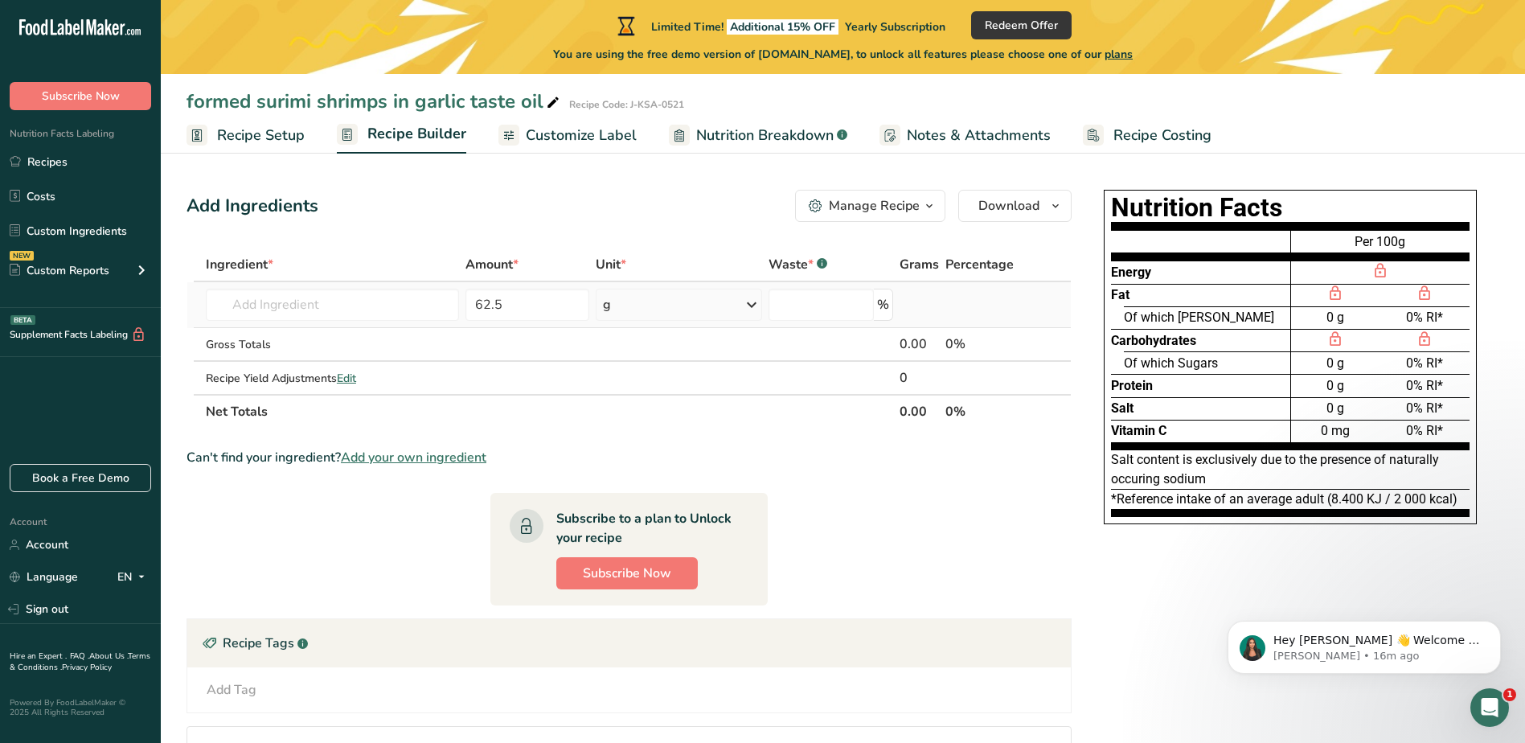
click at [743, 304] on icon at bounding box center [751, 304] width 19 height 29
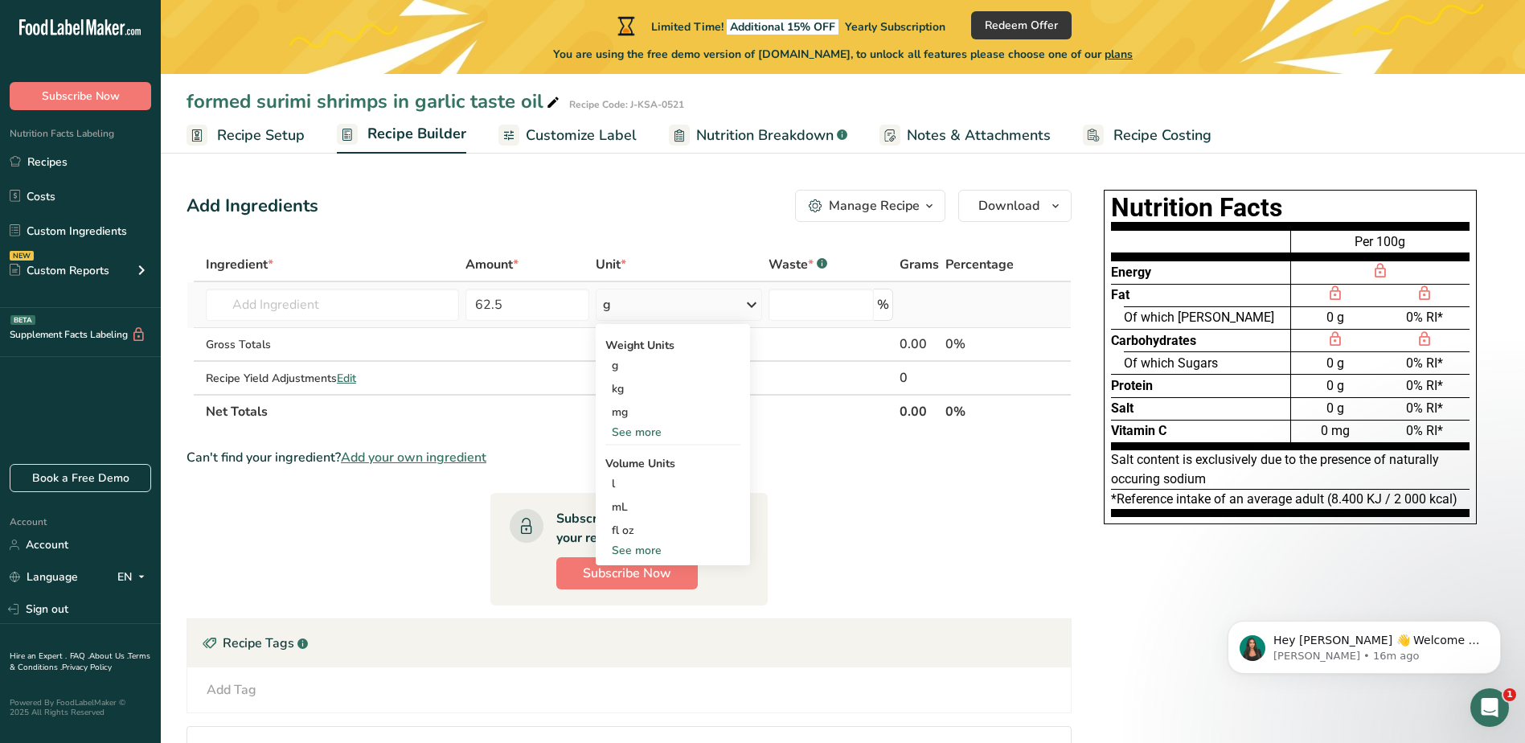
click at [636, 549] on div "See more" at bounding box center [672, 550] width 135 height 17
click at [639, 432] on div "See more" at bounding box center [672, 432] width 135 height 17
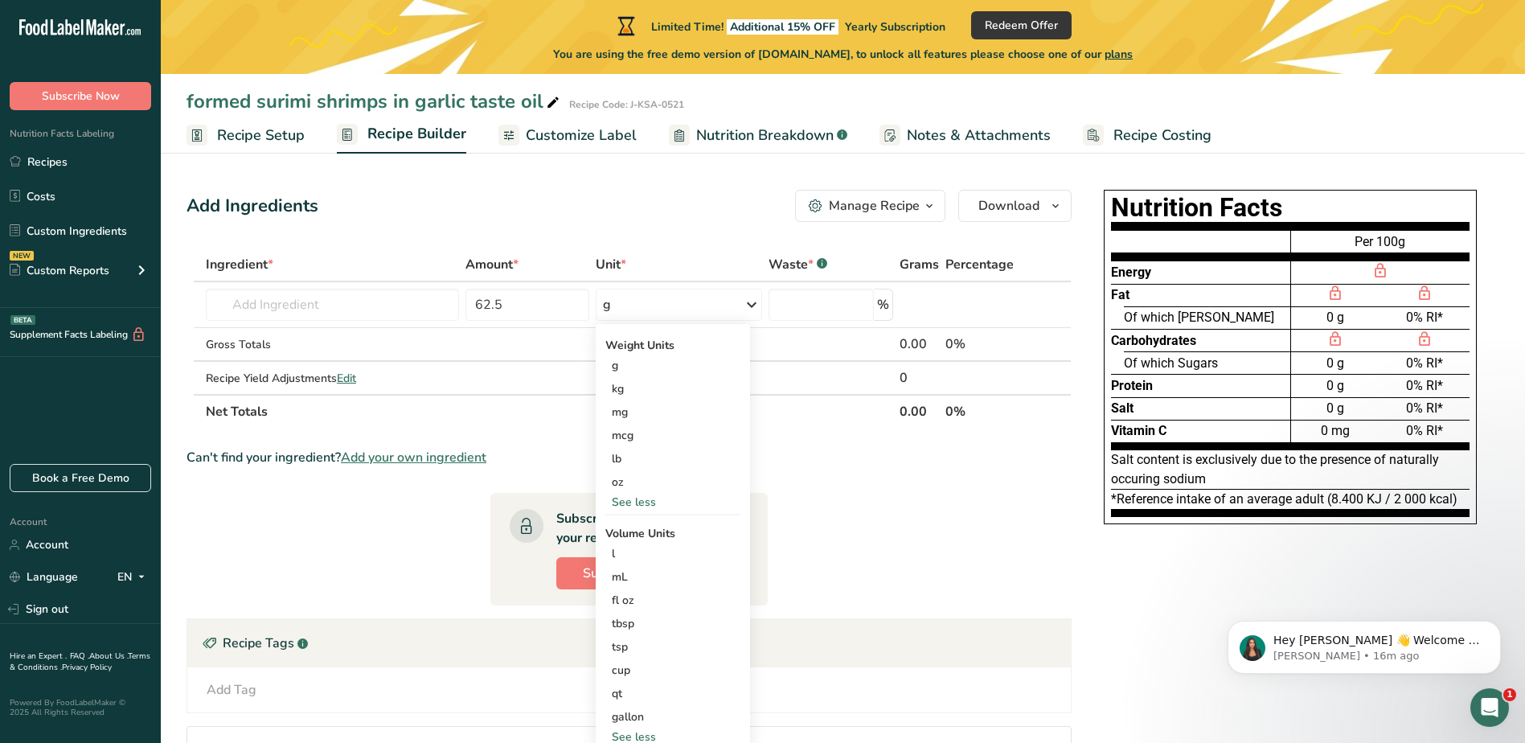
click at [902, 530] on section "Ingredient * Amount * Unit * Waste * .a-a{fill:#347362;}.b-a{fill:#fff;} Grams …" at bounding box center [628, 552] width 885 height 609
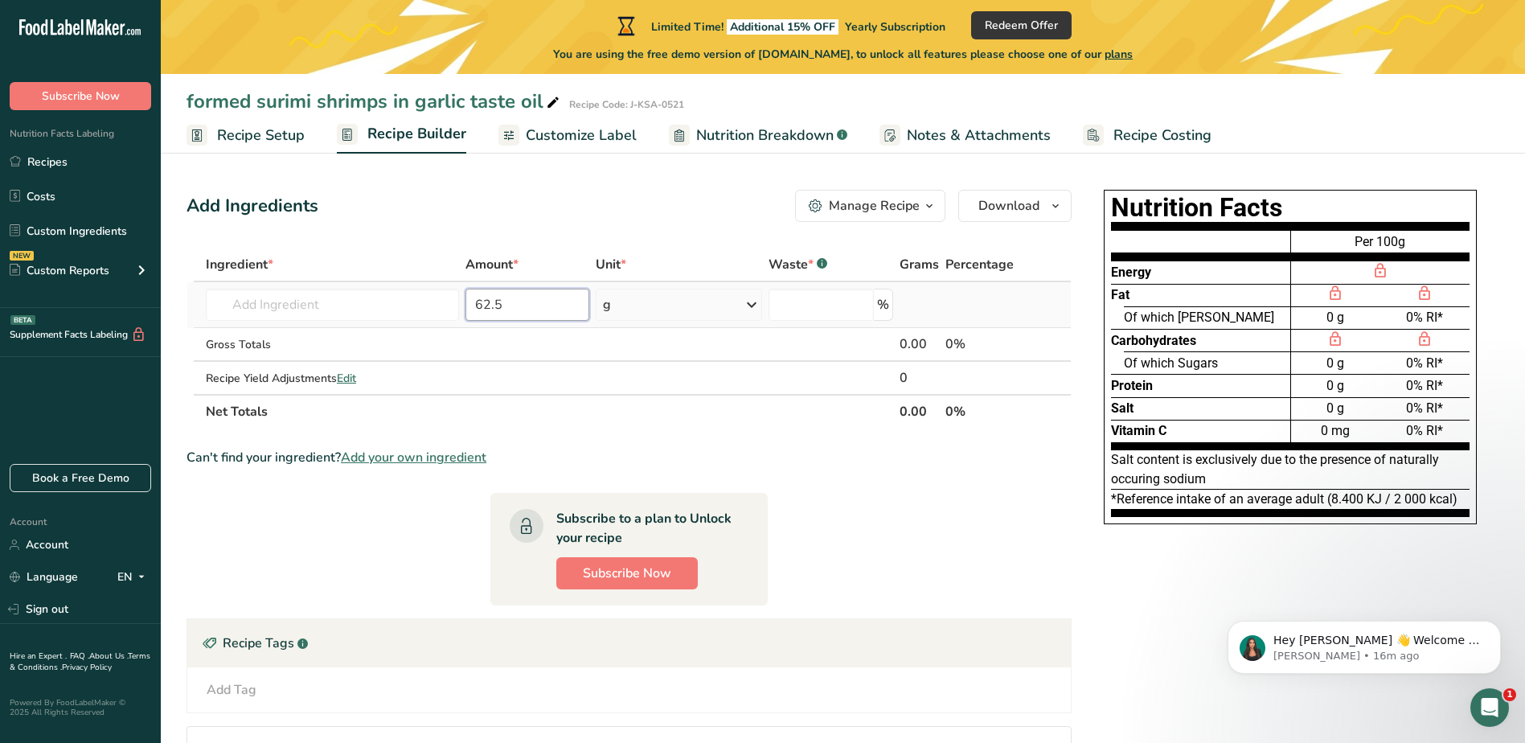
click at [510, 306] on input "62.5" at bounding box center [527, 305] width 124 height 32
type input "6"
type input "200"
click at [798, 461] on div "Can't find your ingredient? Add your own ingredient" at bounding box center [628, 457] width 885 height 19
click at [854, 559] on section "Ingredient * Amount * Unit * Waste * .a-a{fill:#347362;}.b-a{fill:#fff;} Grams …" at bounding box center [628, 552] width 885 height 609
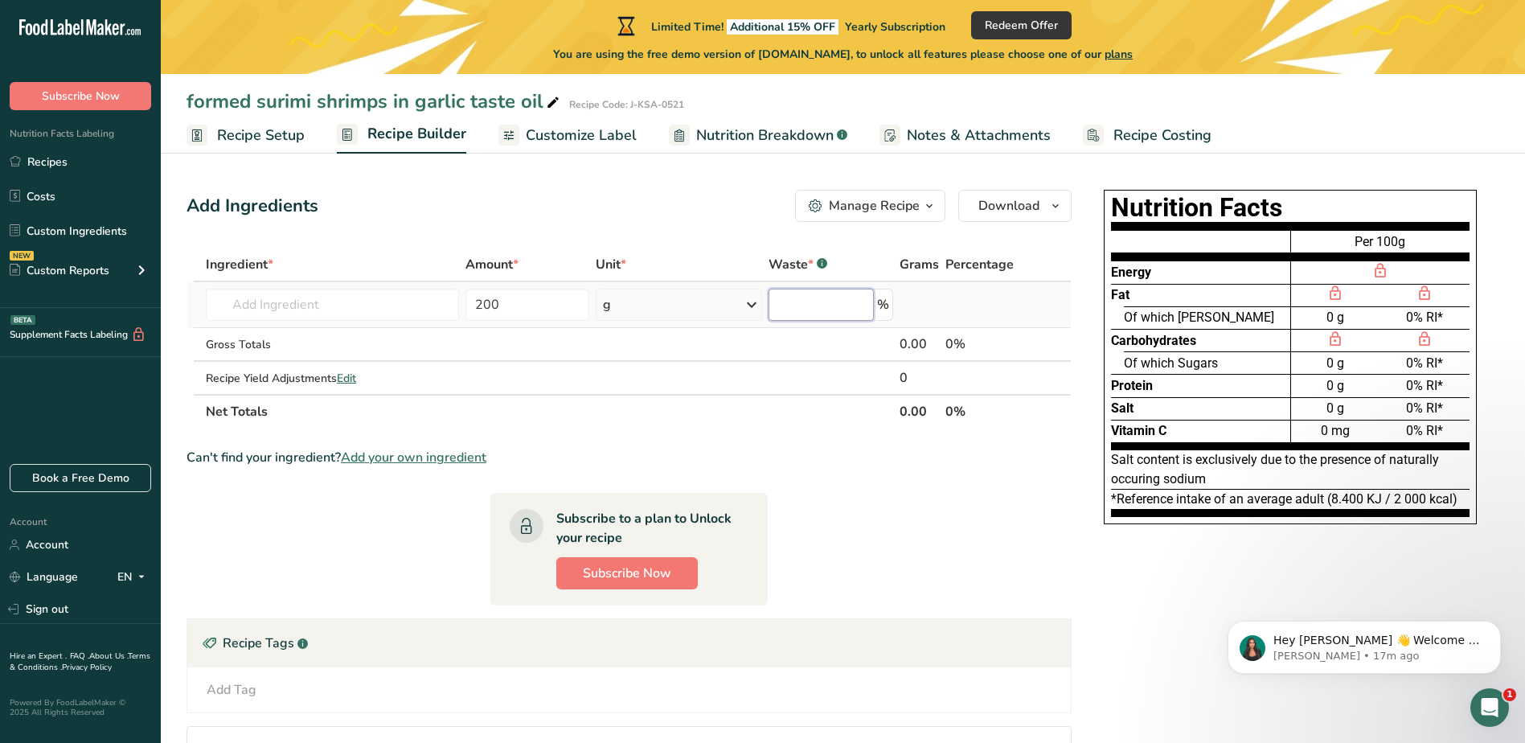
click at [821, 307] on input "number" at bounding box center [820, 305] width 104 height 32
type input "0"
click at [892, 556] on section "Ingredient * Amount * Unit * Waste * .a-a{fill:#347362;}.b-a{fill:#fff;} Grams …" at bounding box center [628, 552] width 885 height 609
click at [372, 305] on input "text" at bounding box center [332, 305] width 253 height 32
paste input "marinated formed surimi shrimps"
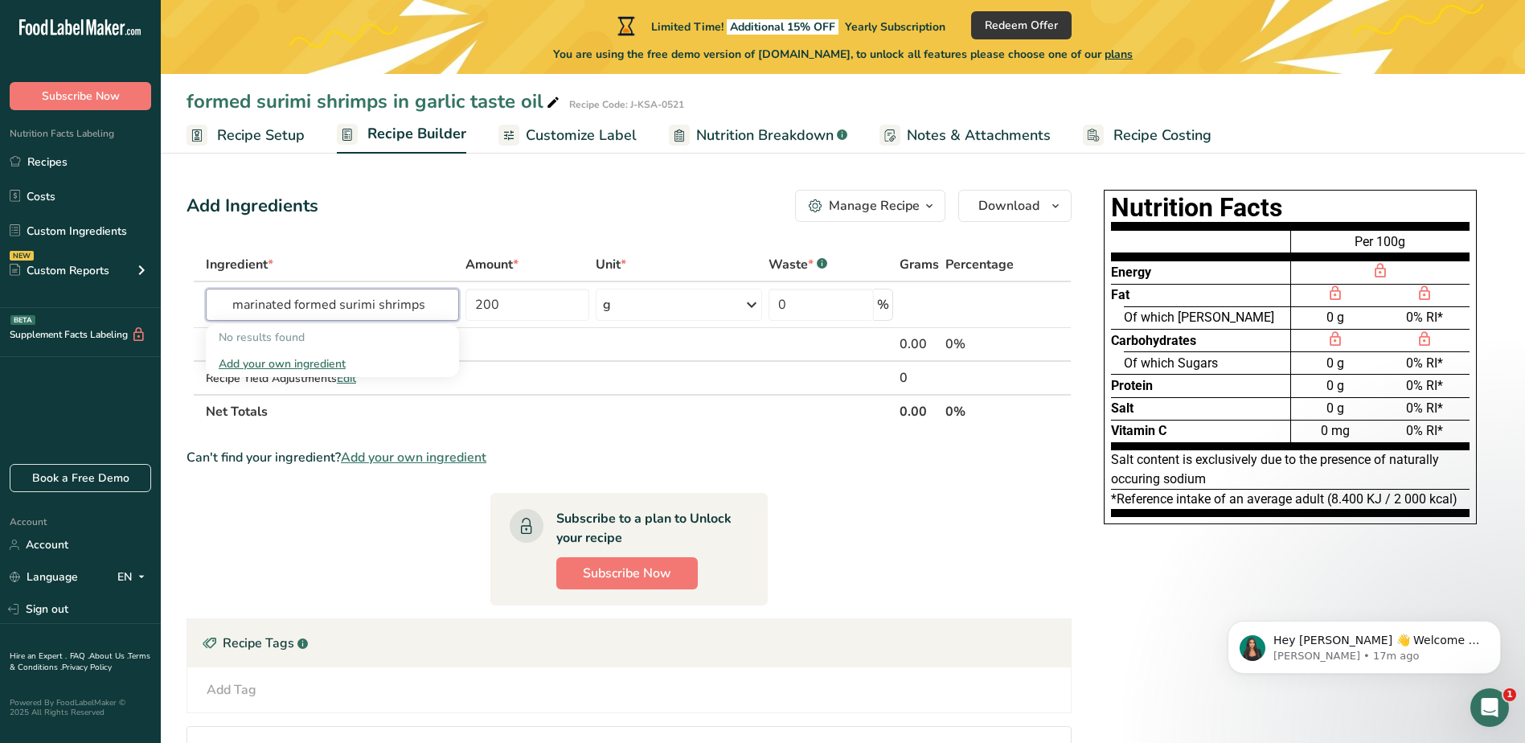
type input "marinated formed surimi shrimps"
click at [877, 504] on section "Ingredient * Amount * Unit * Waste * .a-a{fill:#347362;}.b-a{fill:#fff;} Grams …" at bounding box center [628, 552] width 885 height 609
click at [379, 454] on span "Add your own ingredient" at bounding box center [413, 457] width 145 height 19
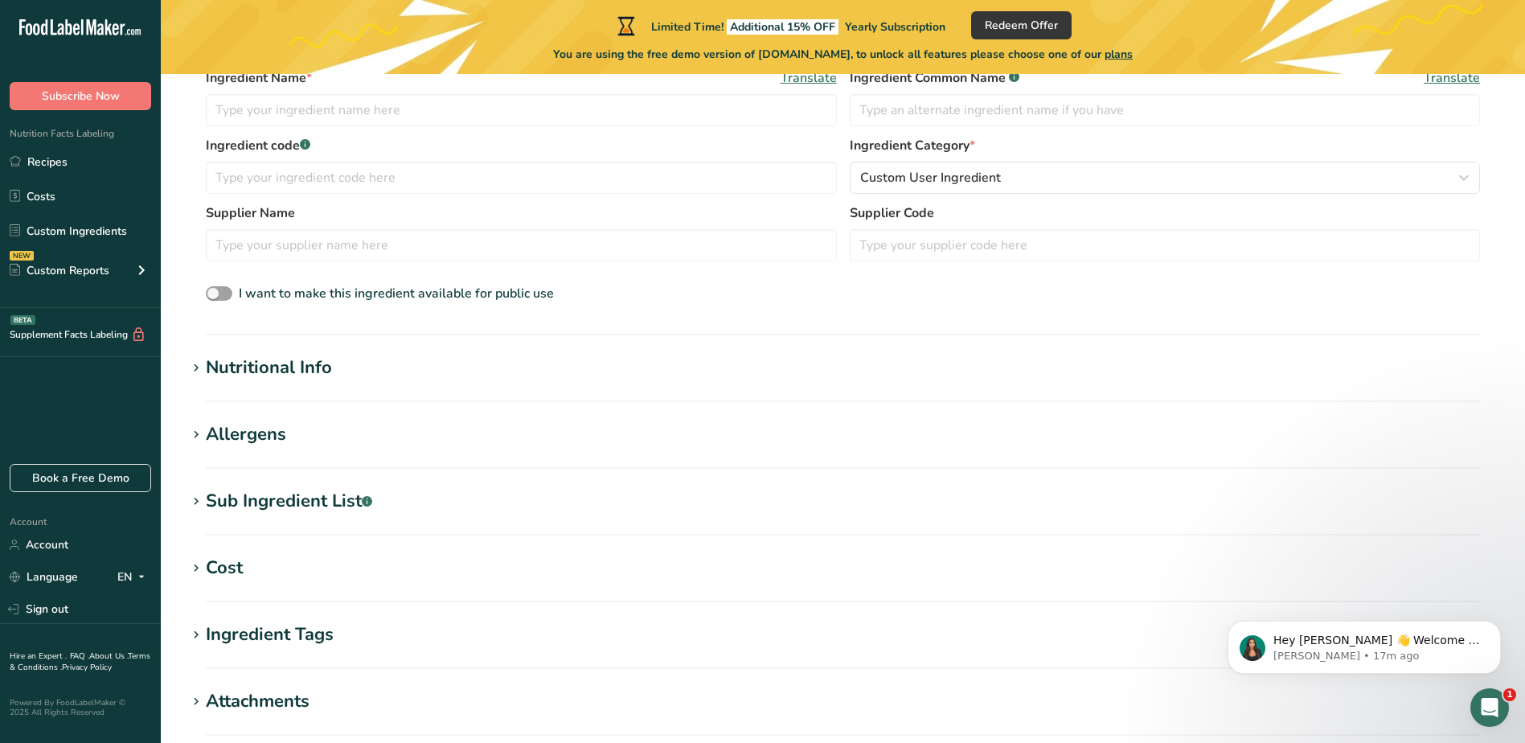
scroll to position [80, 0]
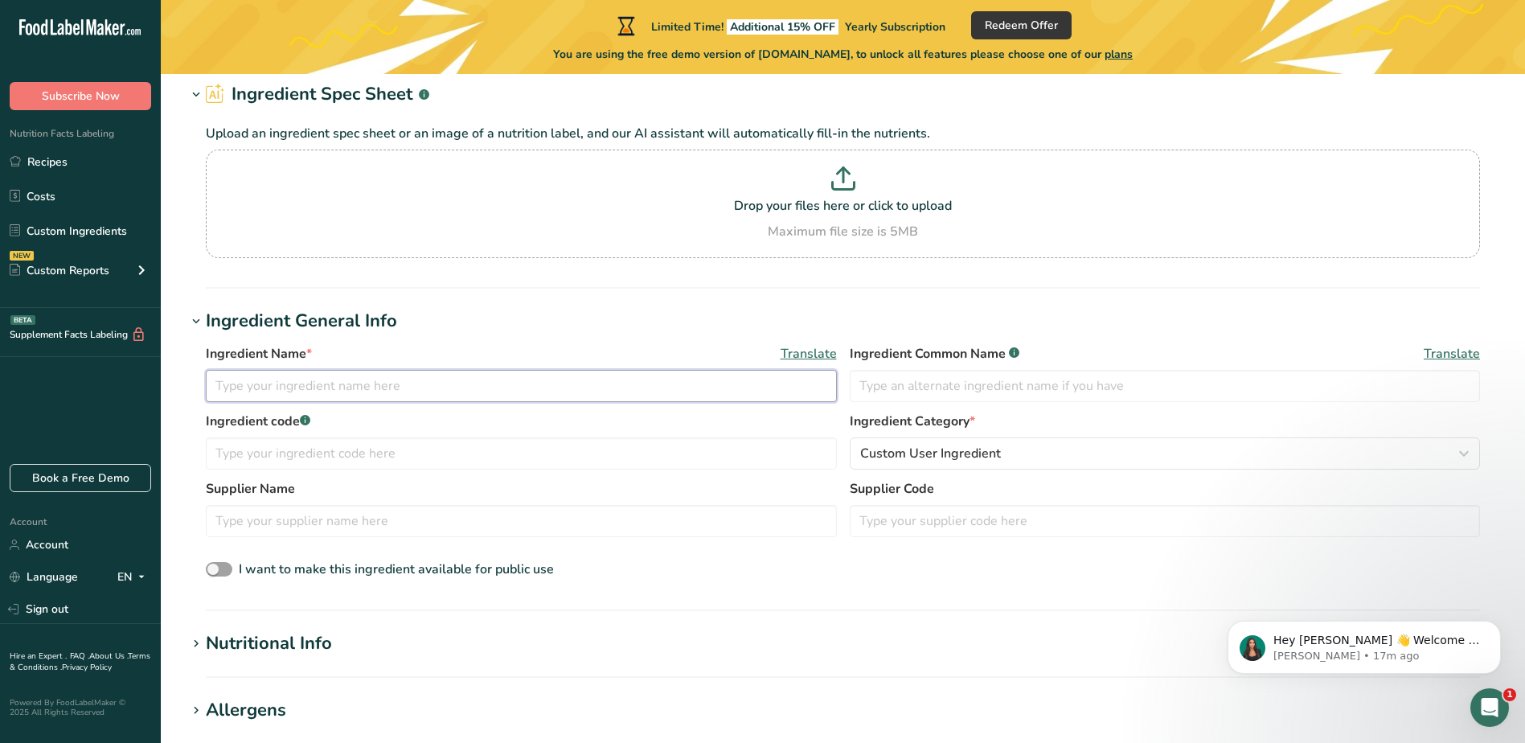
click at [309, 385] on input "text" at bounding box center [521, 386] width 631 height 32
paste input "marinated formed surimi shrimps"
type input "marinated formed surimi shrimps"
paste input "marinated formed surimi shrimps"
type input "marinated formed surimi shrimps"
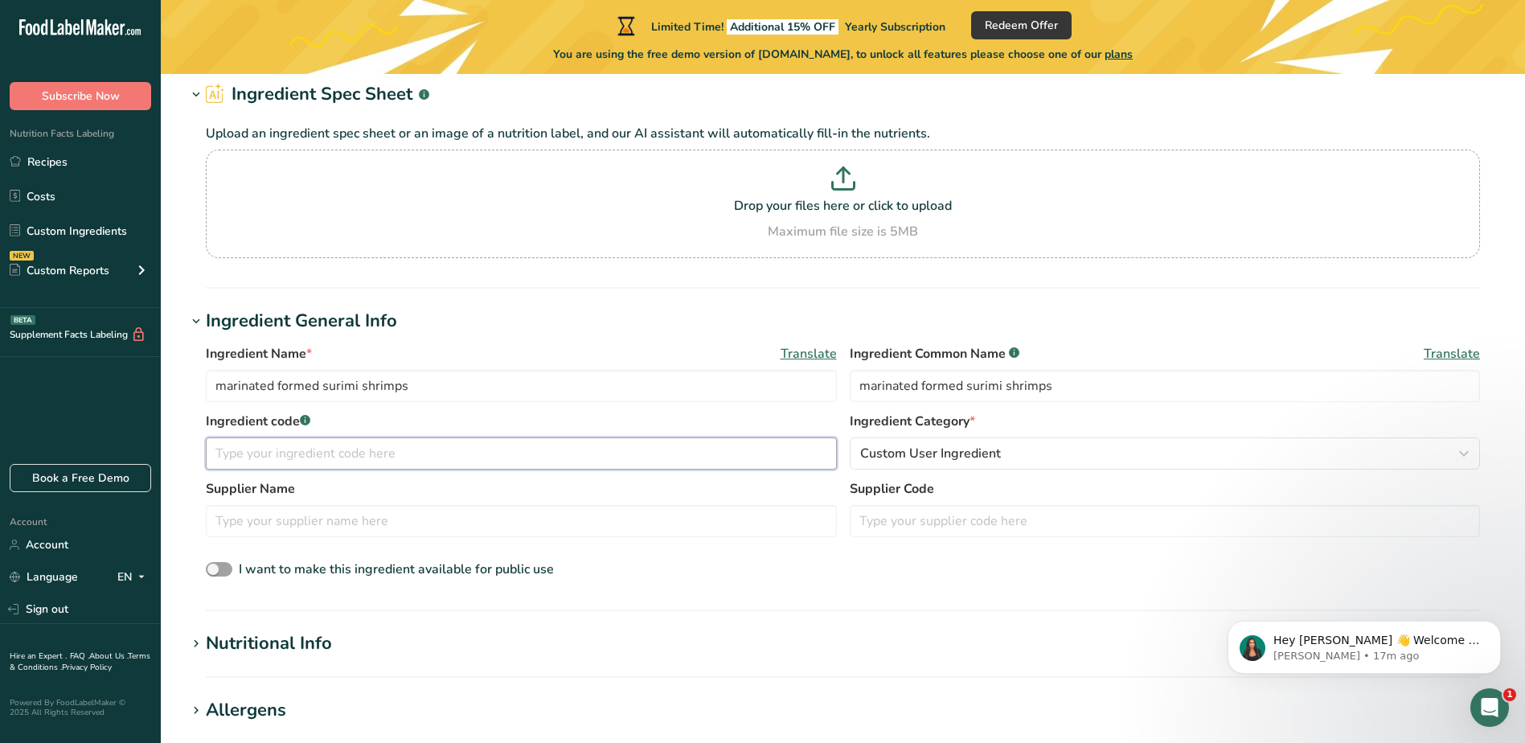
click at [303, 468] on input "text" at bounding box center [521, 453] width 631 height 32
click at [379, 465] on input "text" at bounding box center [521, 453] width 631 height 32
click at [308, 456] on input "text" at bounding box center [521, 453] width 631 height 32
click at [256, 461] on input "text" at bounding box center [521, 453] width 631 height 32
paste input "X M 016 214"
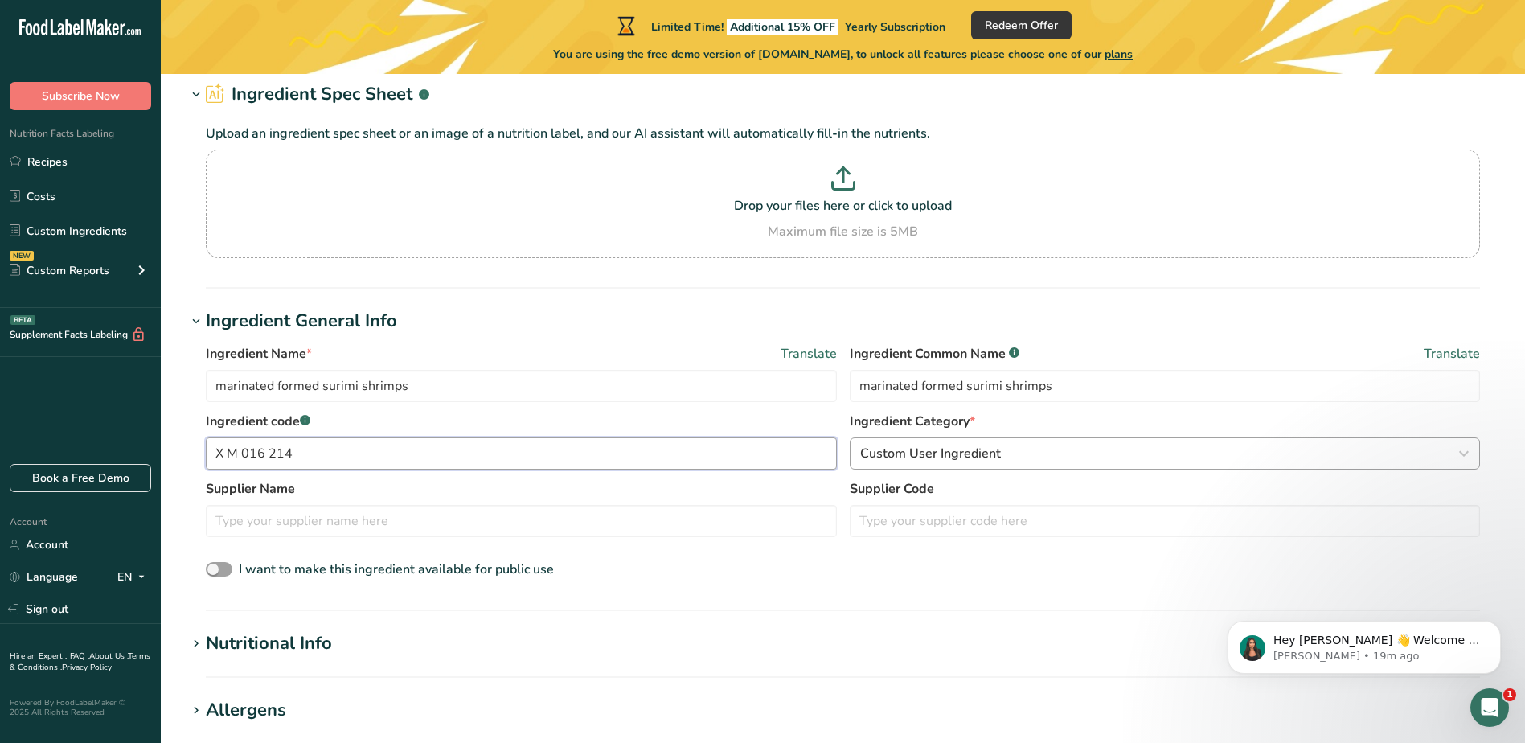
type input "X M 016 214"
click at [1468, 452] on icon "button" at bounding box center [1463, 453] width 19 height 29
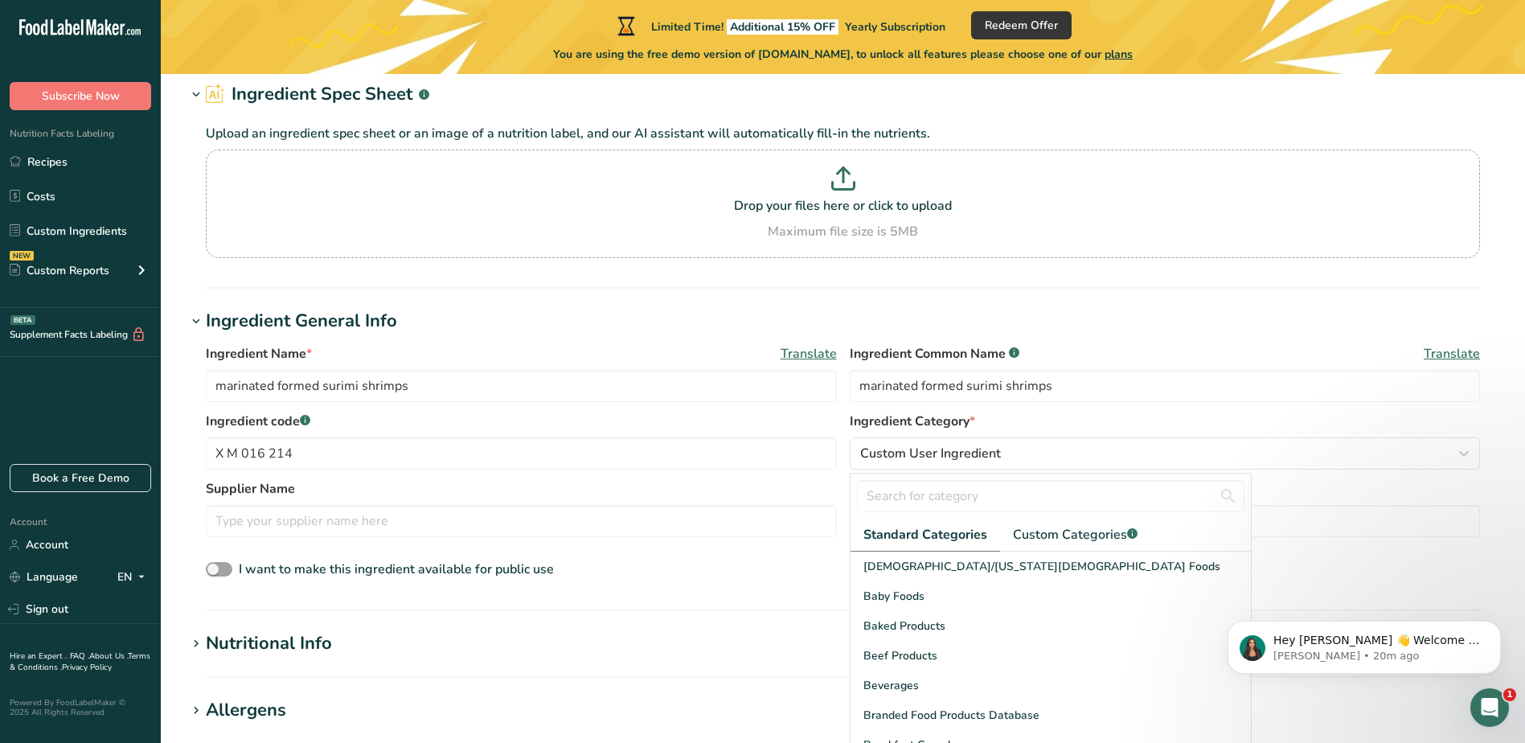
drag, startPoint x: 1239, startPoint y: 583, endPoint x: 1238, endPoint y: 608, distance: 25.0
click at [1239, 608] on div "Hey [PERSON_NAME] 👋 Welcome to Food Label Maker🙌 Take a look around! If you hav…" at bounding box center [1364, 573] width 296 height 201
drag, startPoint x: 1235, startPoint y: 592, endPoint x: 1239, endPoint y: 622, distance: 30.8
click at [1239, 620] on div "Hey [PERSON_NAME] 👋 Welcome to Food Label Maker🙌 Take a look around! If you hav…" at bounding box center [1364, 573] width 296 height 201
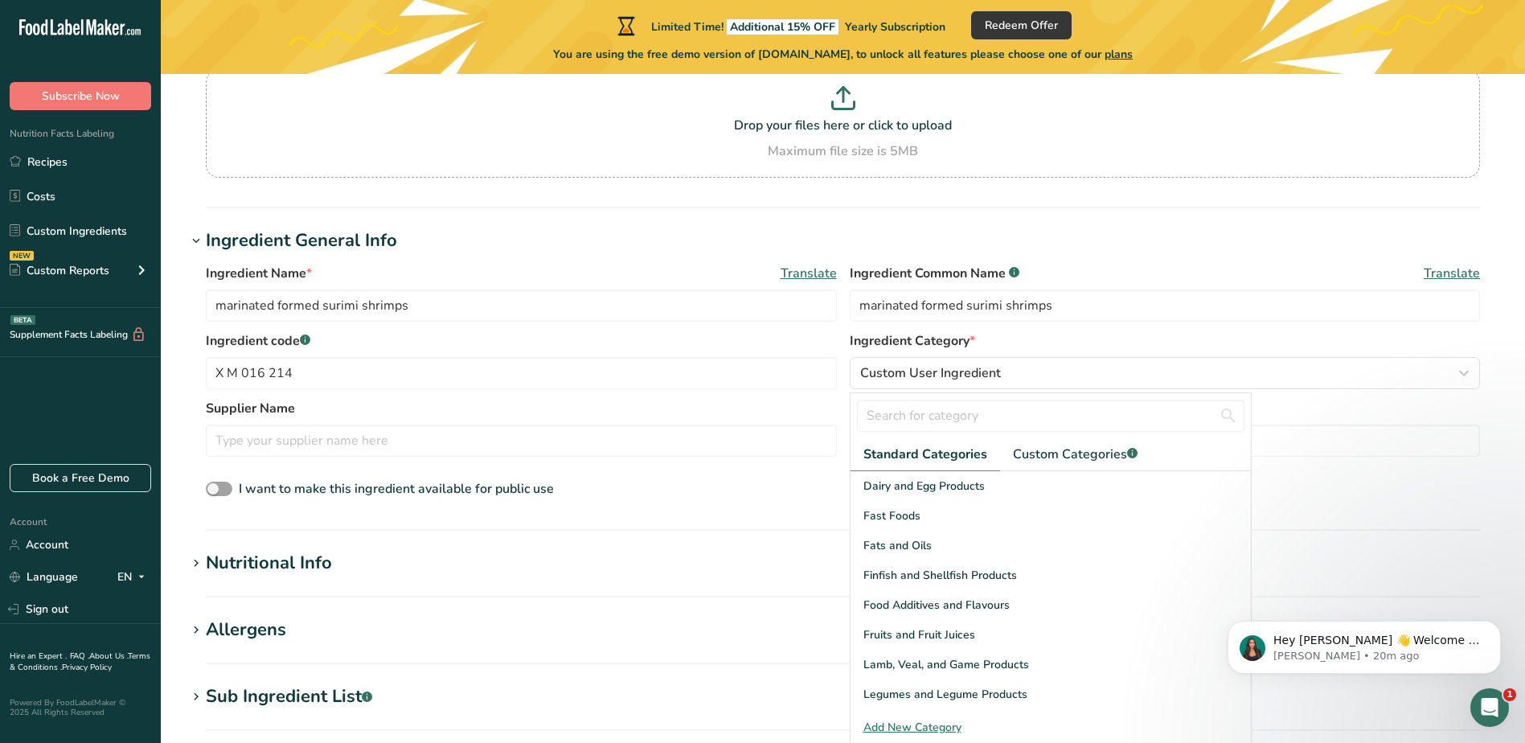
scroll to position [235, 0]
drag, startPoint x: 1003, startPoint y: 608, endPoint x: 1385, endPoint y: 705, distance: 394.0
click at [1003, 608] on span "Finfish and Shellfish Products" at bounding box center [940, 607] width 154 height 17
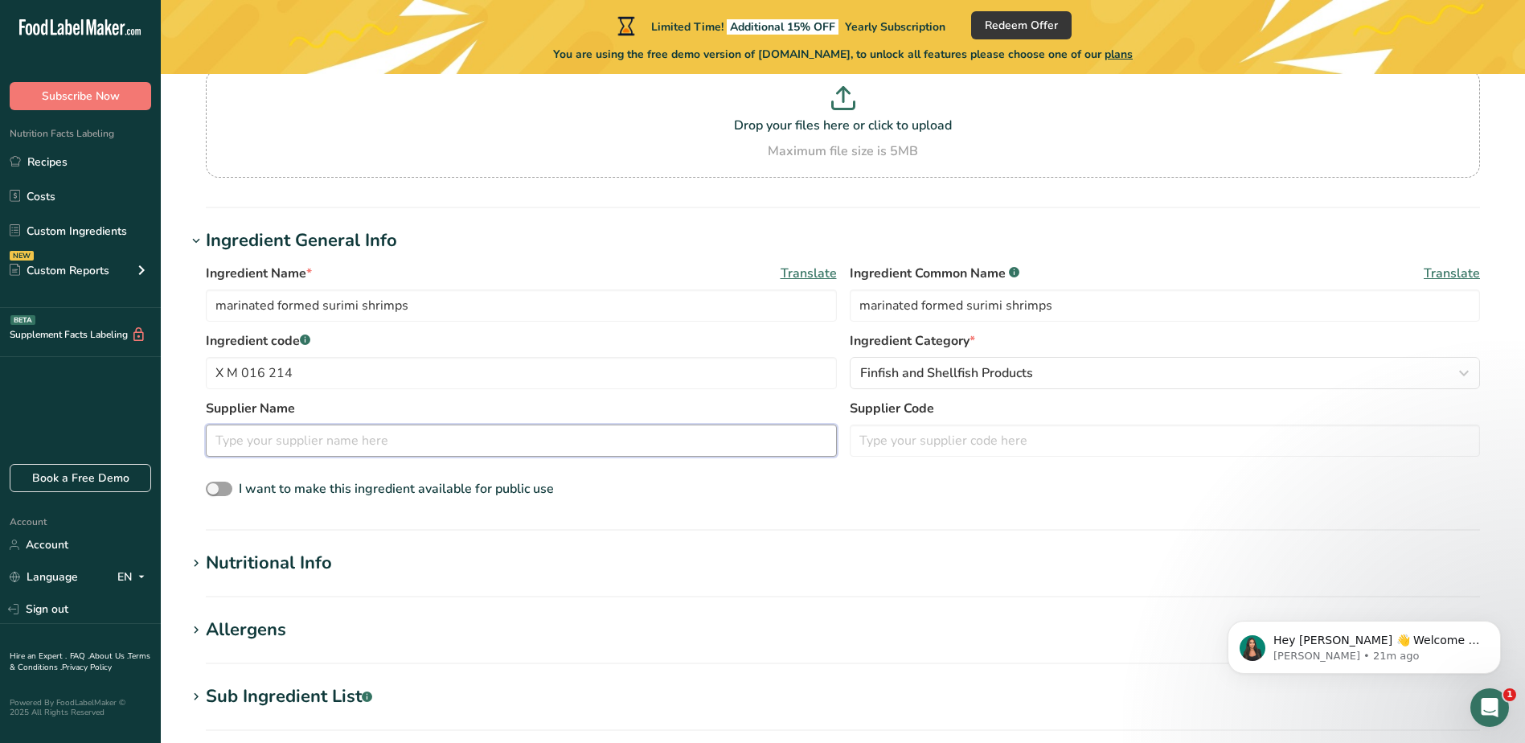
click at [399, 444] on input "text" at bounding box center [521, 440] width 631 height 32
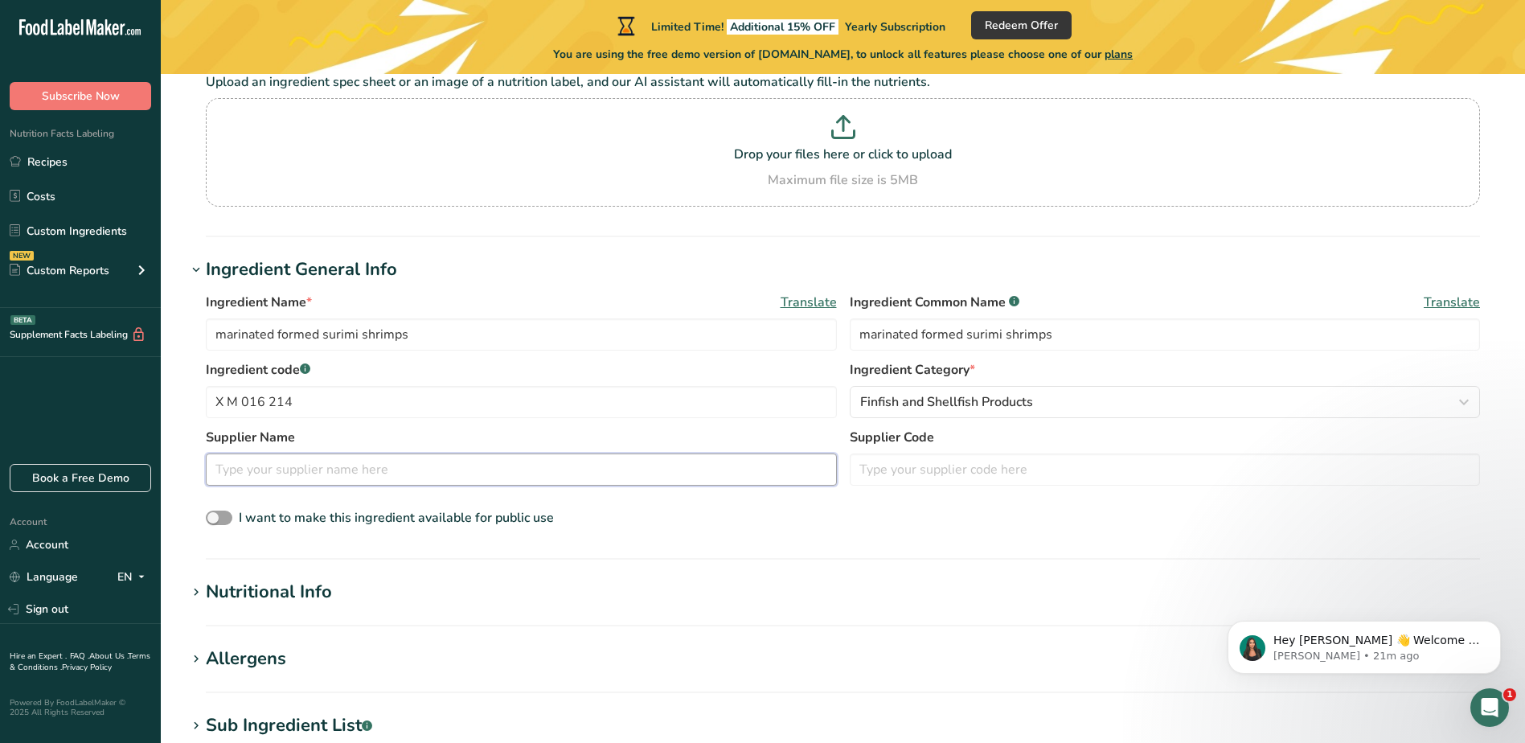
scroll to position [321, 0]
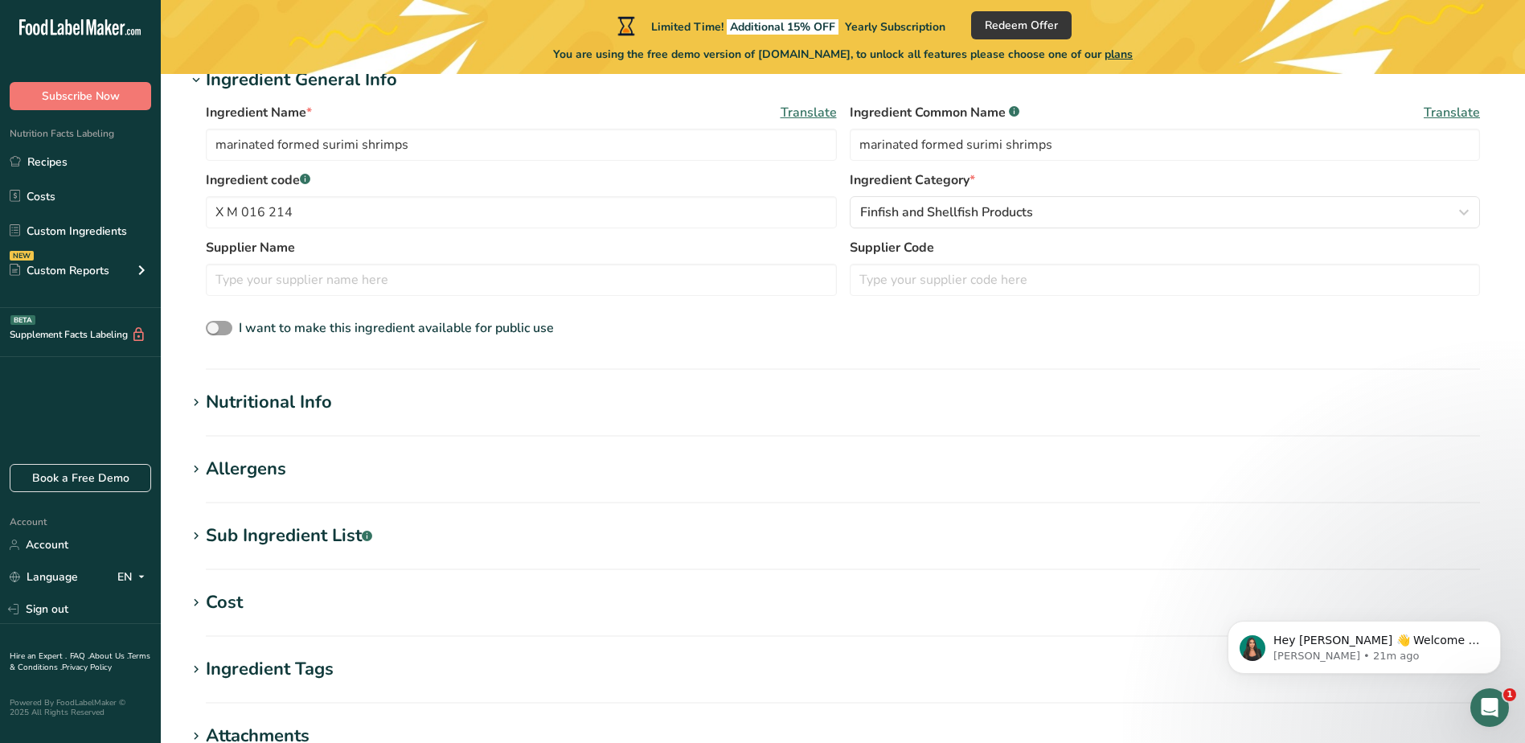
click at [316, 403] on div "Nutritional Info" at bounding box center [269, 402] width 126 height 27
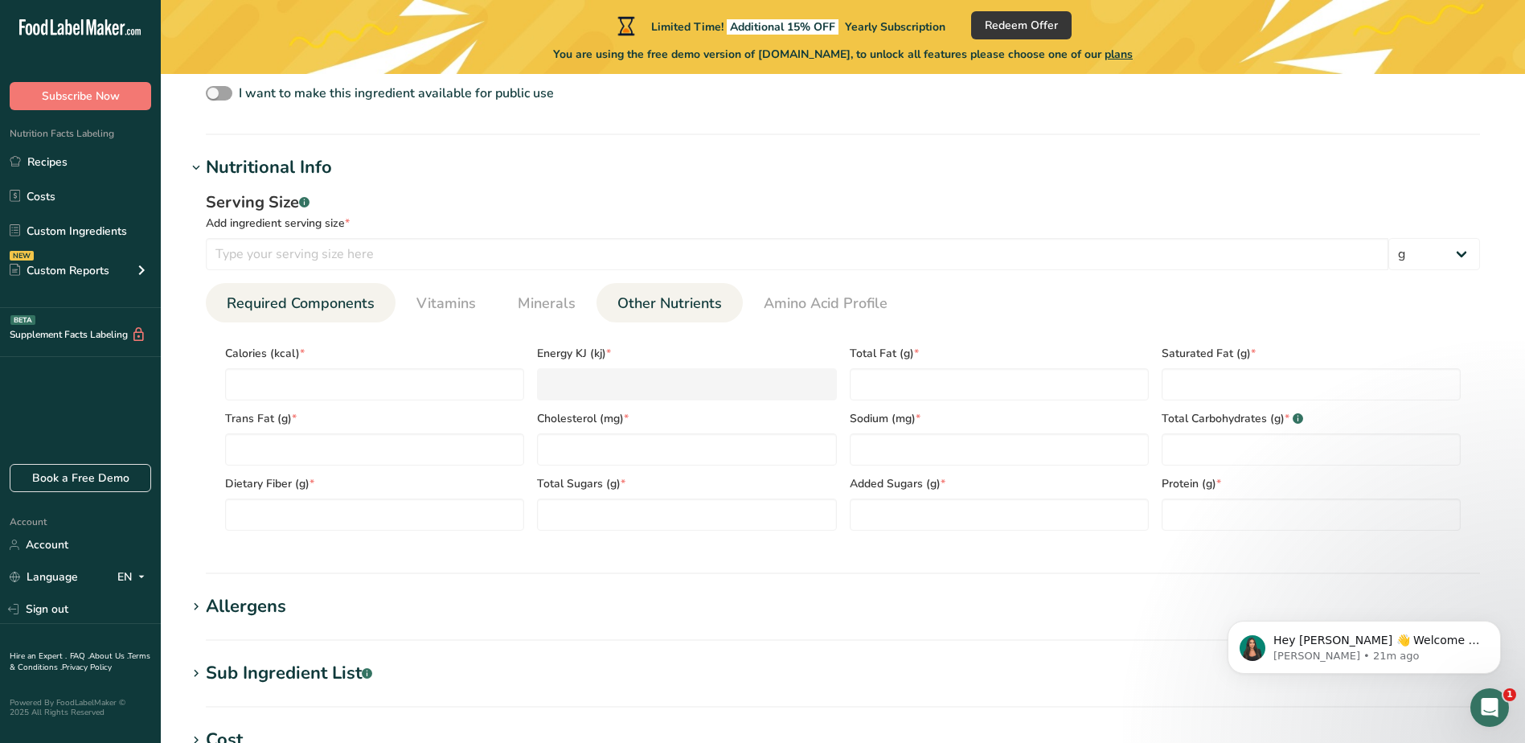
scroll to position [563, 0]
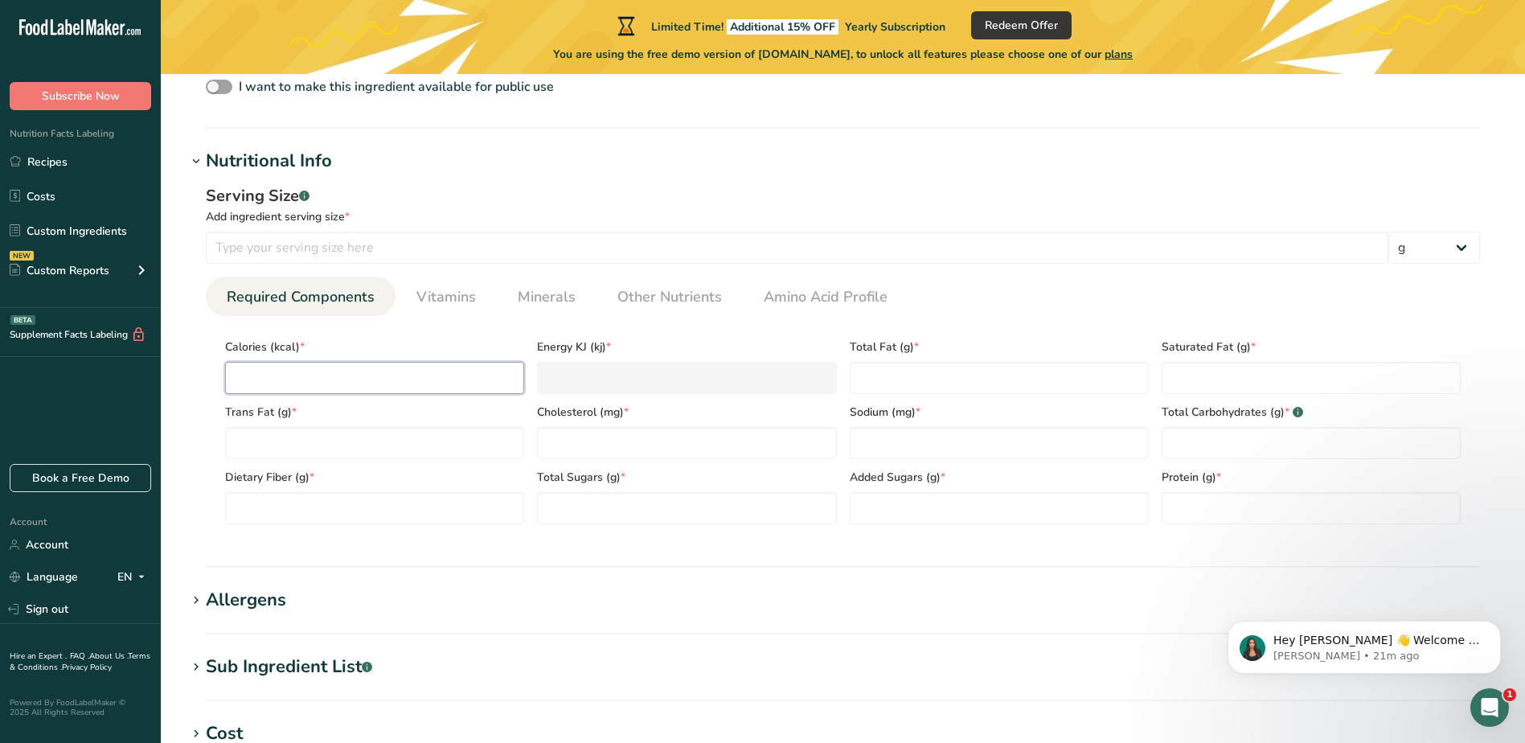
click at [334, 377] on input "number" at bounding box center [374, 378] width 299 height 32
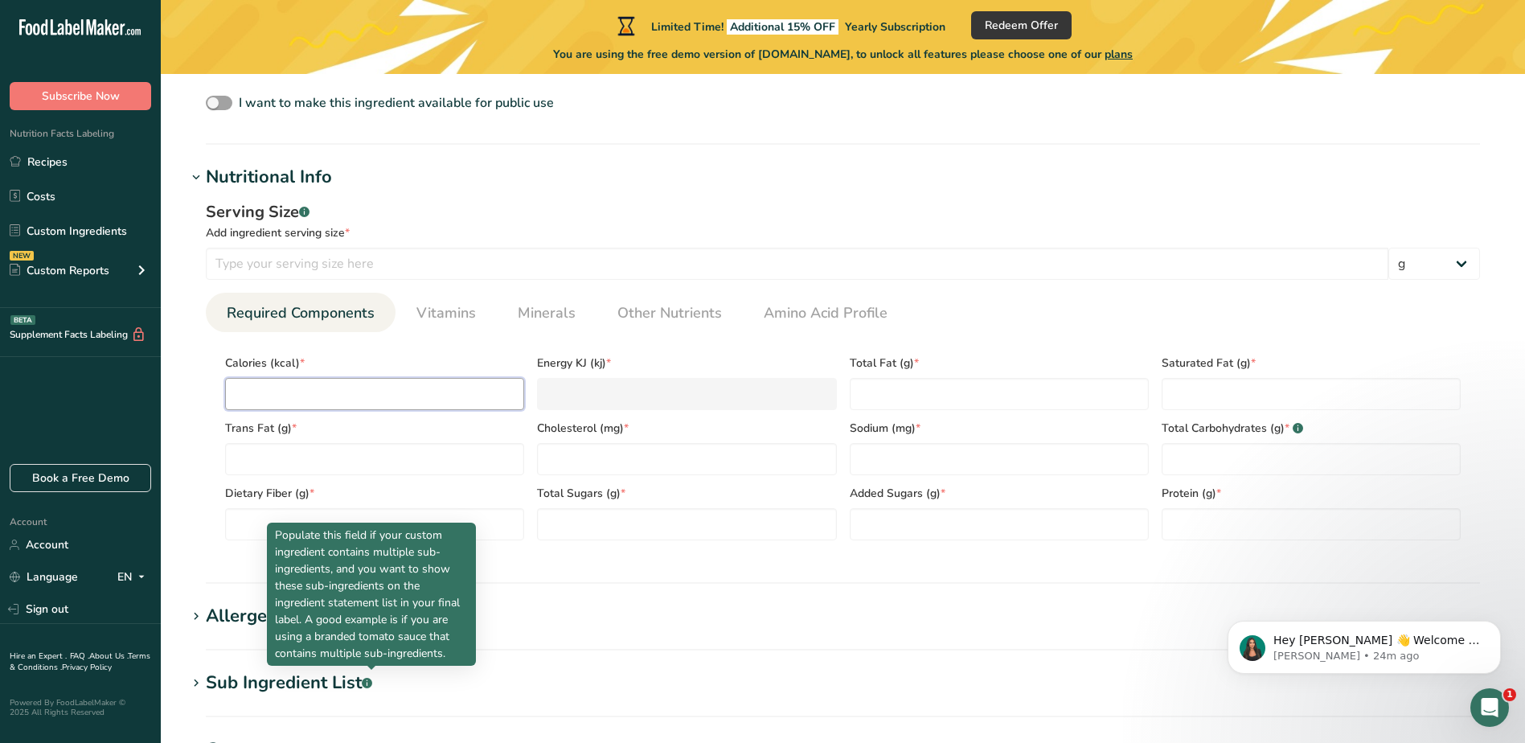
scroll to position [321, 0]
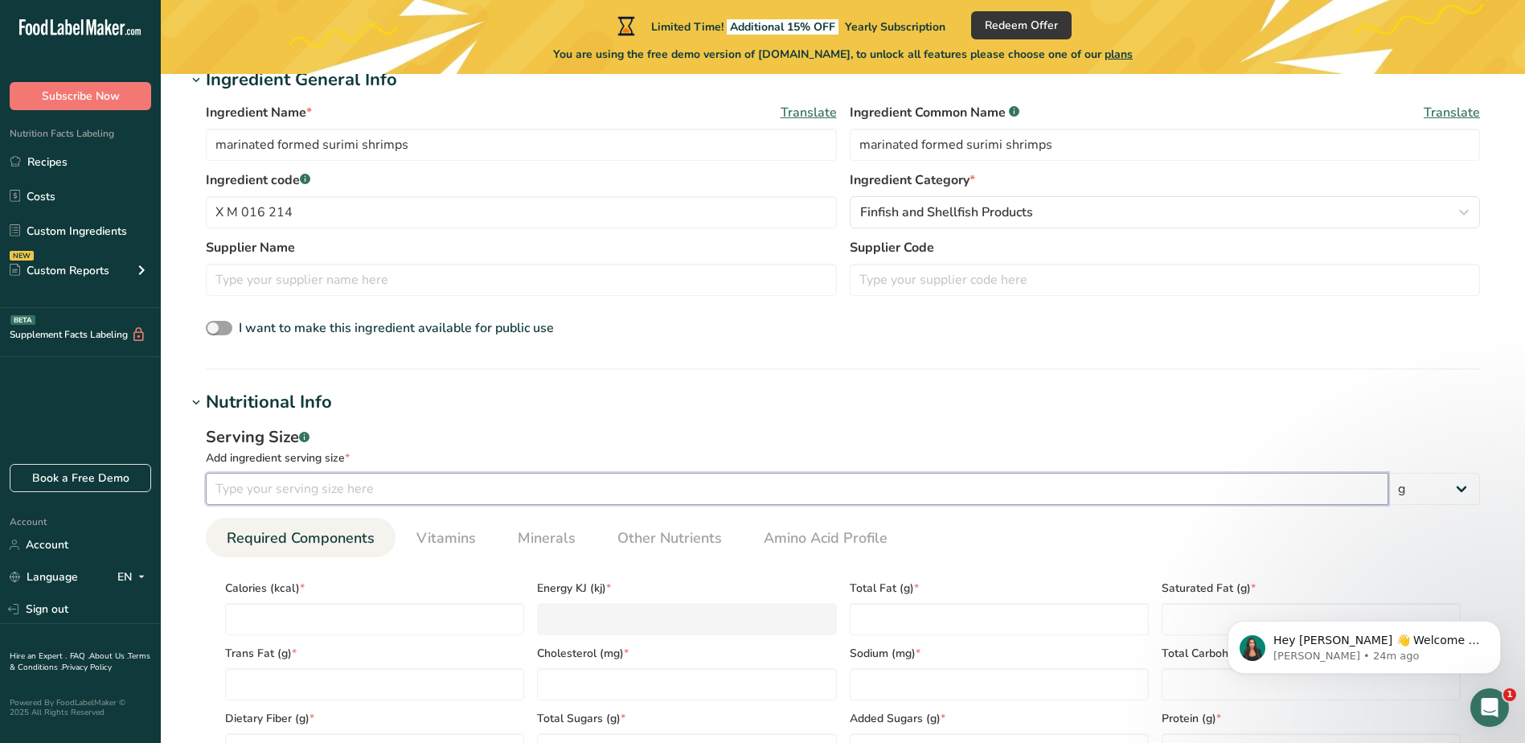
click at [277, 495] on input "number" at bounding box center [797, 489] width 1182 height 32
type input "75"
click at [1226, 416] on div "Serving Size .a-a{fill:#347362;}.b-a{fill:#fff;} Add ingredient serving size * …" at bounding box center [842, 602] width 1312 height 372
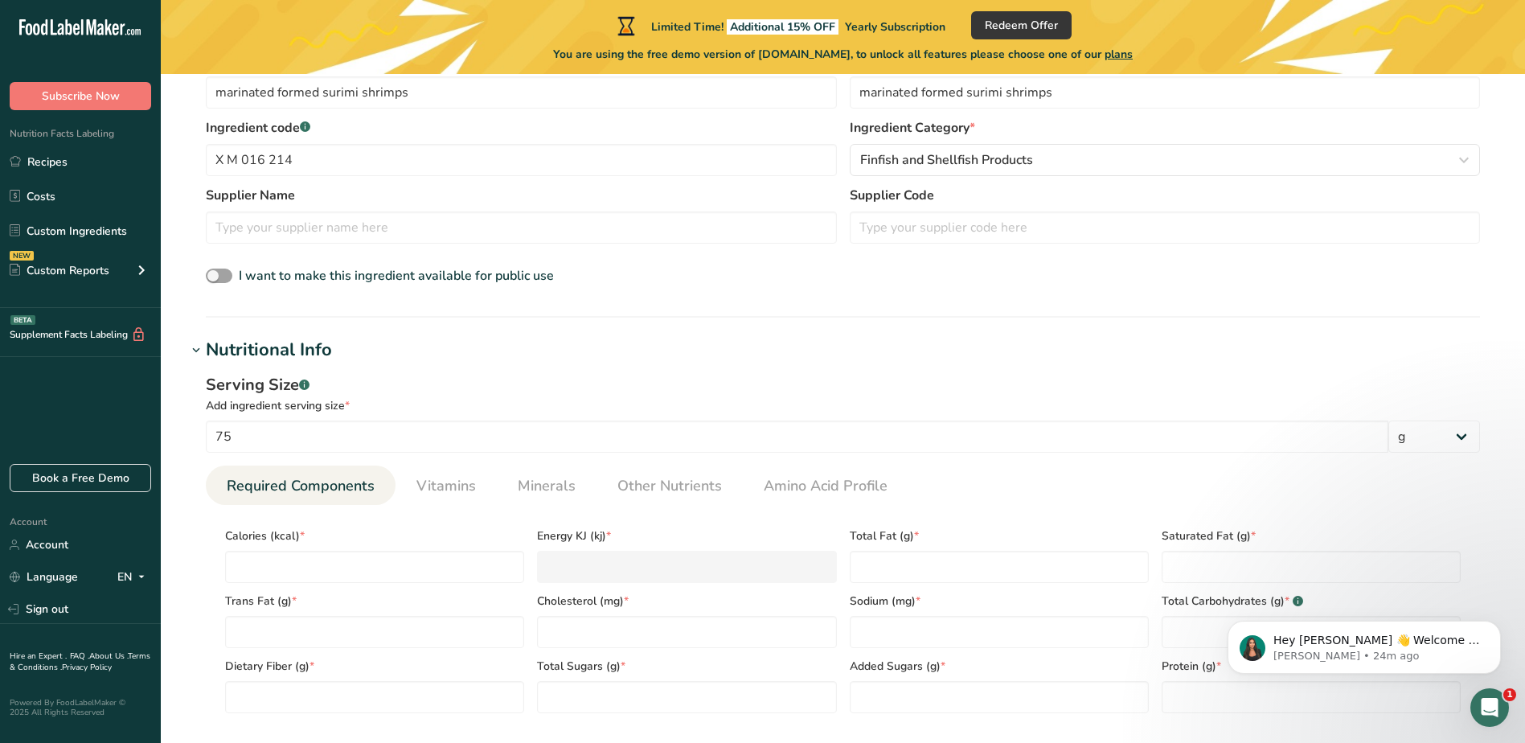
scroll to position [402, 0]
